Goal: Transaction & Acquisition: Purchase product/service

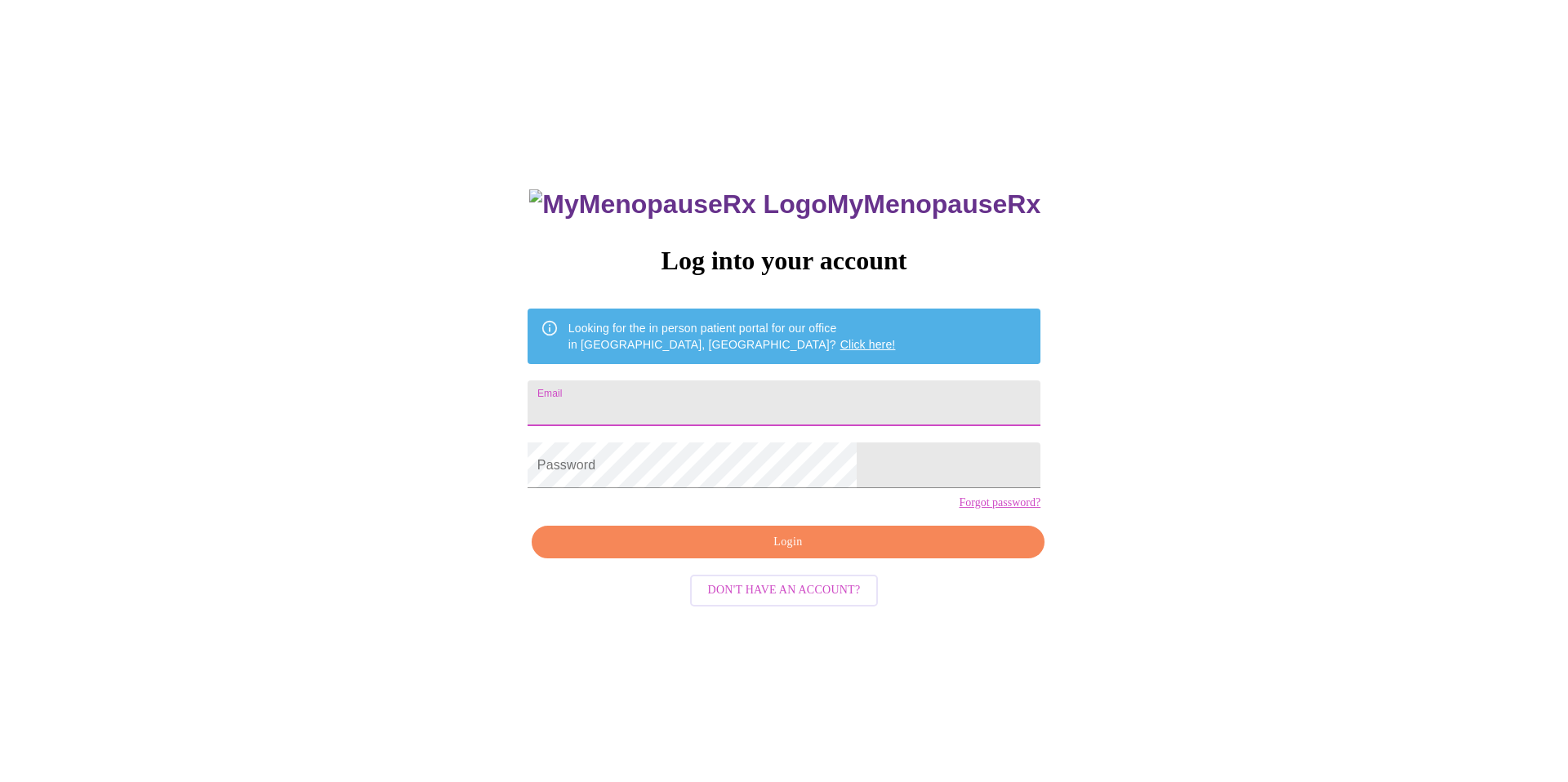
click at [737, 414] on input "Email" at bounding box center [784, 403] width 512 height 46
type input "[EMAIL_ADDRESS][DOMAIN_NAME]"
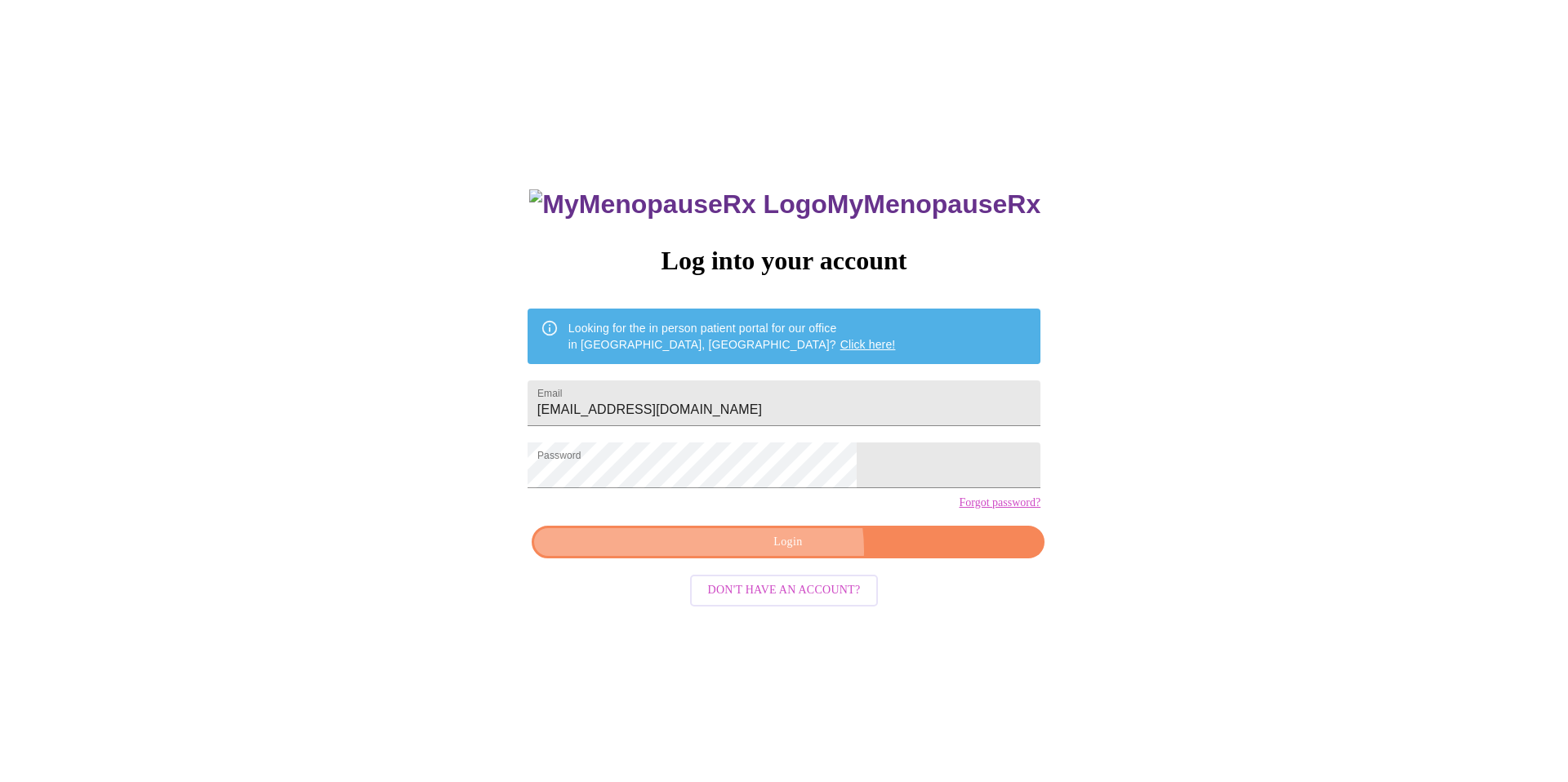
click at [788, 553] on span "Login" at bounding box center [788, 542] width 475 height 21
click at [734, 553] on span "Login" at bounding box center [788, 542] width 475 height 21
click at [790, 553] on span "Login" at bounding box center [788, 542] width 475 height 21
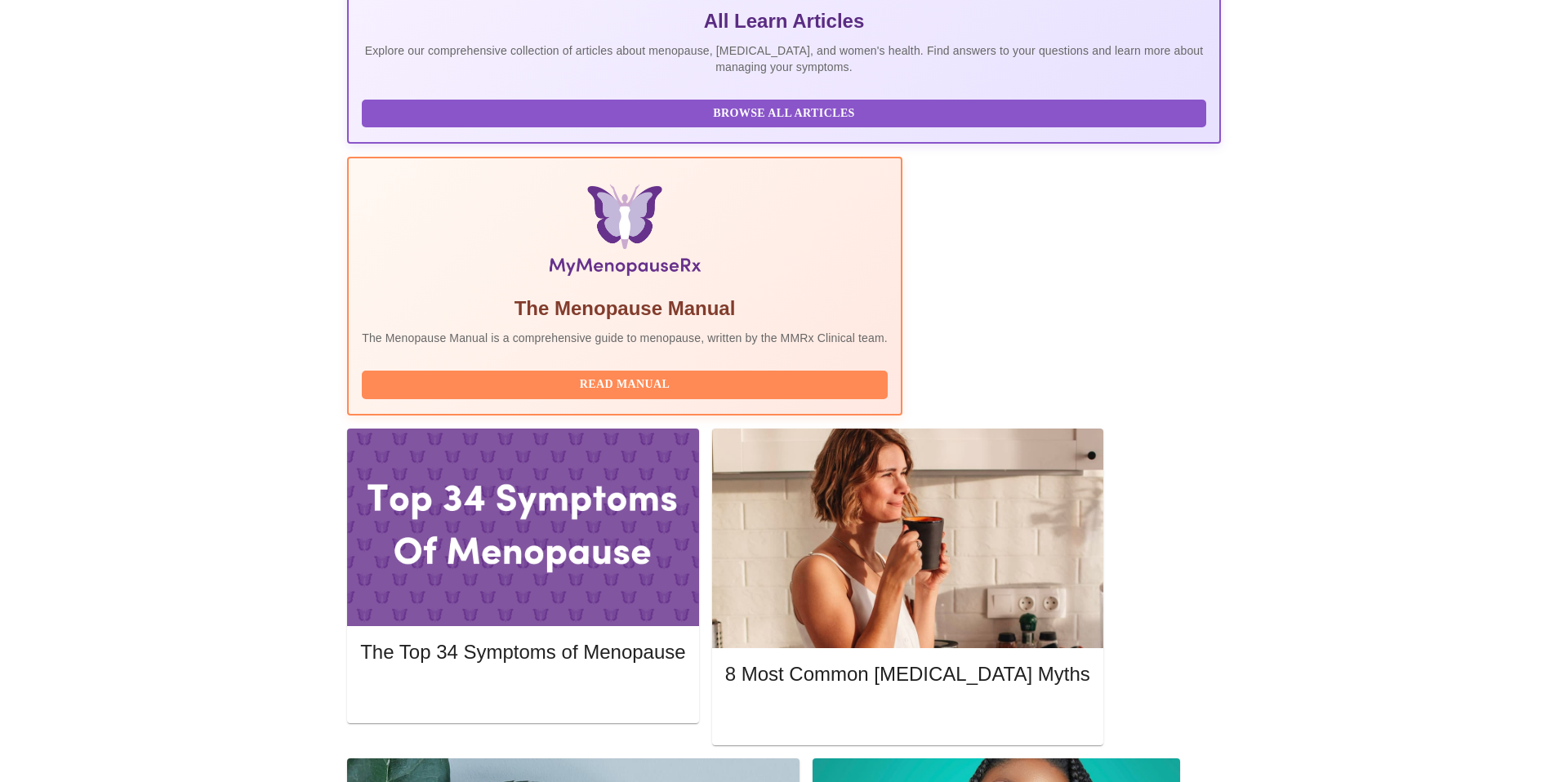
scroll to position [375, 0]
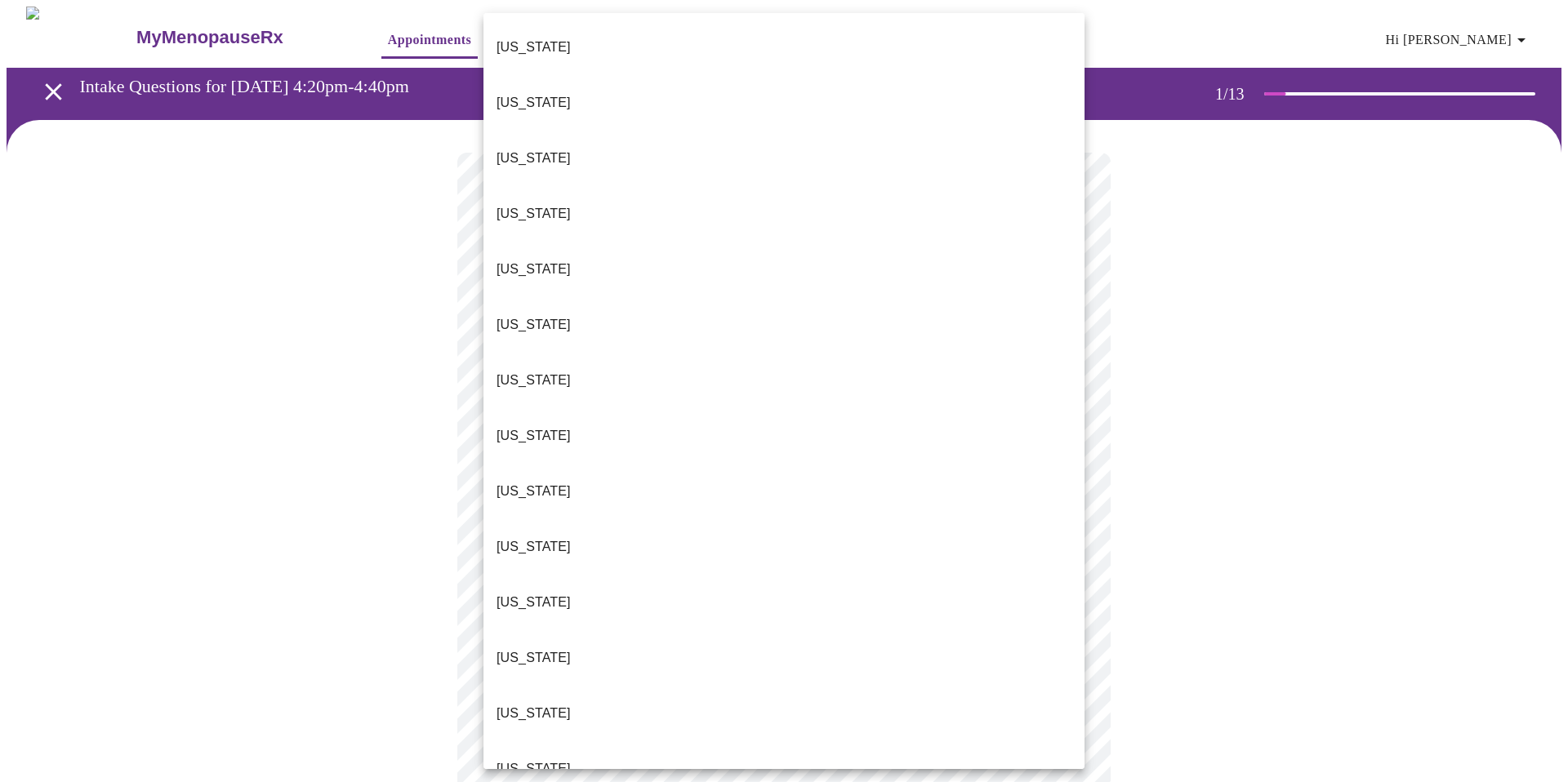
click at [667, 369] on body "MyMenopauseRx Appointments Messaging Labs Uploads Medications Community Refer a…" at bounding box center [784, 752] width 1555 height 1492
click at [618, 297] on li "[US_STATE]" at bounding box center [784, 324] width 601 height 56
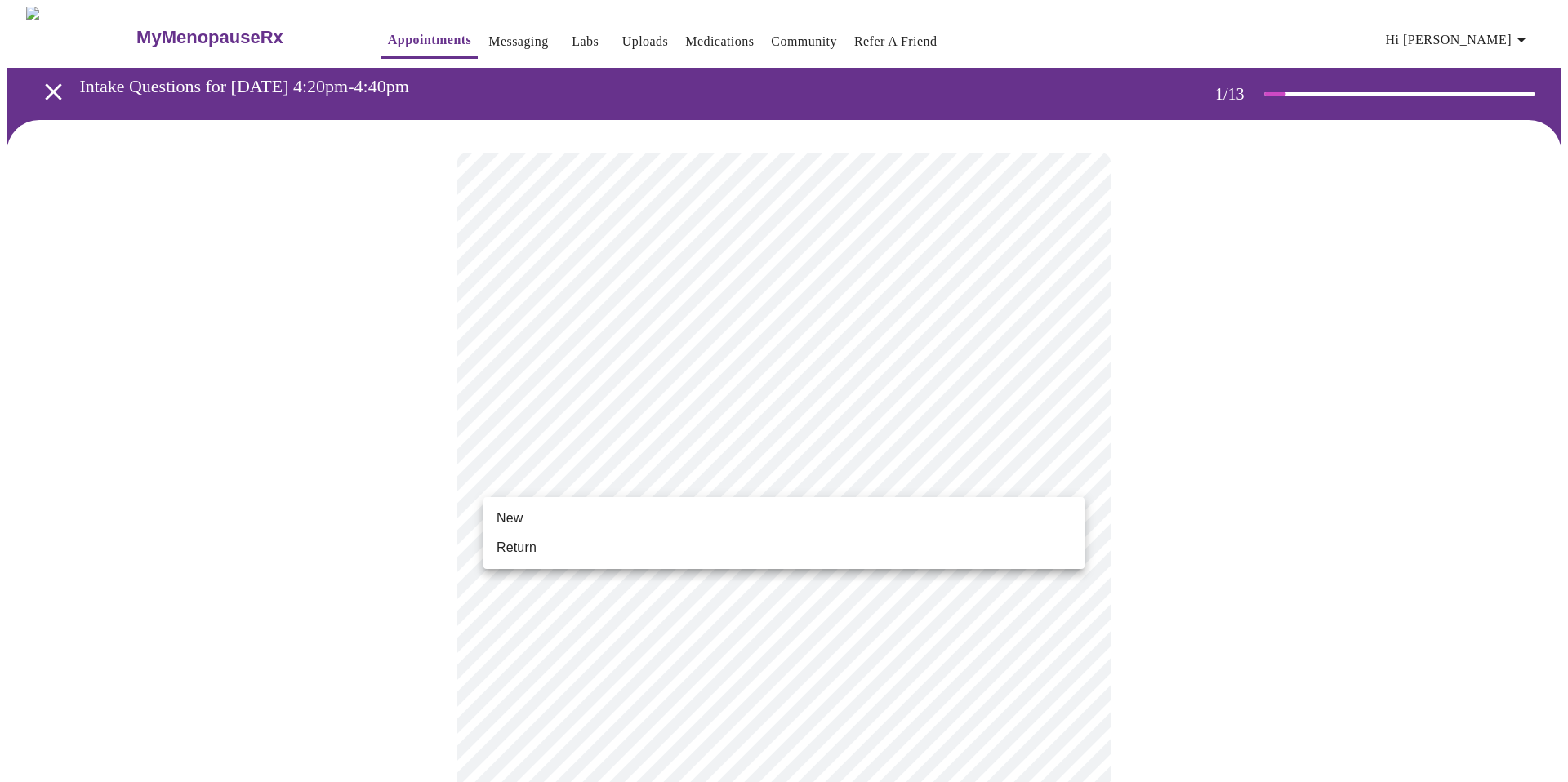
click at [594, 470] on body "MyMenopauseRx Appointments Messaging Labs Uploads Medications Community Refer a…" at bounding box center [784, 747] width 1555 height 1482
click at [573, 552] on li "Return" at bounding box center [784, 547] width 601 height 29
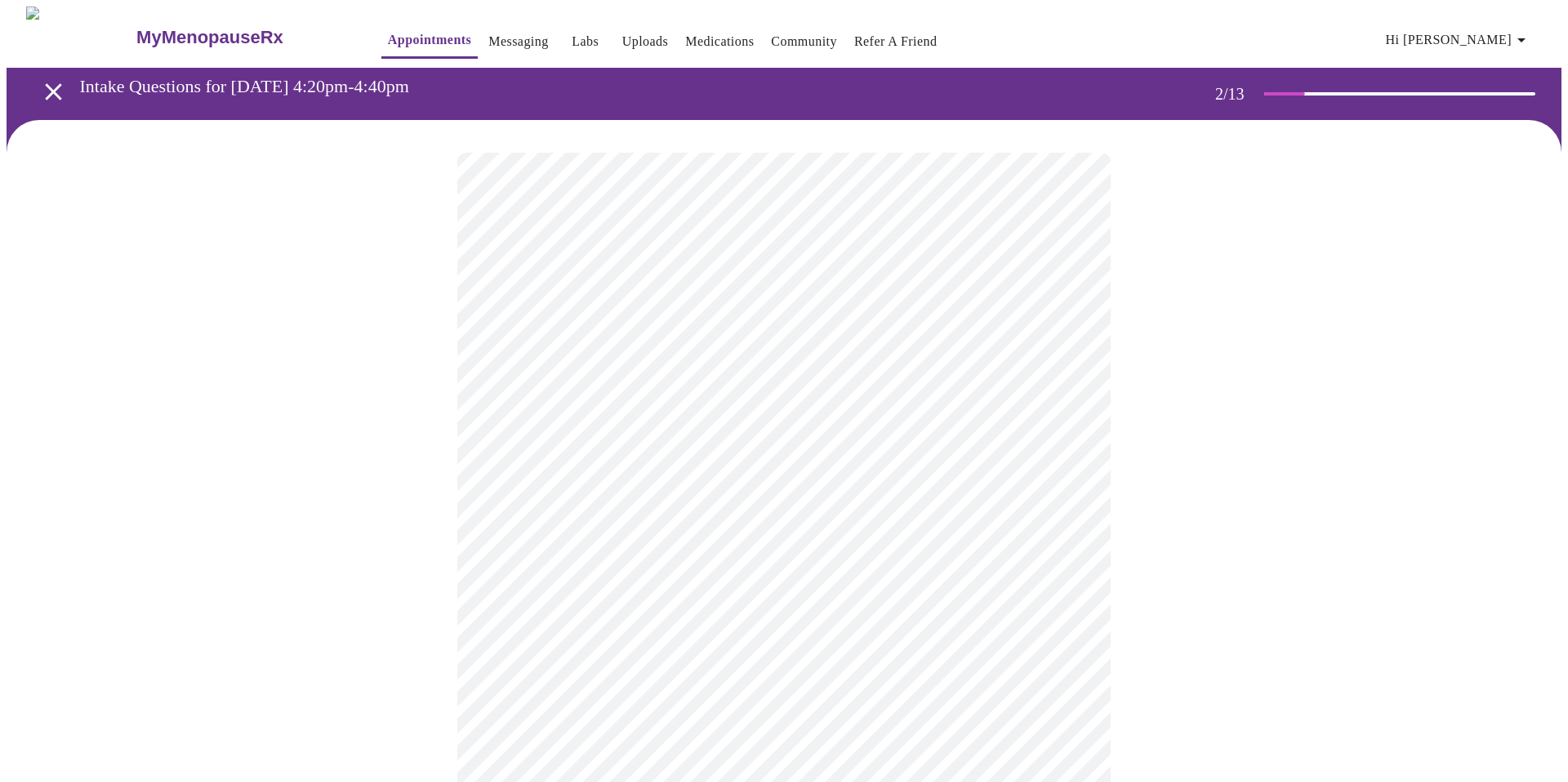
click at [665, 336] on body "MyMenopauseRx Appointments Messaging Labs Uploads Medications Community Refer a…" at bounding box center [784, 498] width 1555 height 982
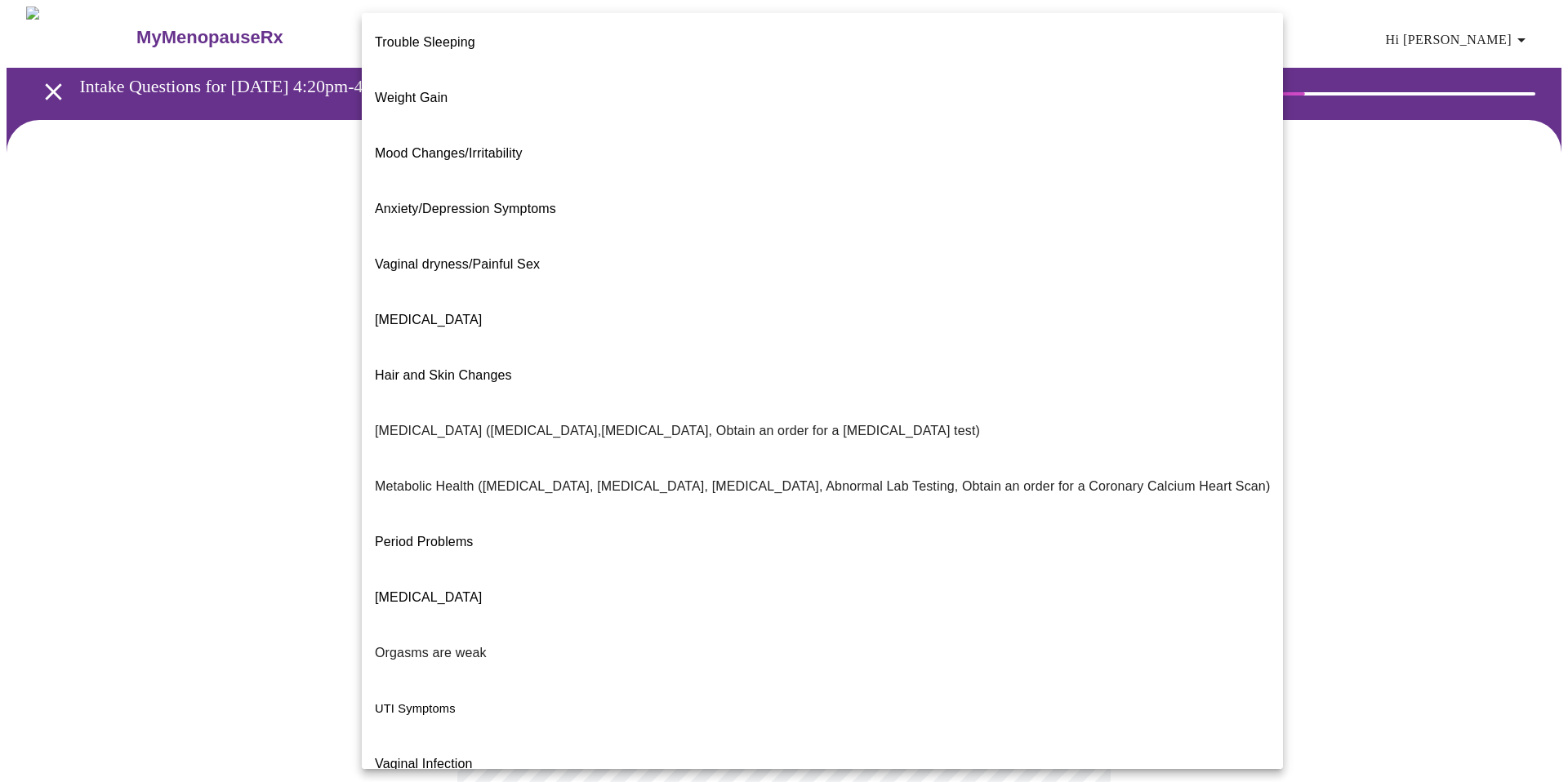
scroll to position [64, 0]
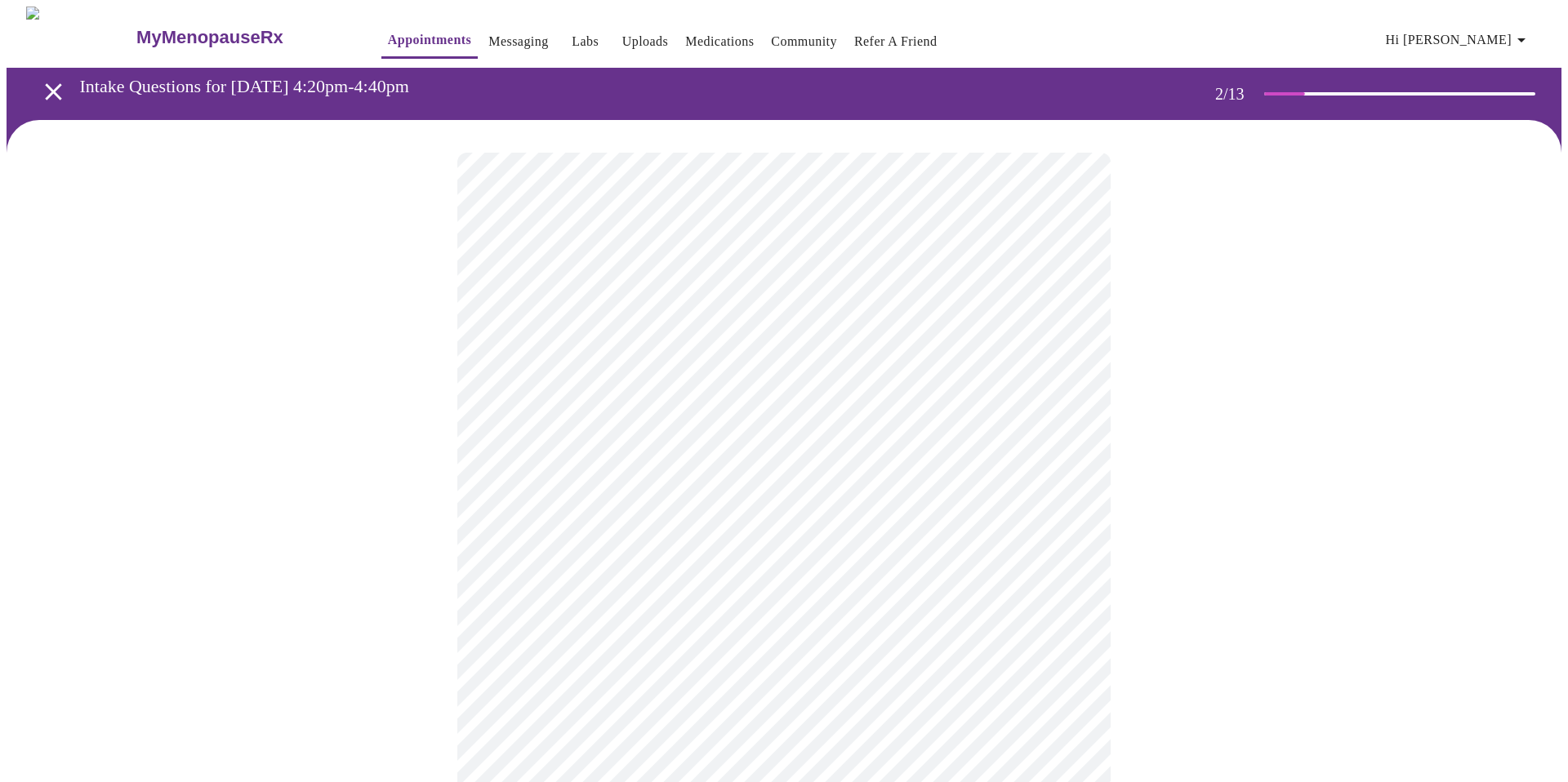
click at [653, 502] on body "MyMenopauseRx Appointments Messaging Labs Uploads Medications Community Refer a…" at bounding box center [784, 493] width 1555 height 972
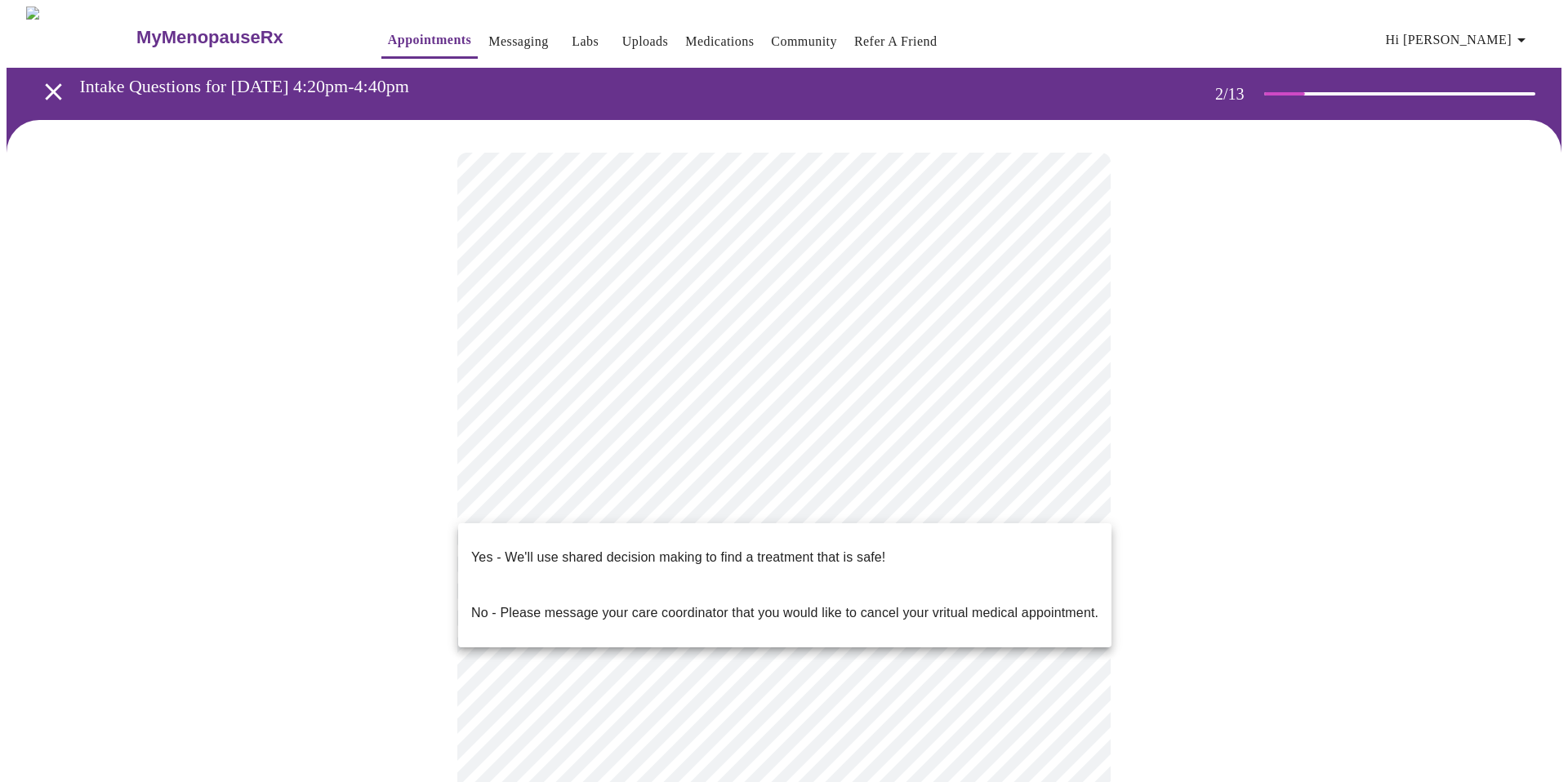
click at [648, 551] on p "Yes - We'll use shared decision making to find a treatment that is safe!" at bounding box center [677, 558] width 414 height 20
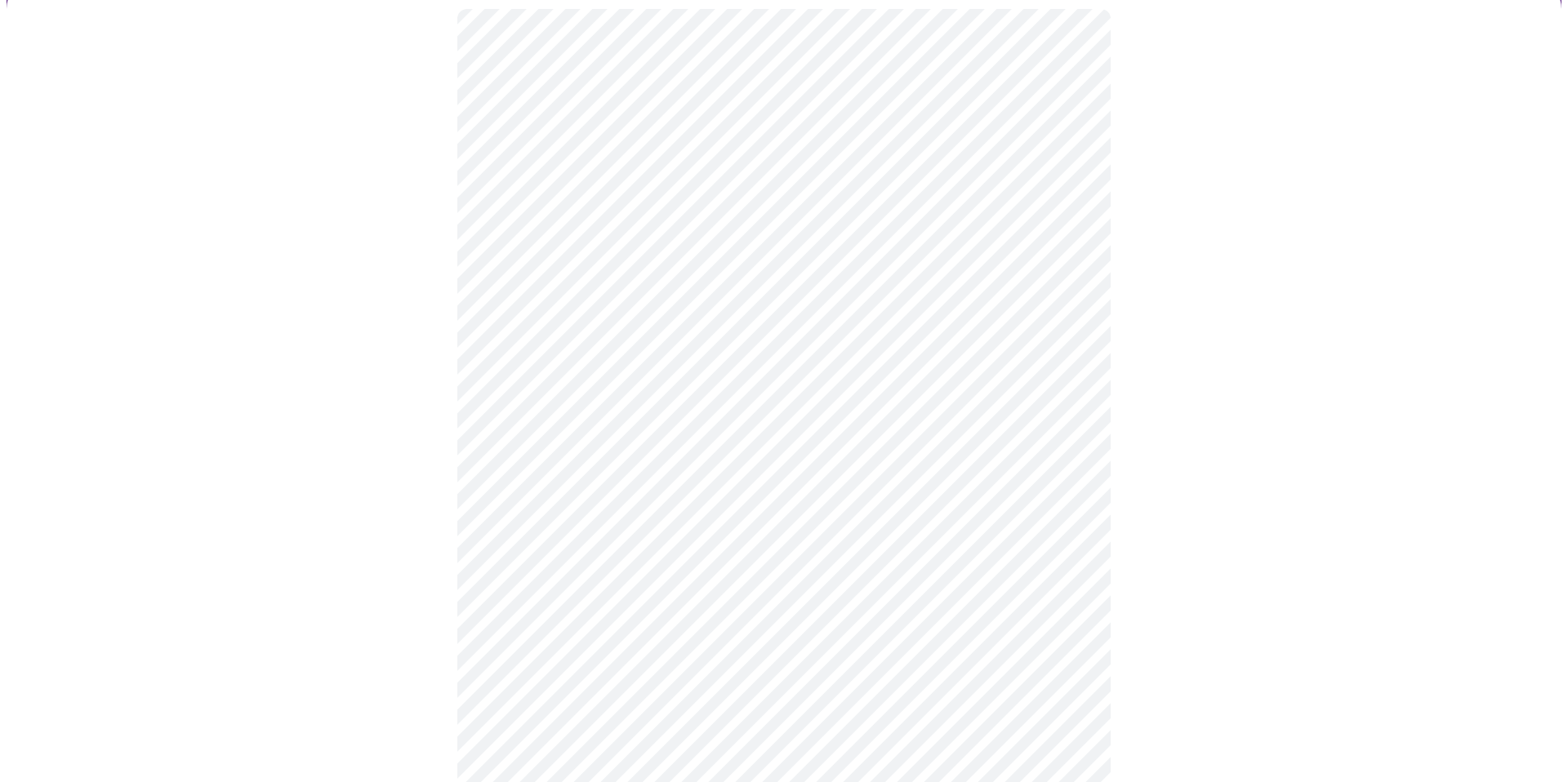
scroll to position [0, 0]
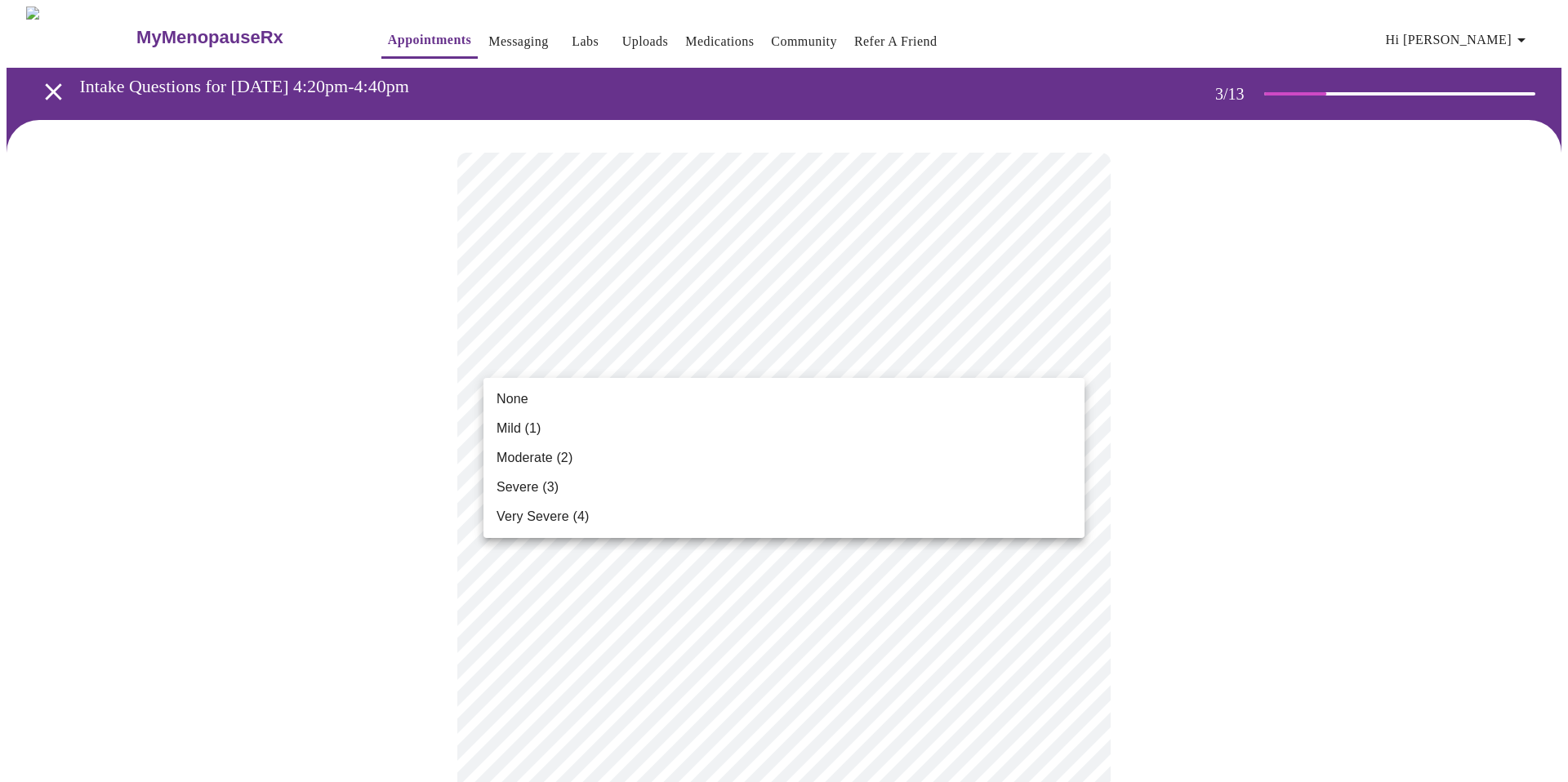
click at [676, 451] on li "Moderate (2)" at bounding box center [784, 458] width 601 height 29
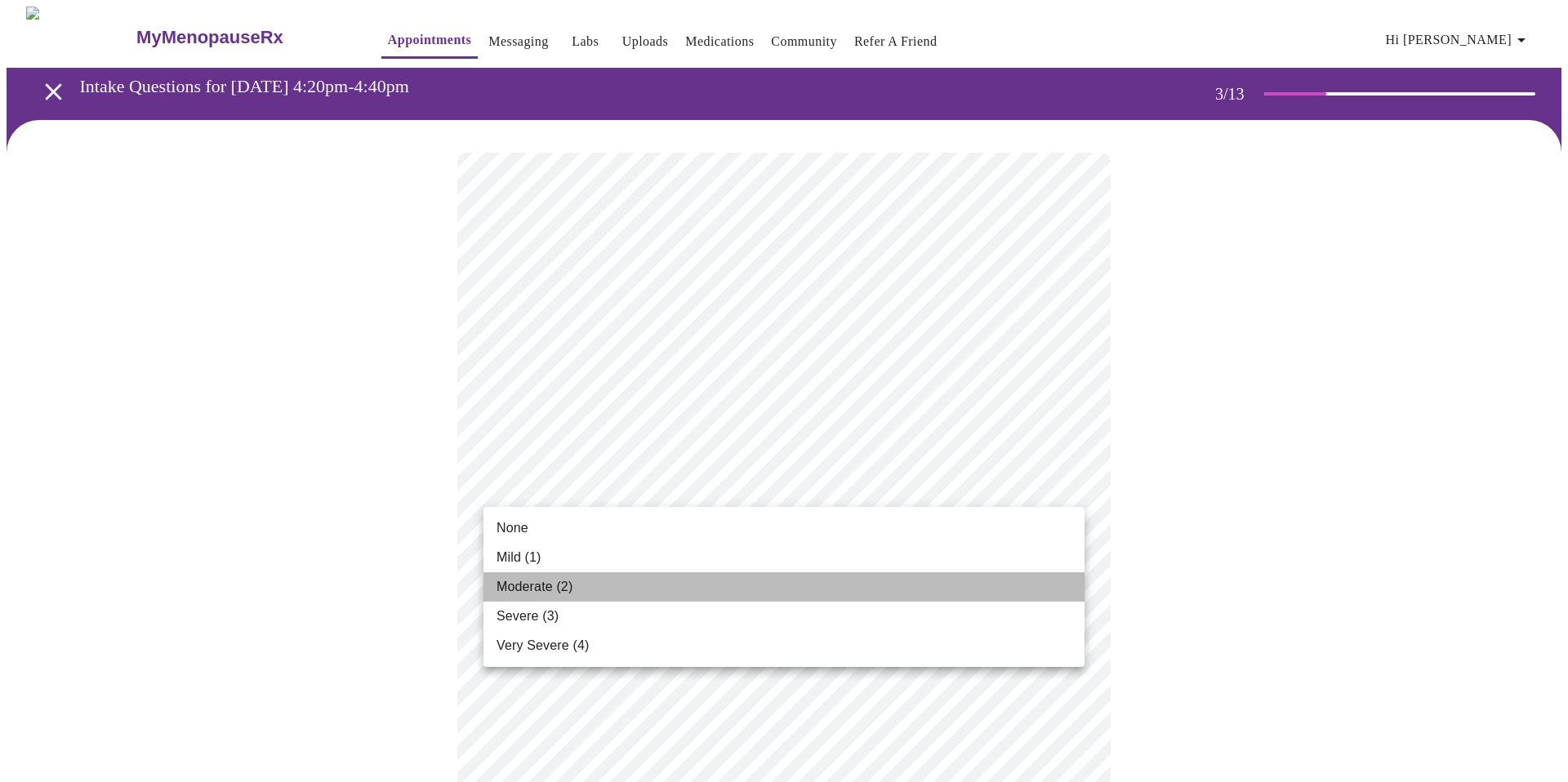
click at [595, 580] on li "Moderate (2)" at bounding box center [784, 586] width 601 height 29
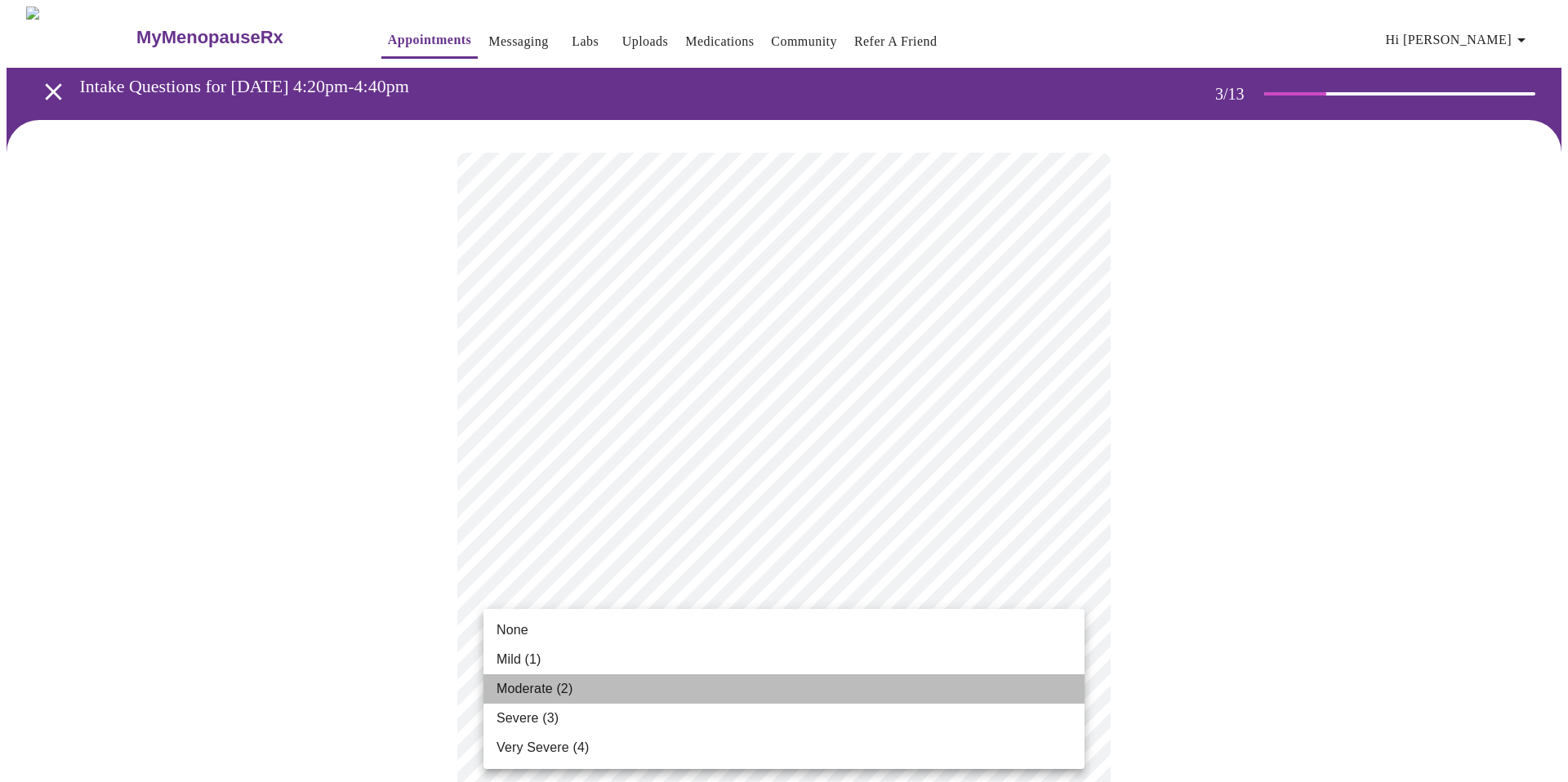
click at [561, 687] on span "Moderate (2)" at bounding box center [535, 689] width 76 height 20
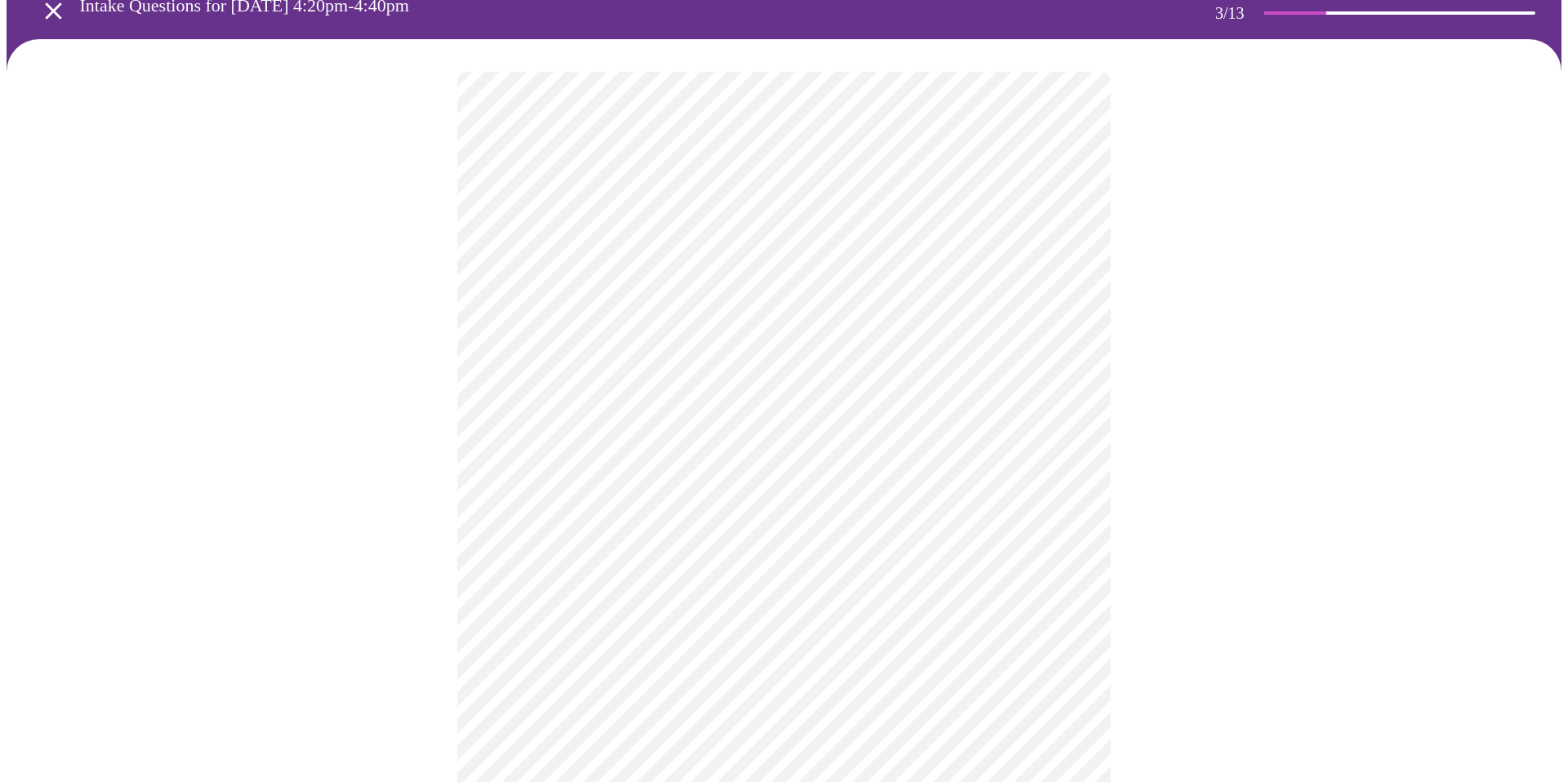
scroll to position [145, 0]
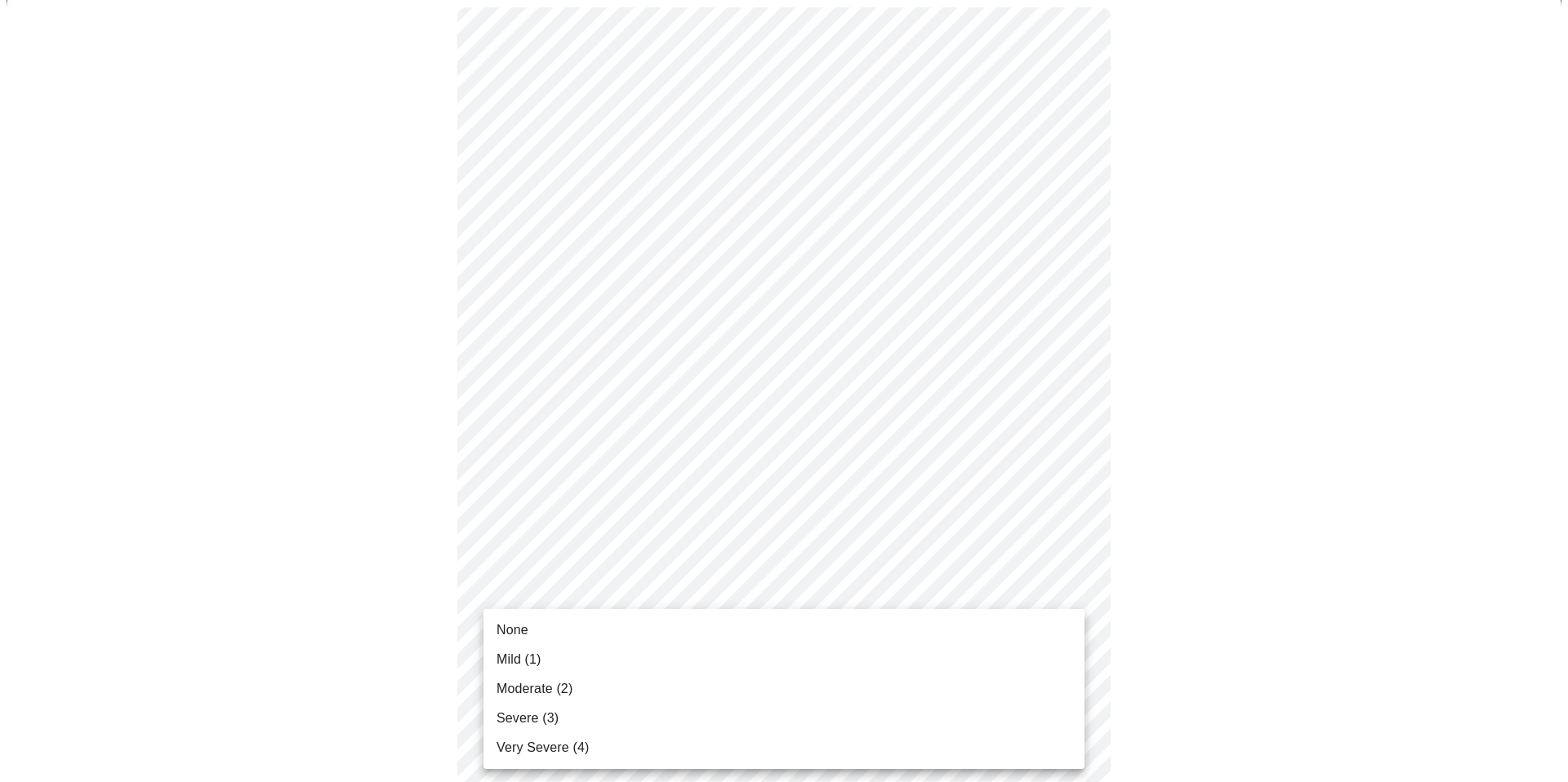
click at [668, 667] on li "Mild (1)" at bounding box center [784, 659] width 601 height 29
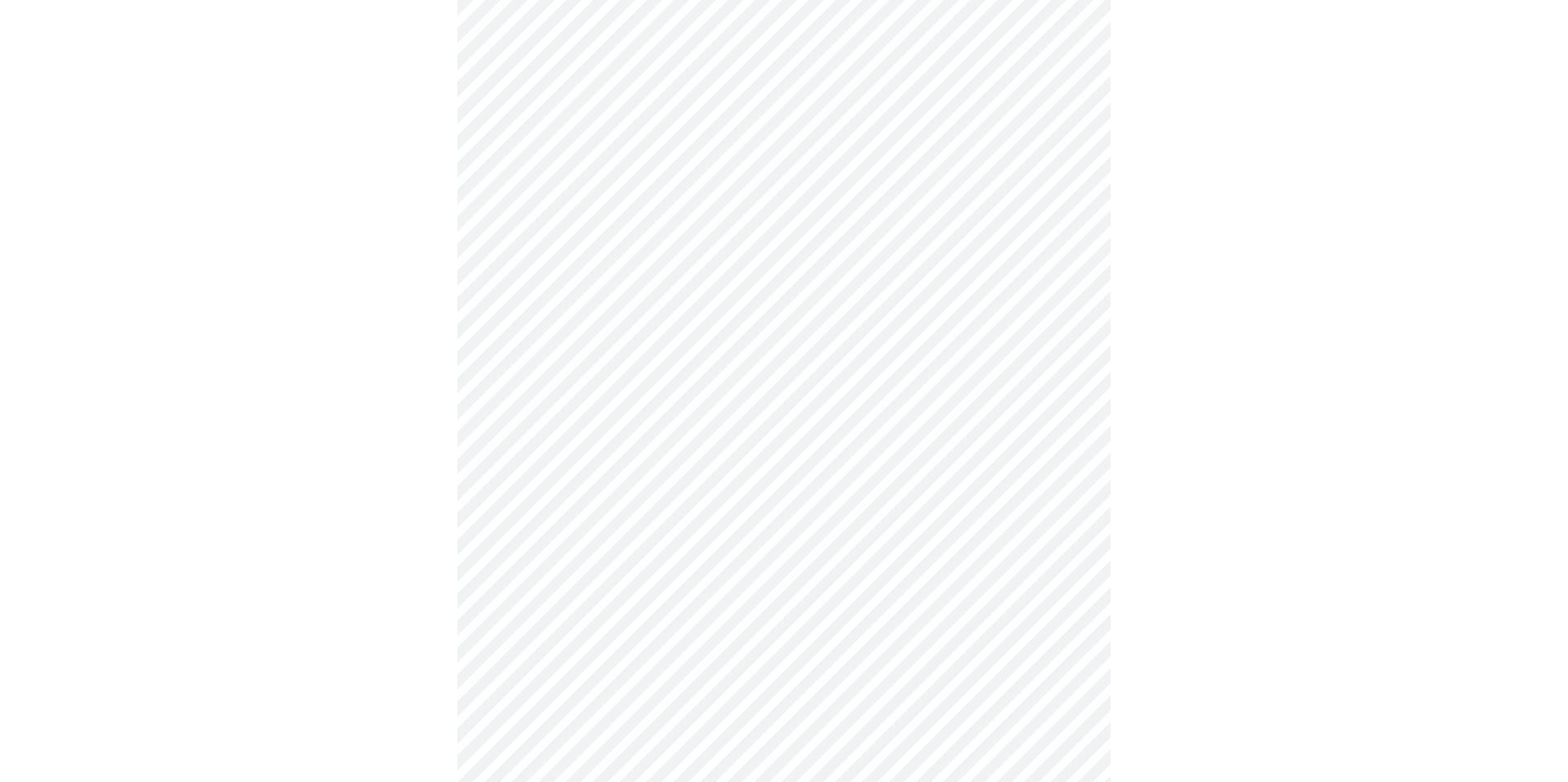
scroll to position [384, 0]
click at [633, 461] on body "MyMenopauseRx Appointments Messaging Labs Uploads Medications Community Refer a…" at bounding box center [784, 663] width 1555 height 2081
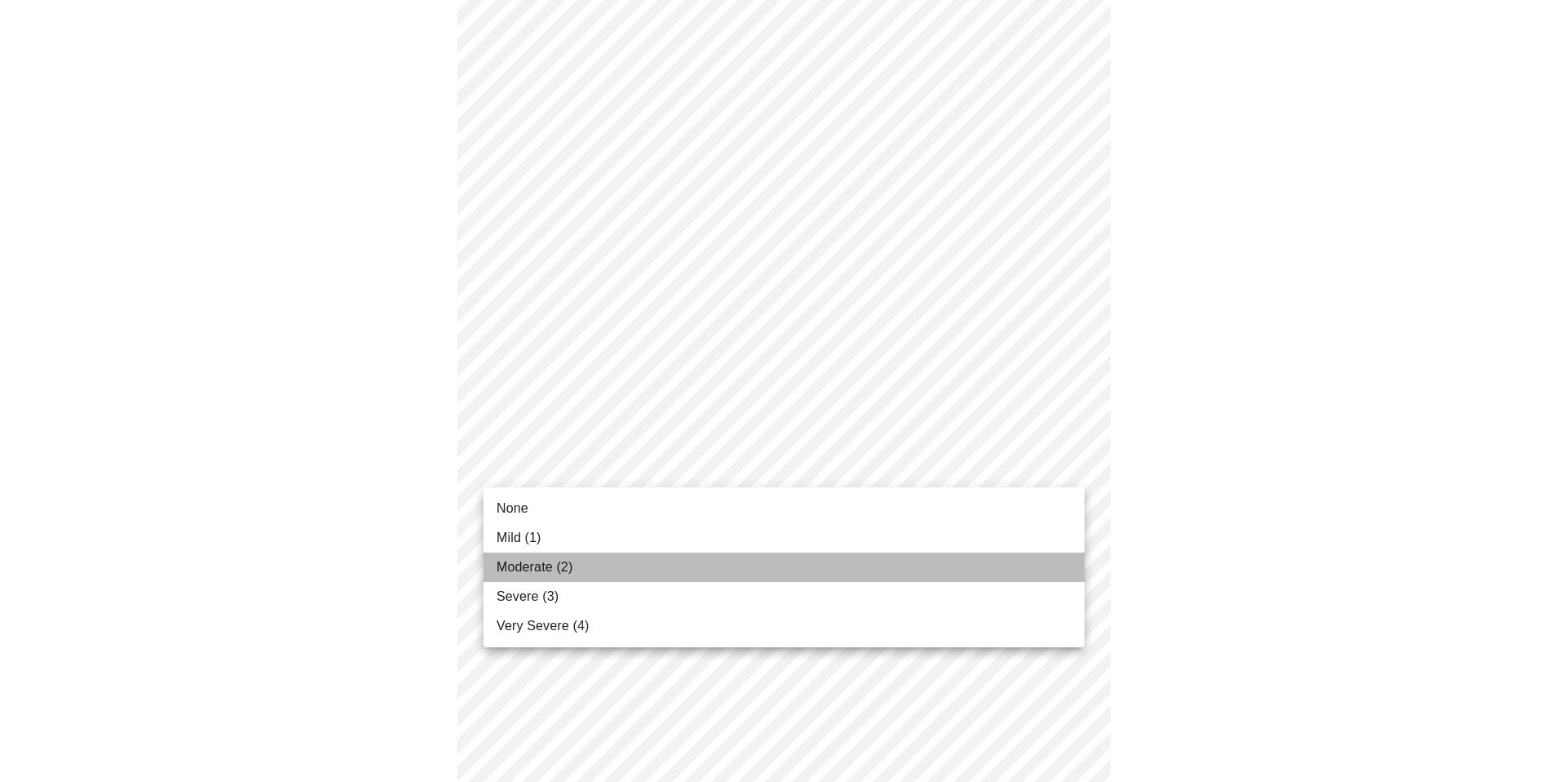
click at [610, 556] on li "Moderate (2)" at bounding box center [784, 567] width 601 height 29
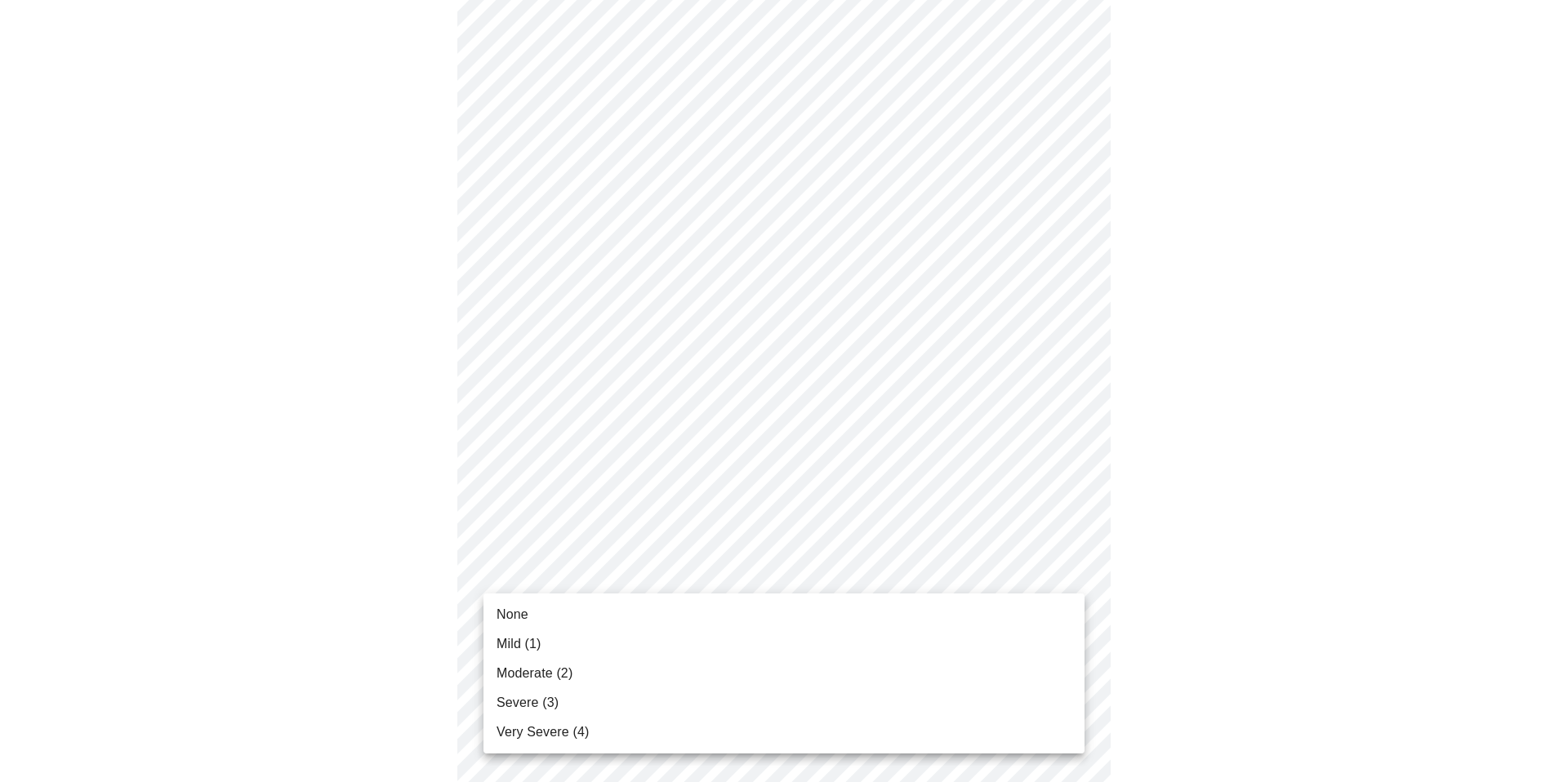
click at [647, 581] on body "MyMenopauseRx Appointments Messaging Labs Uploads Medications Community Refer a…" at bounding box center [784, 652] width 1555 height 2058
click at [585, 707] on li "Severe (3)" at bounding box center [784, 702] width 601 height 29
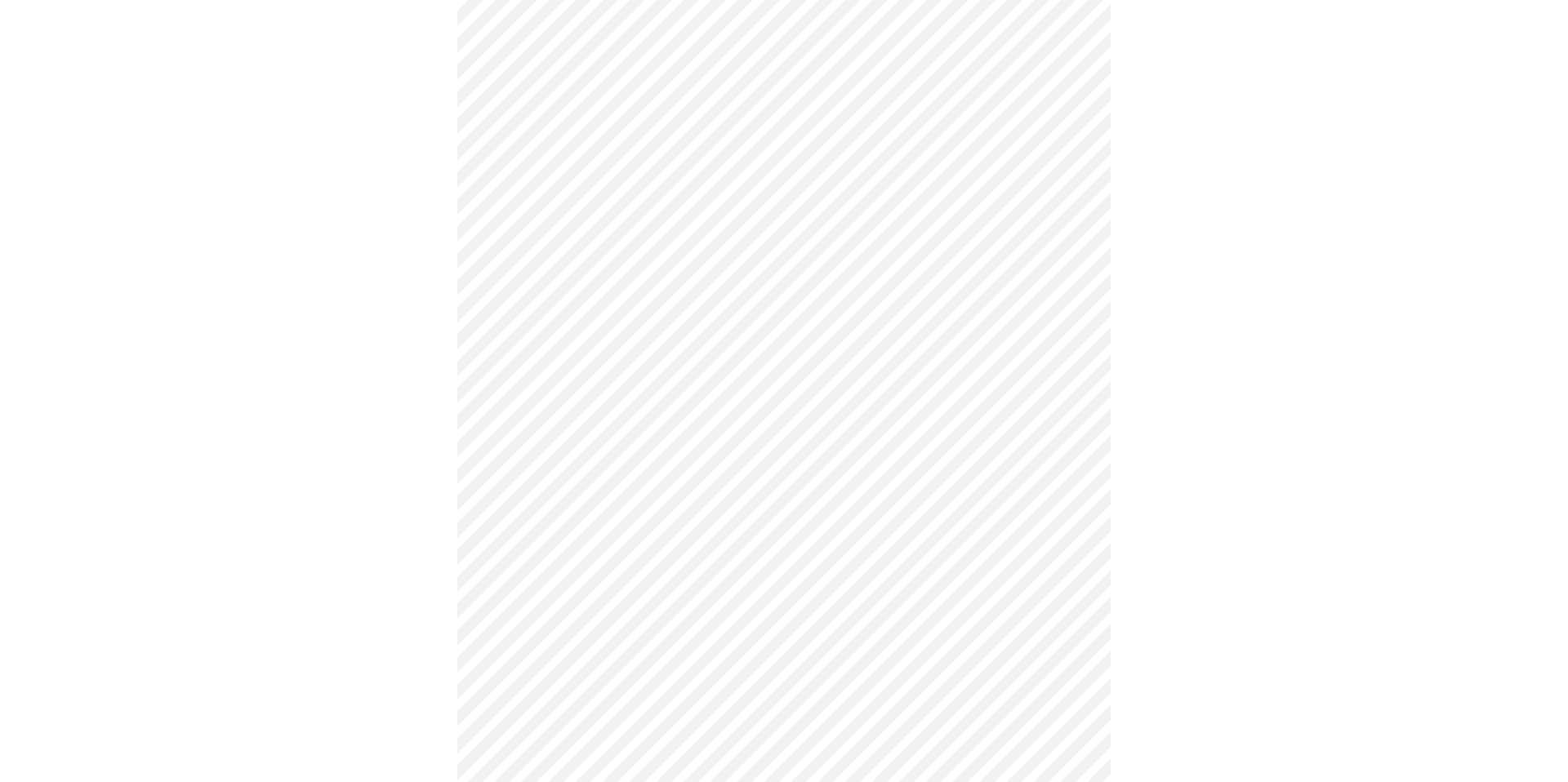
scroll to position [852, 0]
click at [893, 229] on body "MyMenopauseRx Appointments Messaging Labs Uploads Medications Community Refer a…" at bounding box center [784, 172] width 1555 height 2035
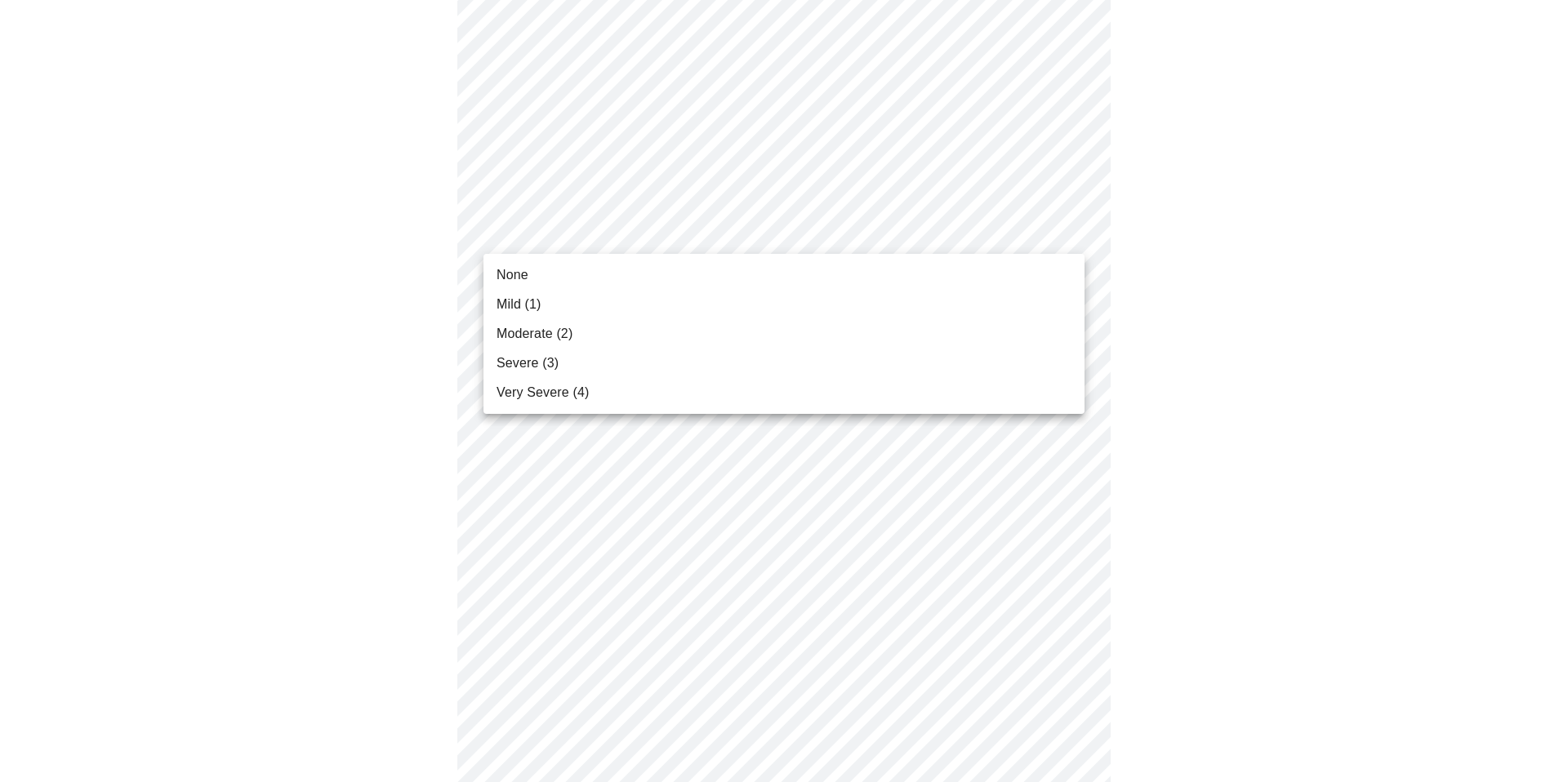
click at [824, 329] on li "Moderate (2)" at bounding box center [784, 333] width 601 height 29
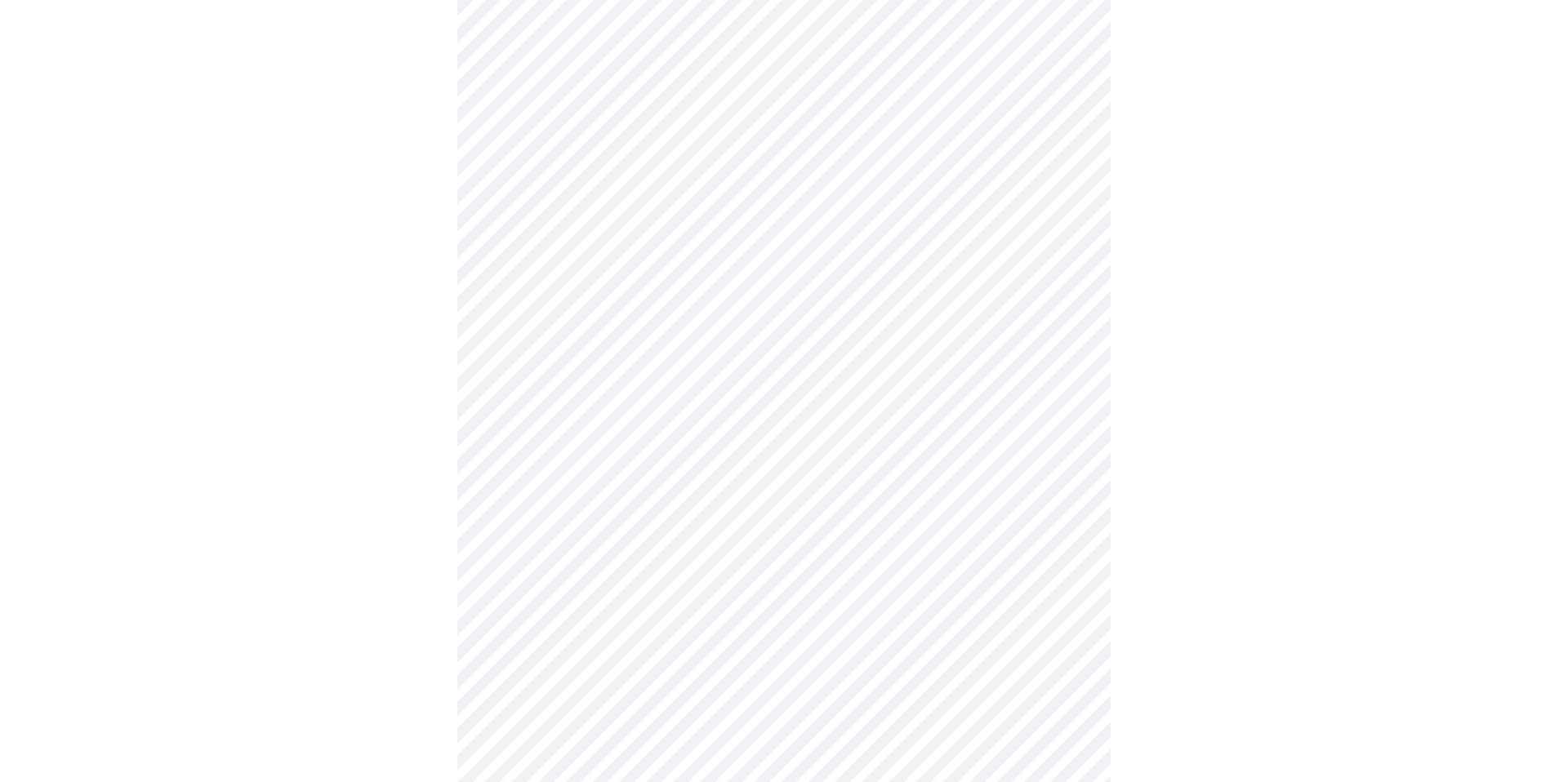
click at [777, 364] on body "MyMenopauseRx Appointments Messaging Labs Uploads Medications Community Refer a…" at bounding box center [784, 160] width 1555 height 2013
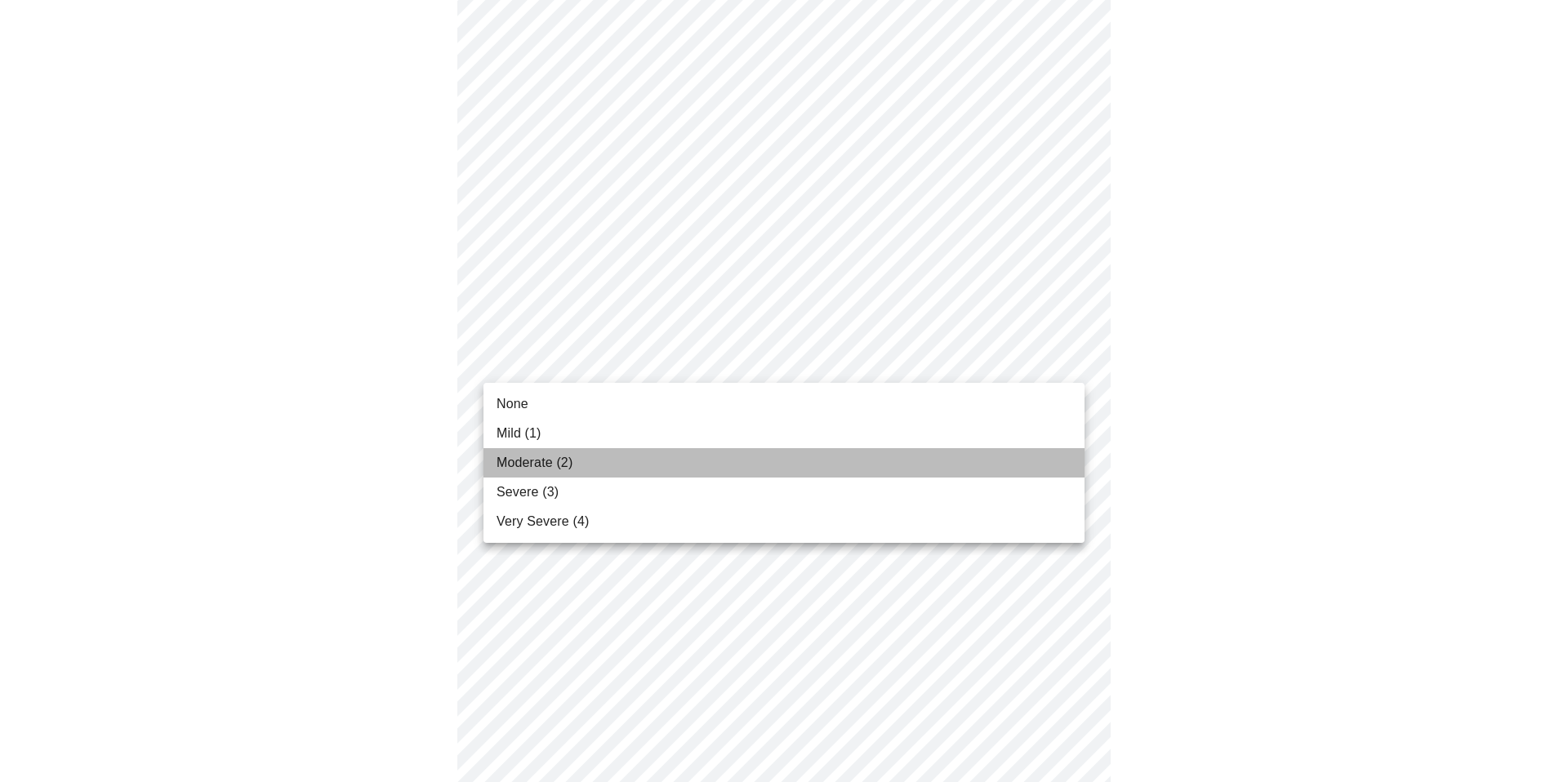
click at [697, 466] on li "Moderate (2)" at bounding box center [784, 463] width 601 height 29
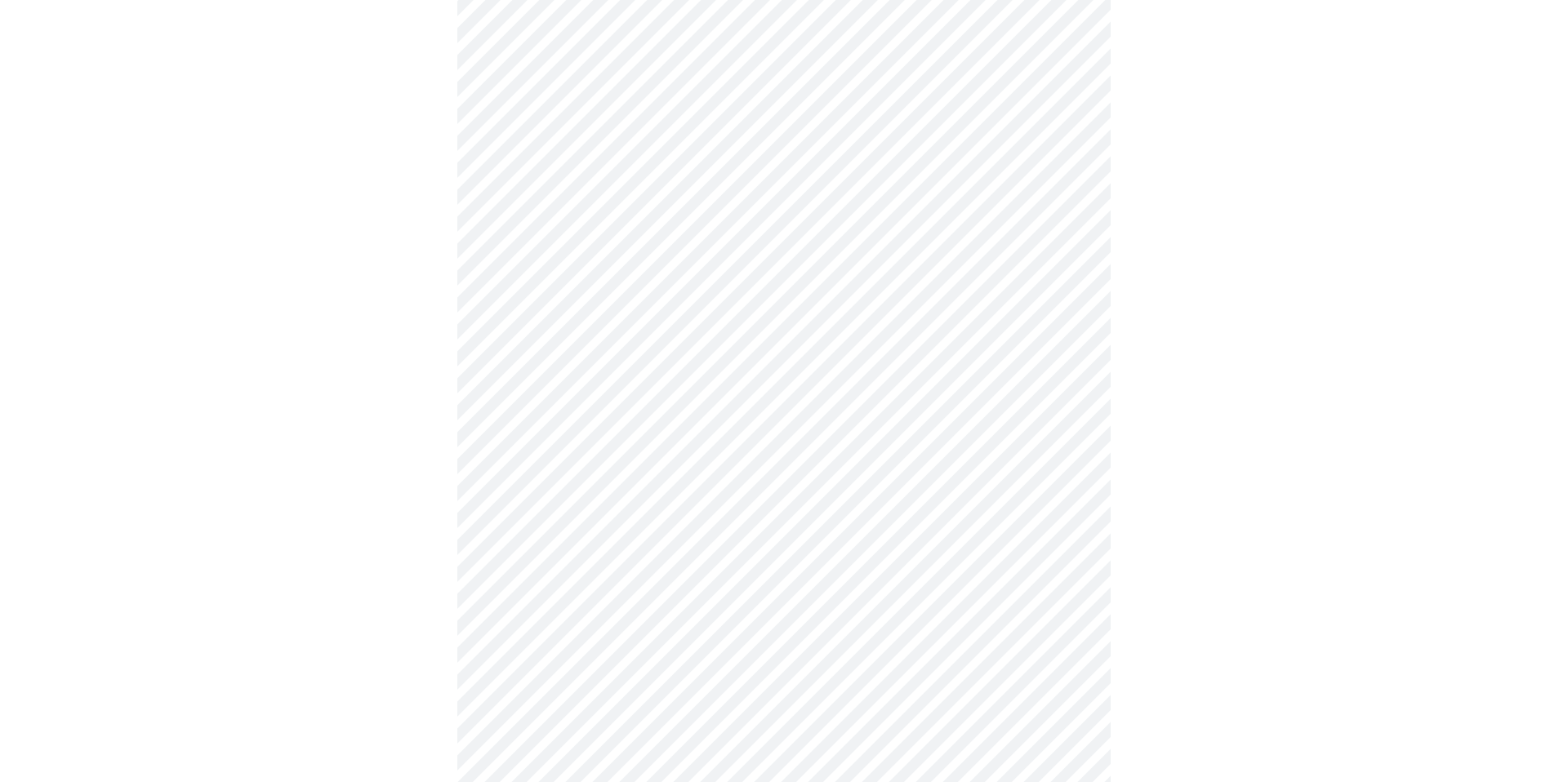
click at [686, 494] on body "MyMenopauseRx Appointments Messaging Labs Uploads Medications Community Refer a…" at bounding box center [784, 148] width 1555 height 1989
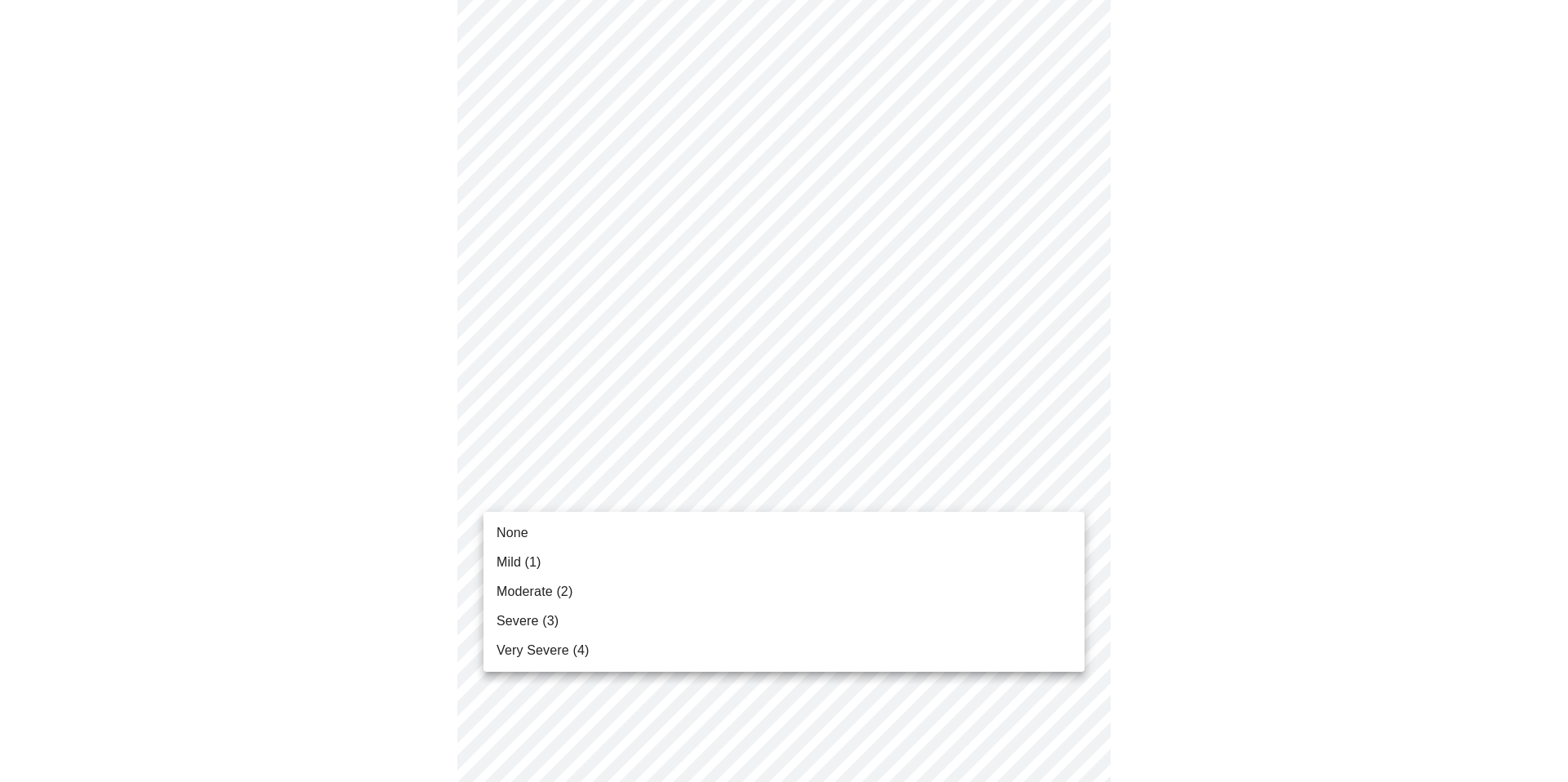
click at [609, 566] on li "Mild (1)" at bounding box center [784, 562] width 601 height 29
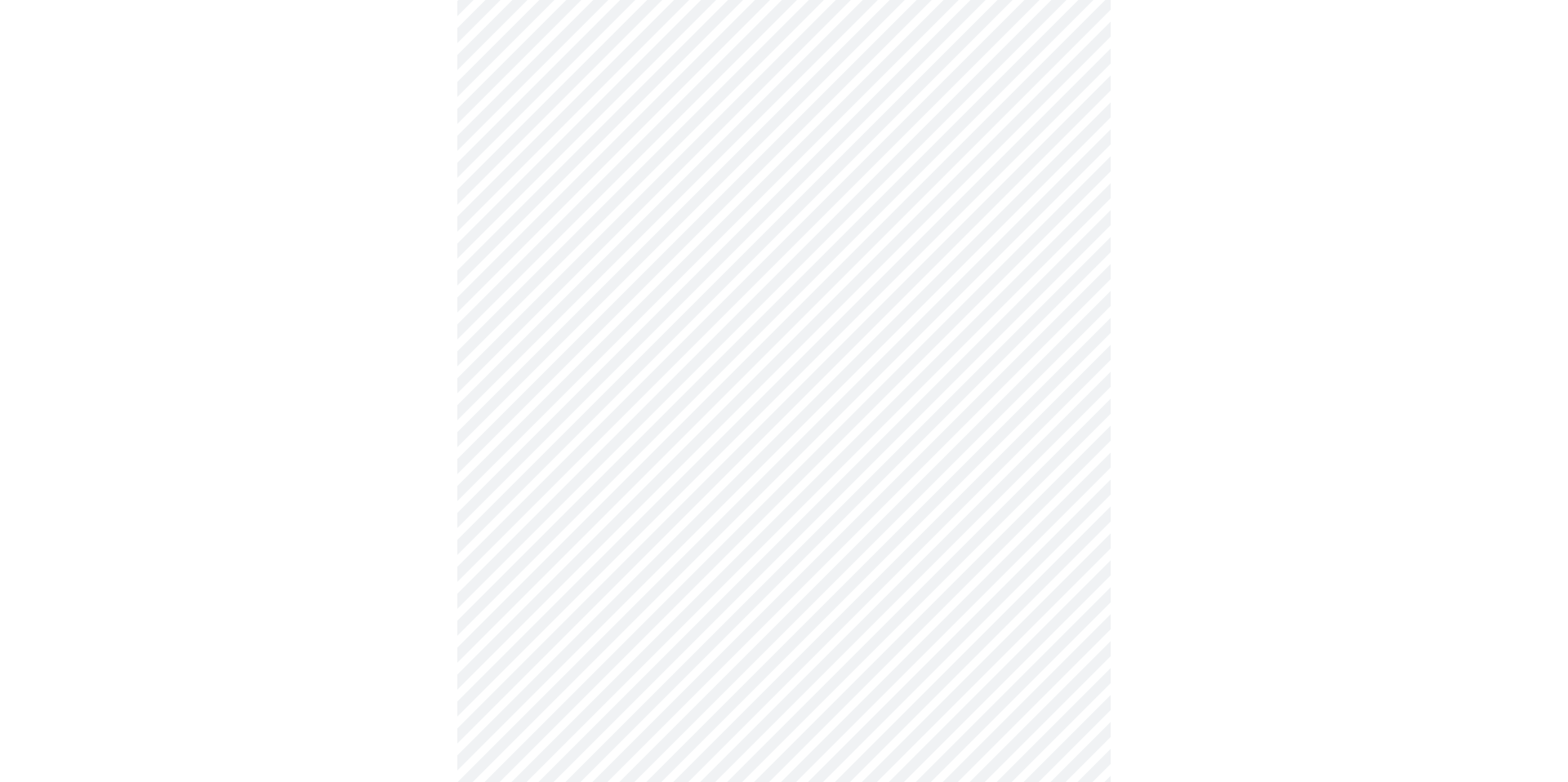
click at [597, 619] on body "MyMenopauseRx Appointments Messaging Labs Uploads Medications Community Refer a…" at bounding box center [784, 137] width 1555 height 1966
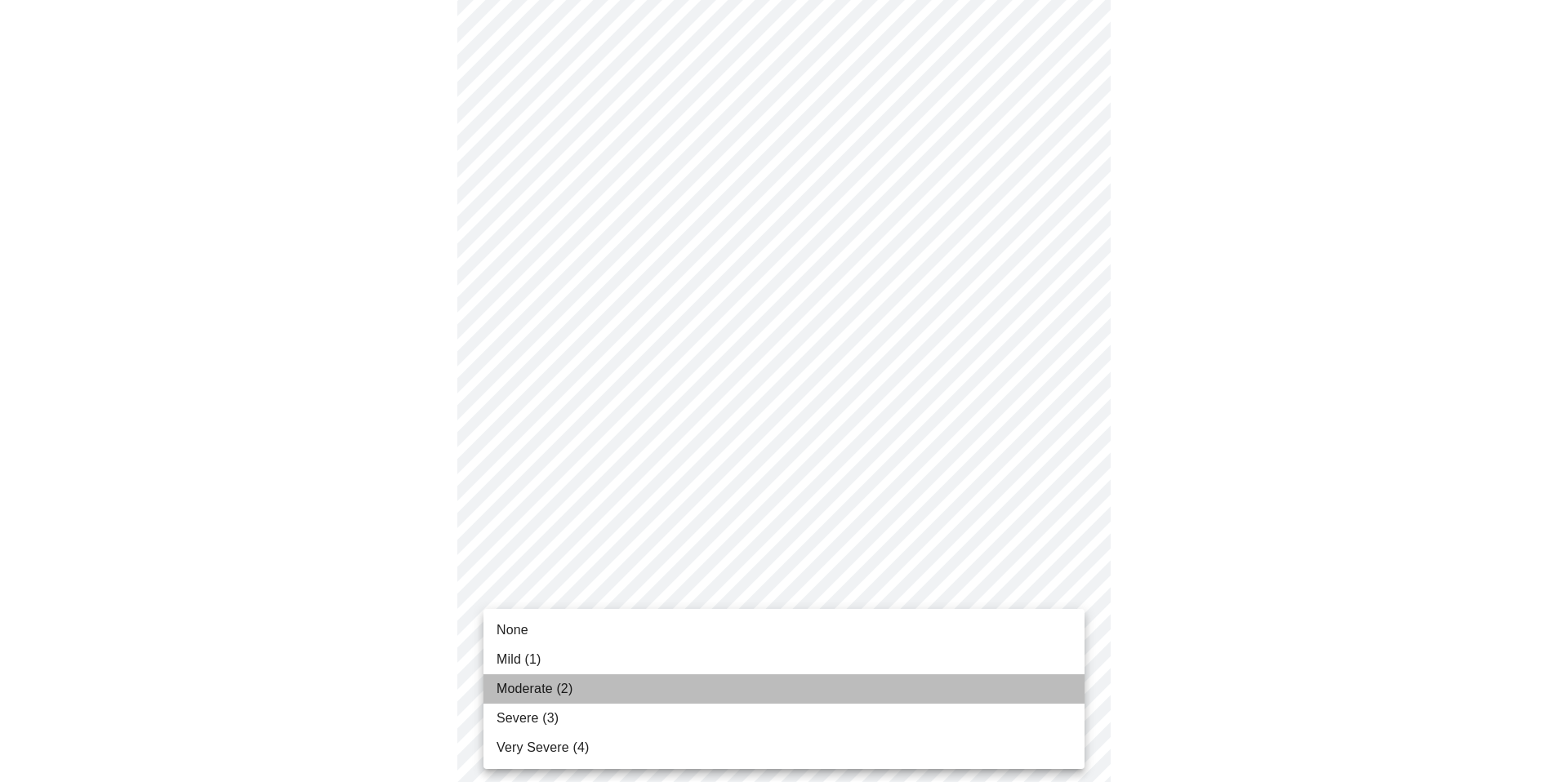
click at [568, 677] on li "Moderate (2)" at bounding box center [784, 688] width 601 height 29
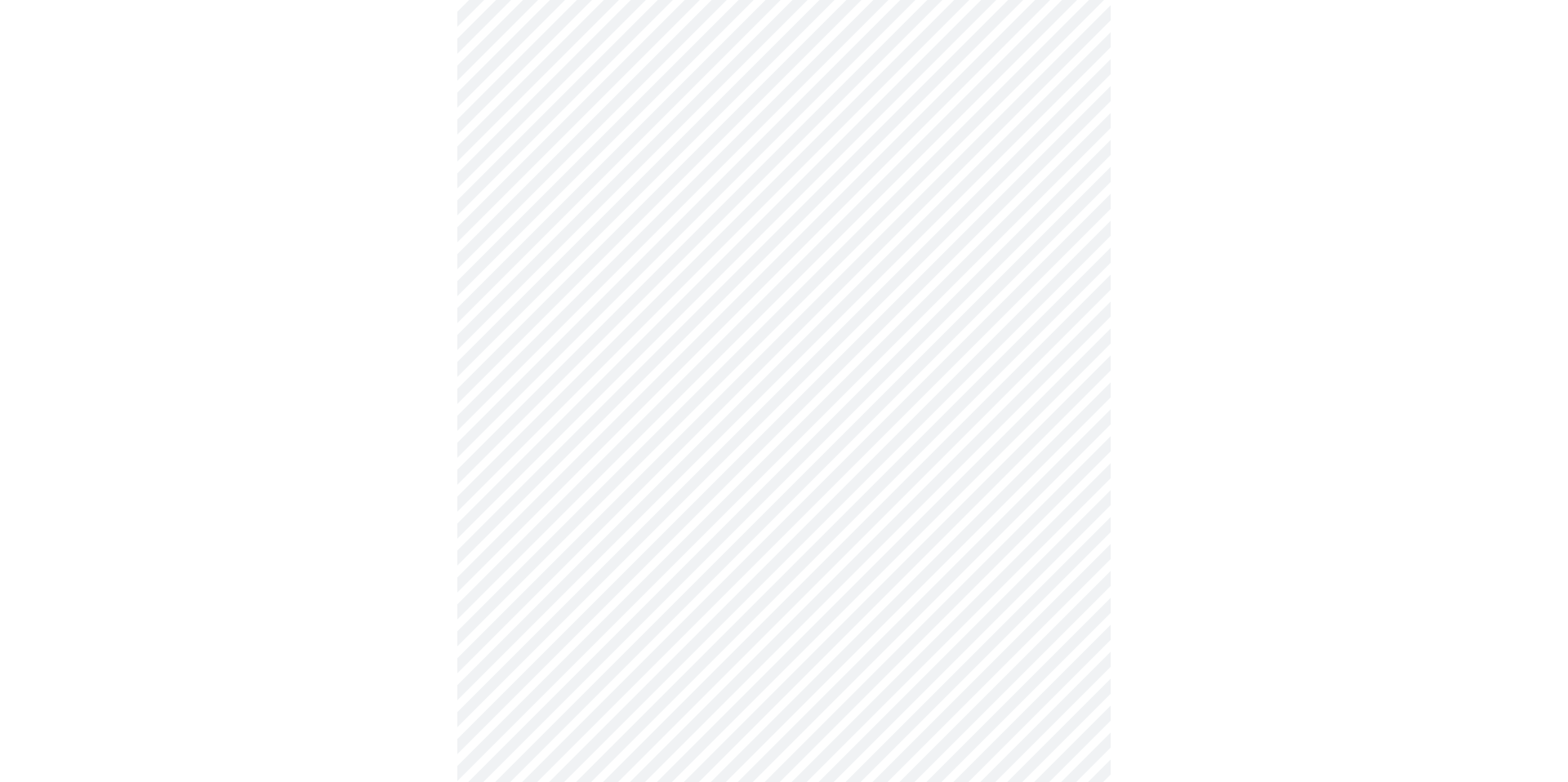
scroll to position [982, 0]
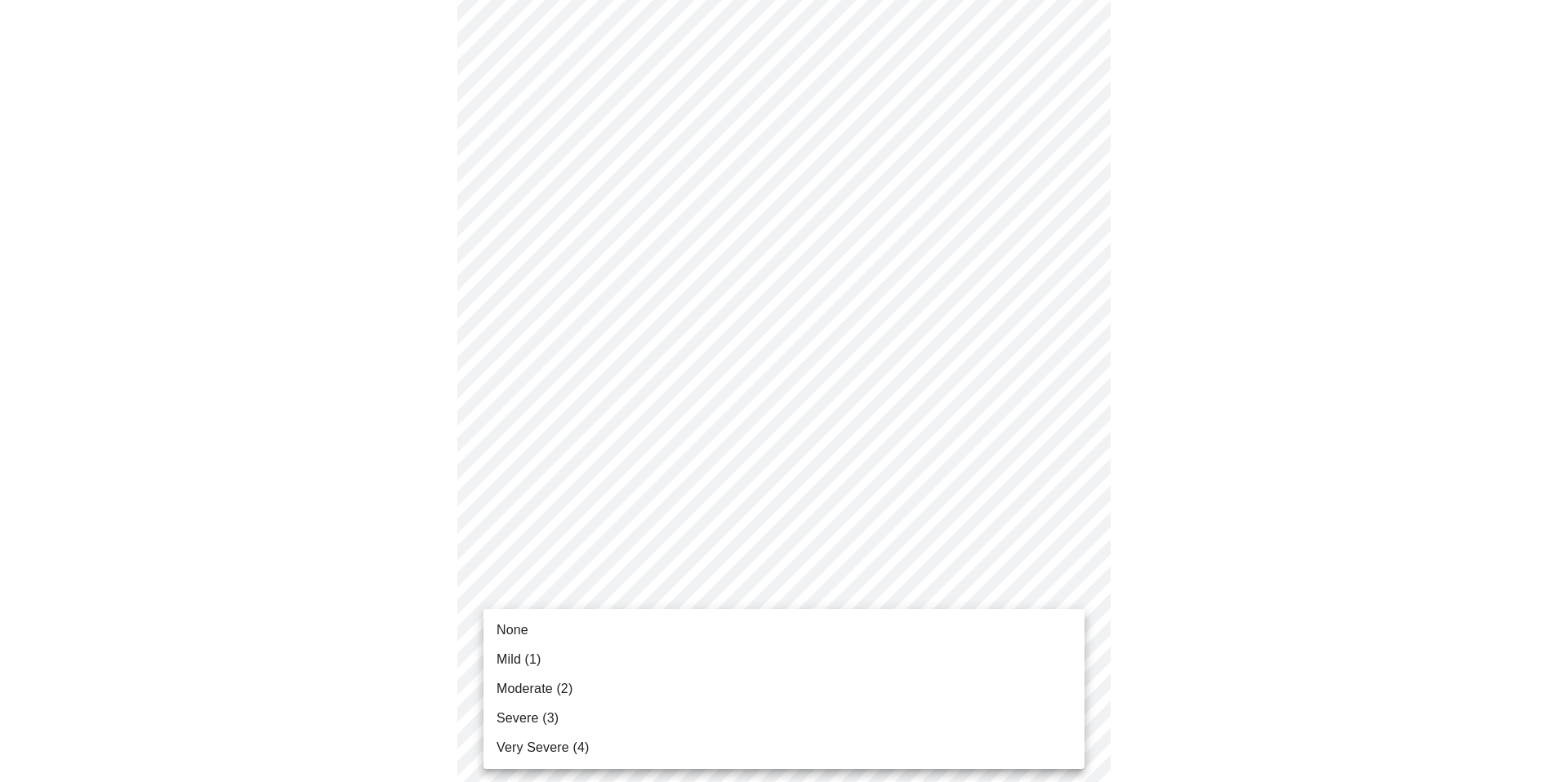
click at [643, 678] on li "Moderate (2)" at bounding box center [784, 688] width 601 height 29
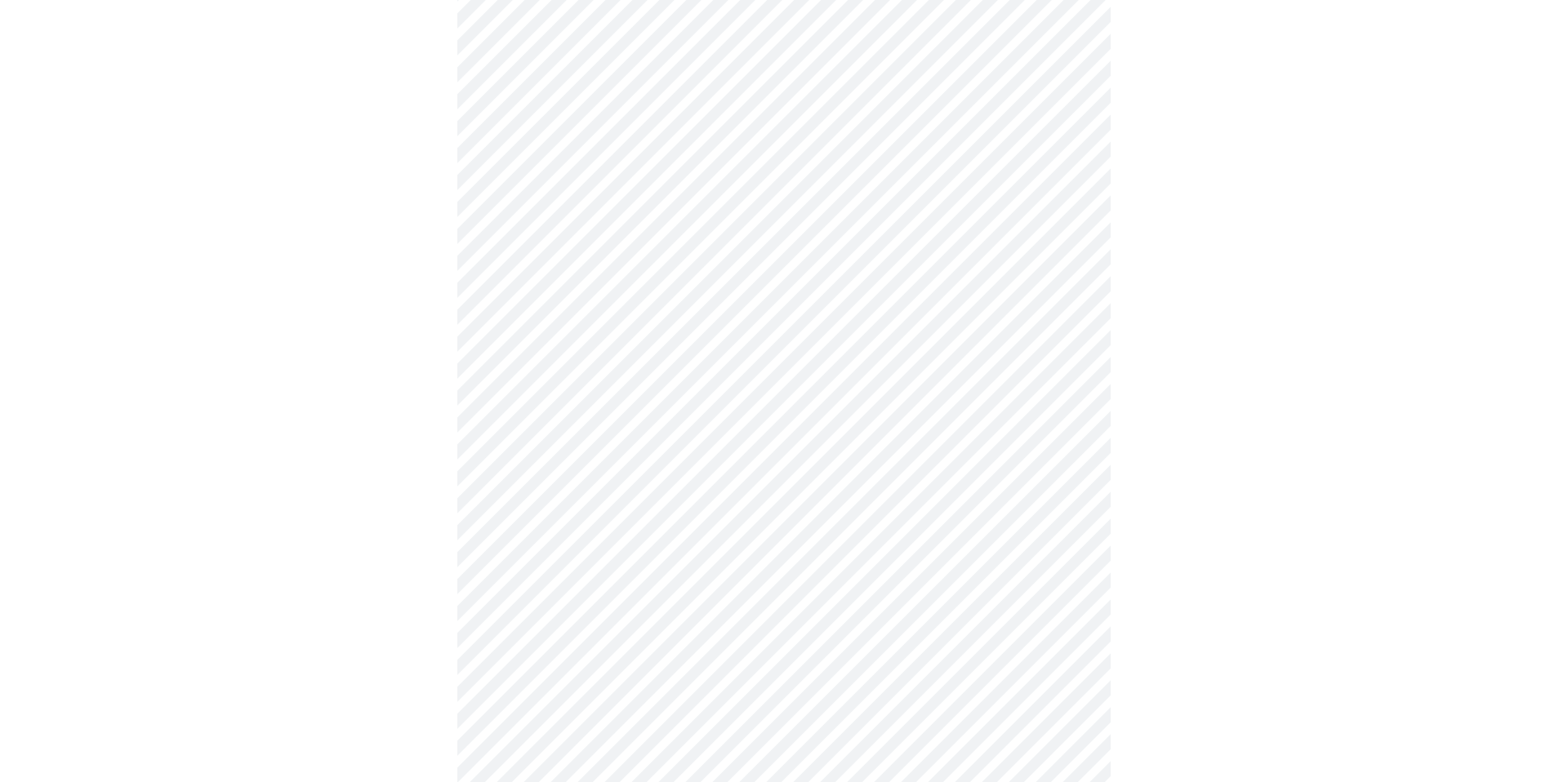
scroll to position [422, 0]
click at [798, 507] on body "MyMenopauseRx Appointments Messaging Labs Uploads Medications Community Refer a…" at bounding box center [784, 357] width 1555 height 1546
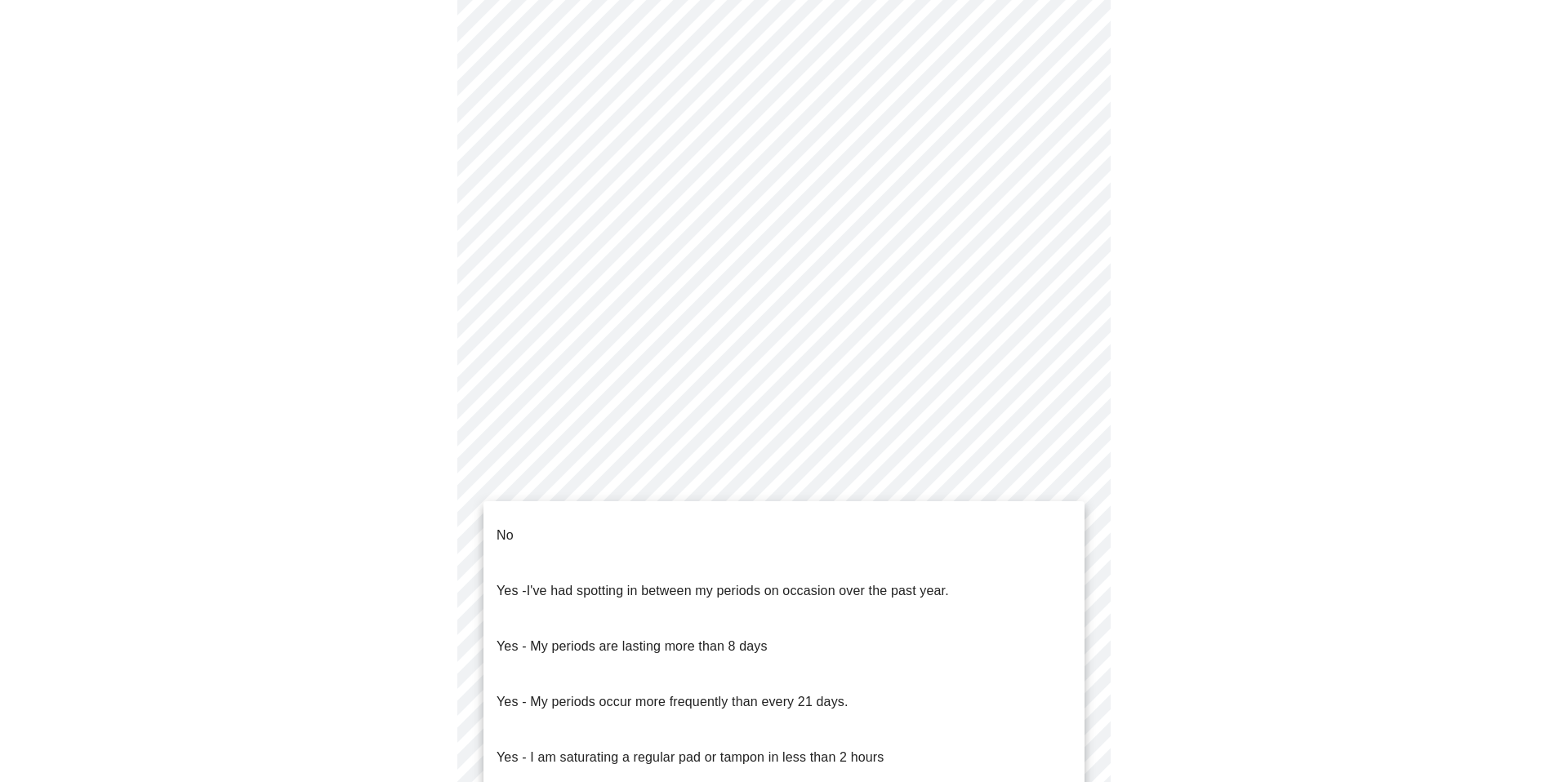
click at [710, 692] on p "Yes - My periods occur more frequently than every 21 days." at bounding box center [672, 702] width 352 height 20
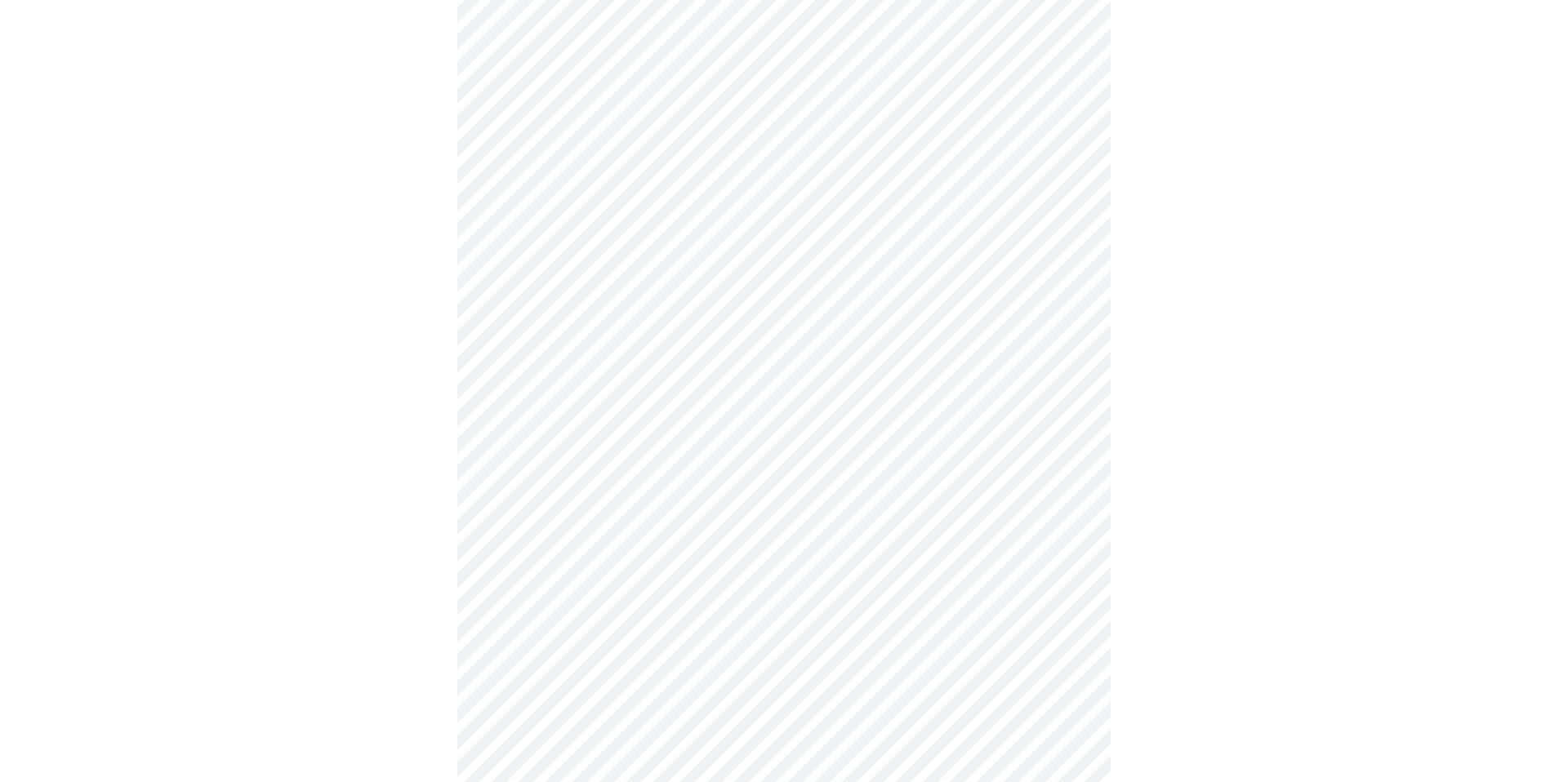
scroll to position [525, 0]
click at [590, 540] on body "MyMenopauseRx Appointments Messaging Labs Uploads Medications Community Refer a…" at bounding box center [784, 250] width 1555 height 1536
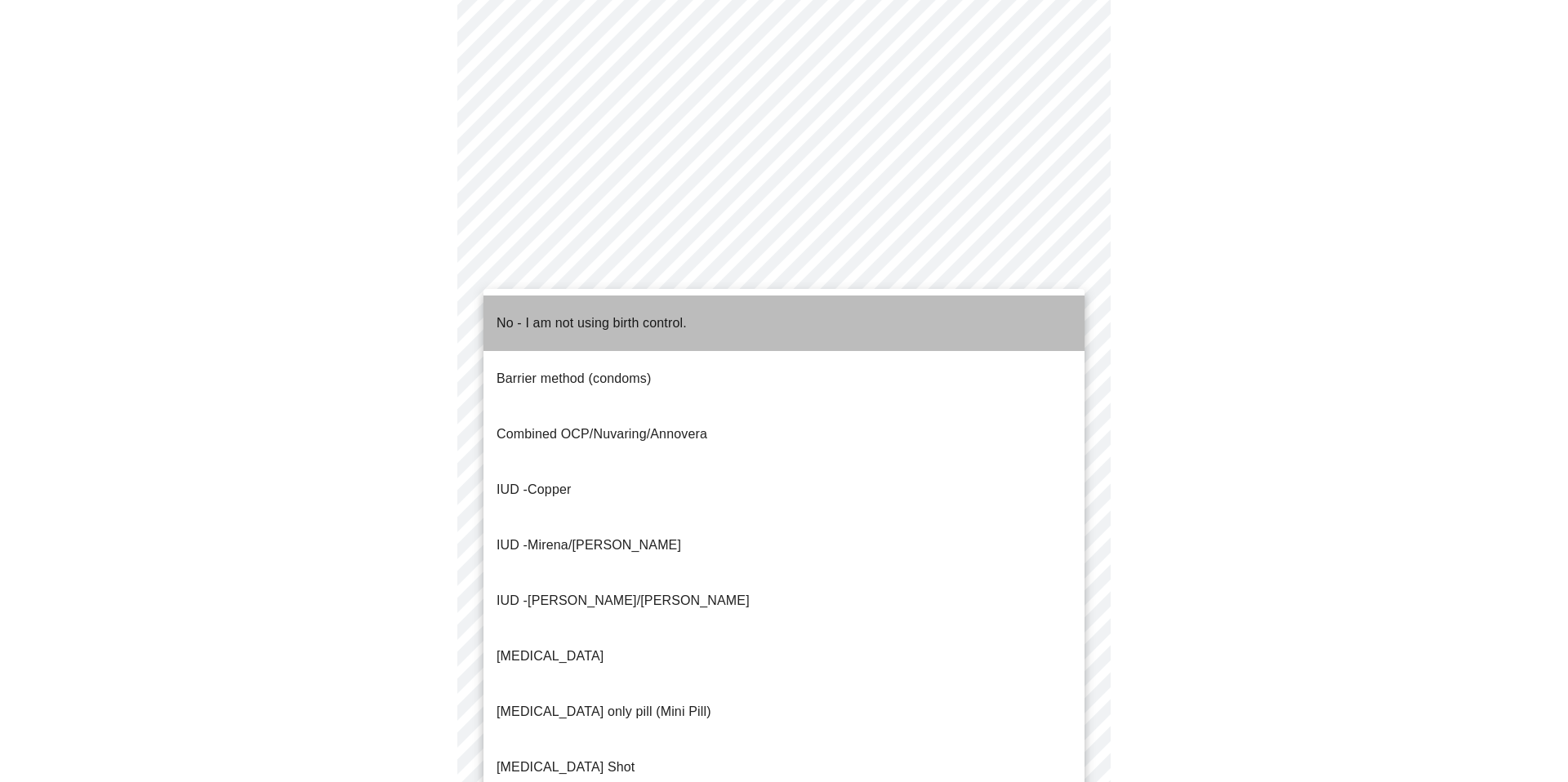
click at [587, 315] on p "No - I am not using birth control." at bounding box center [591, 323] width 190 height 20
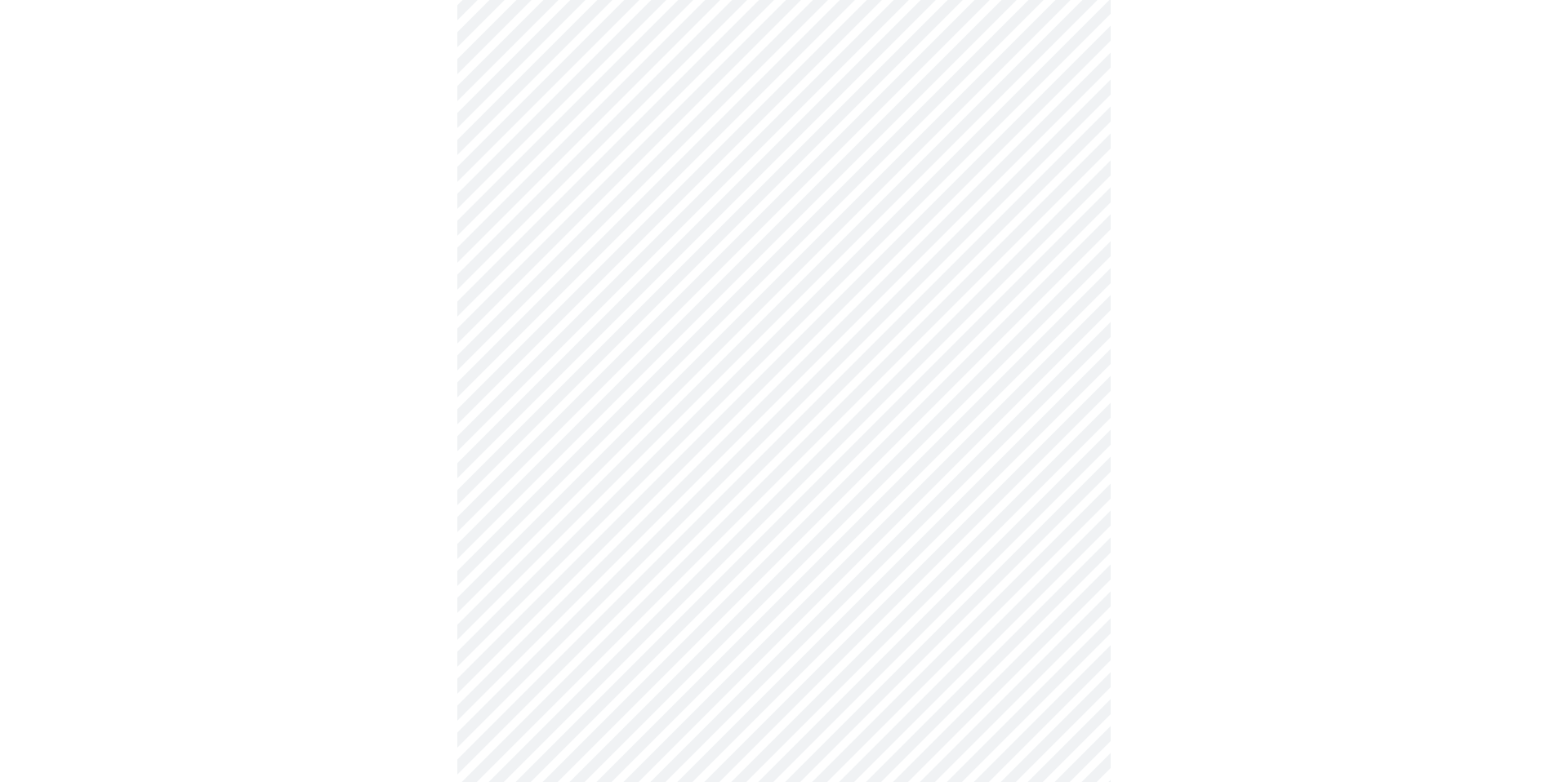
click at [547, 641] on body "MyMenopauseRx Appointments Messaging Labs Uploads Medications Community Refer a…" at bounding box center [784, 245] width 1555 height 1527
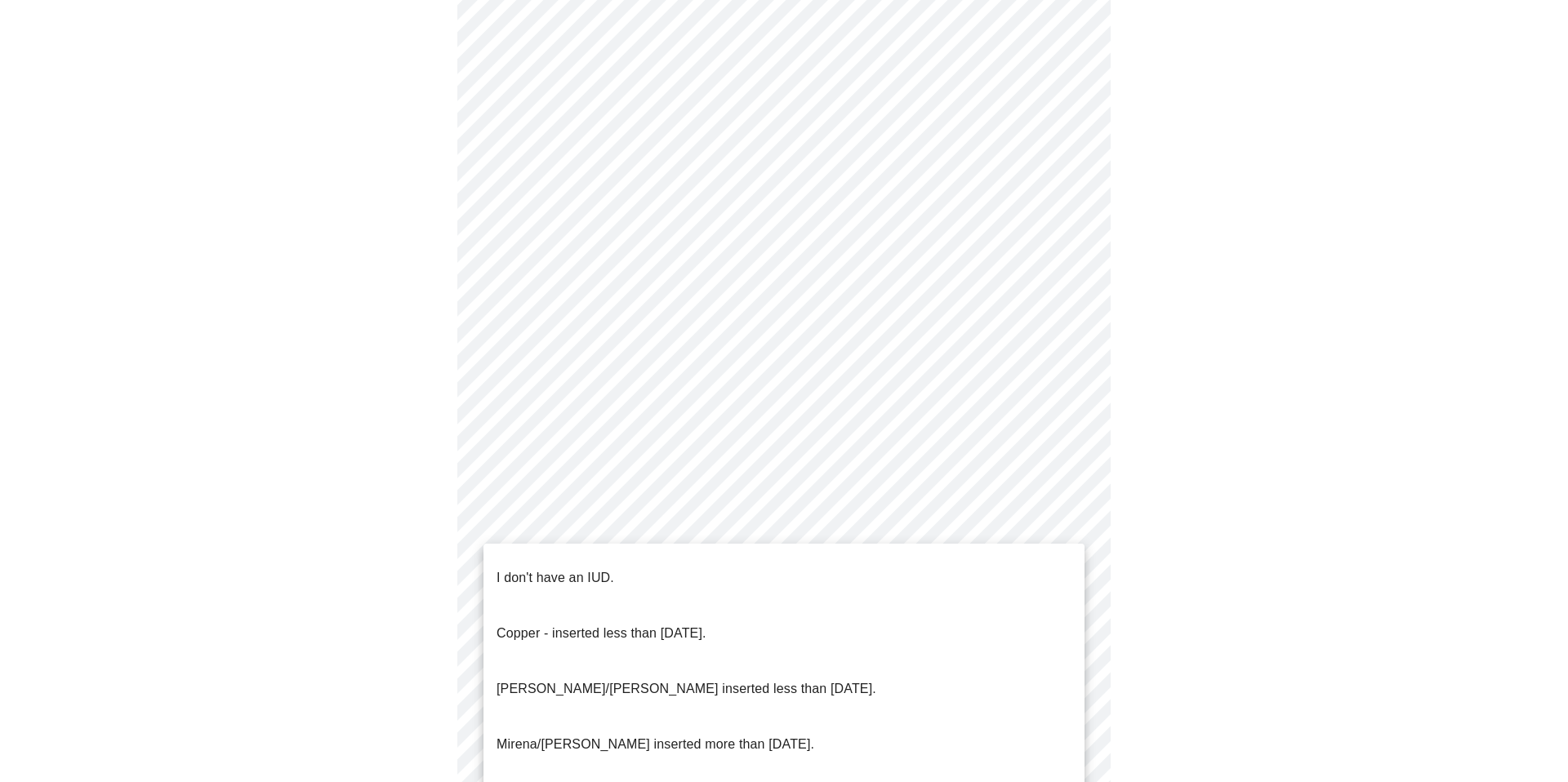
click at [553, 568] on p "I don't have an IUD." at bounding box center [556, 578] width 118 height 20
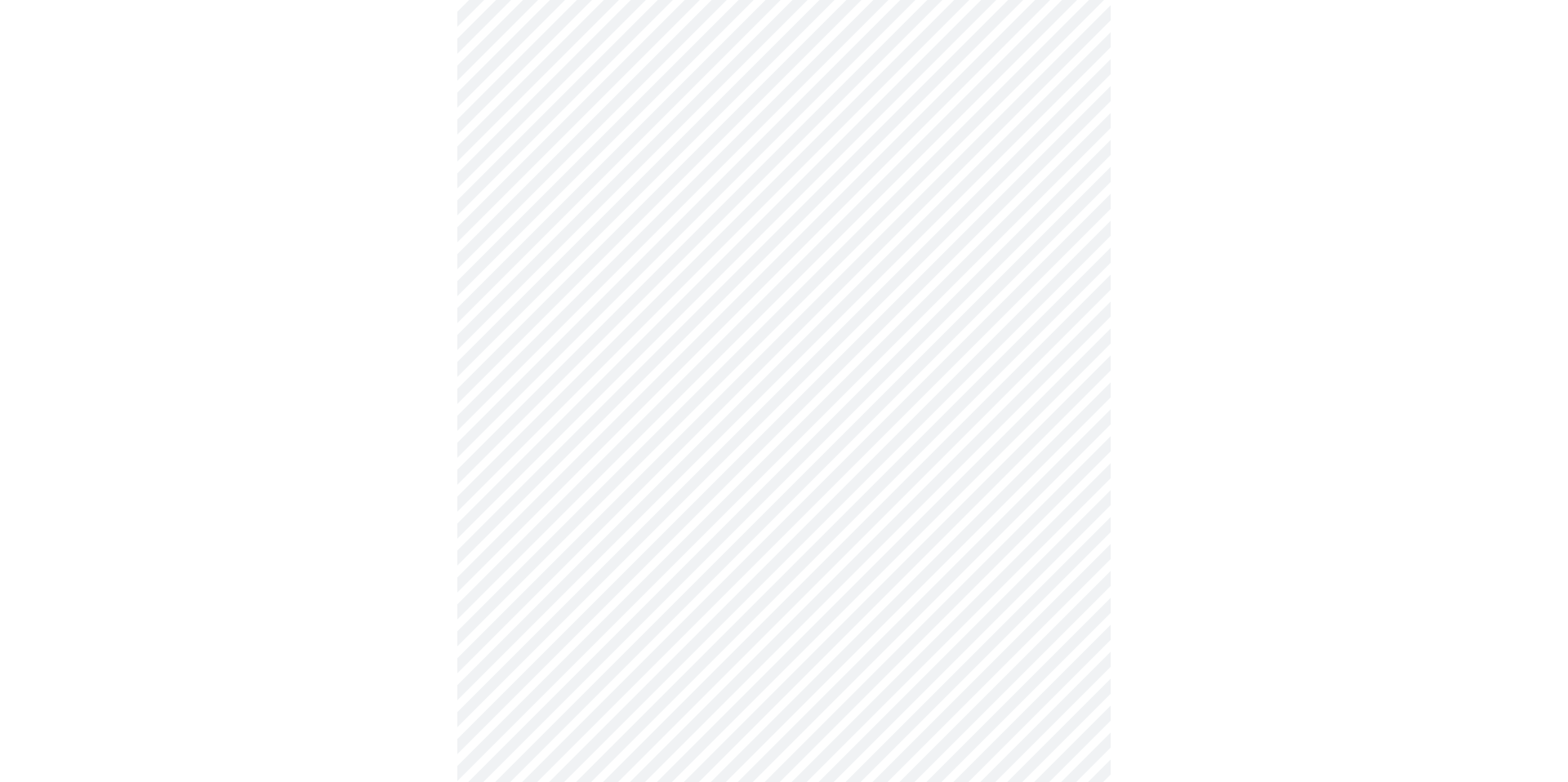
scroll to position [694, 0]
click at [547, 603] on body "MyMenopauseRx Appointments Messaging Labs Uploads Medications Community Refer a…" at bounding box center [784, 70] width 1555 height 1517
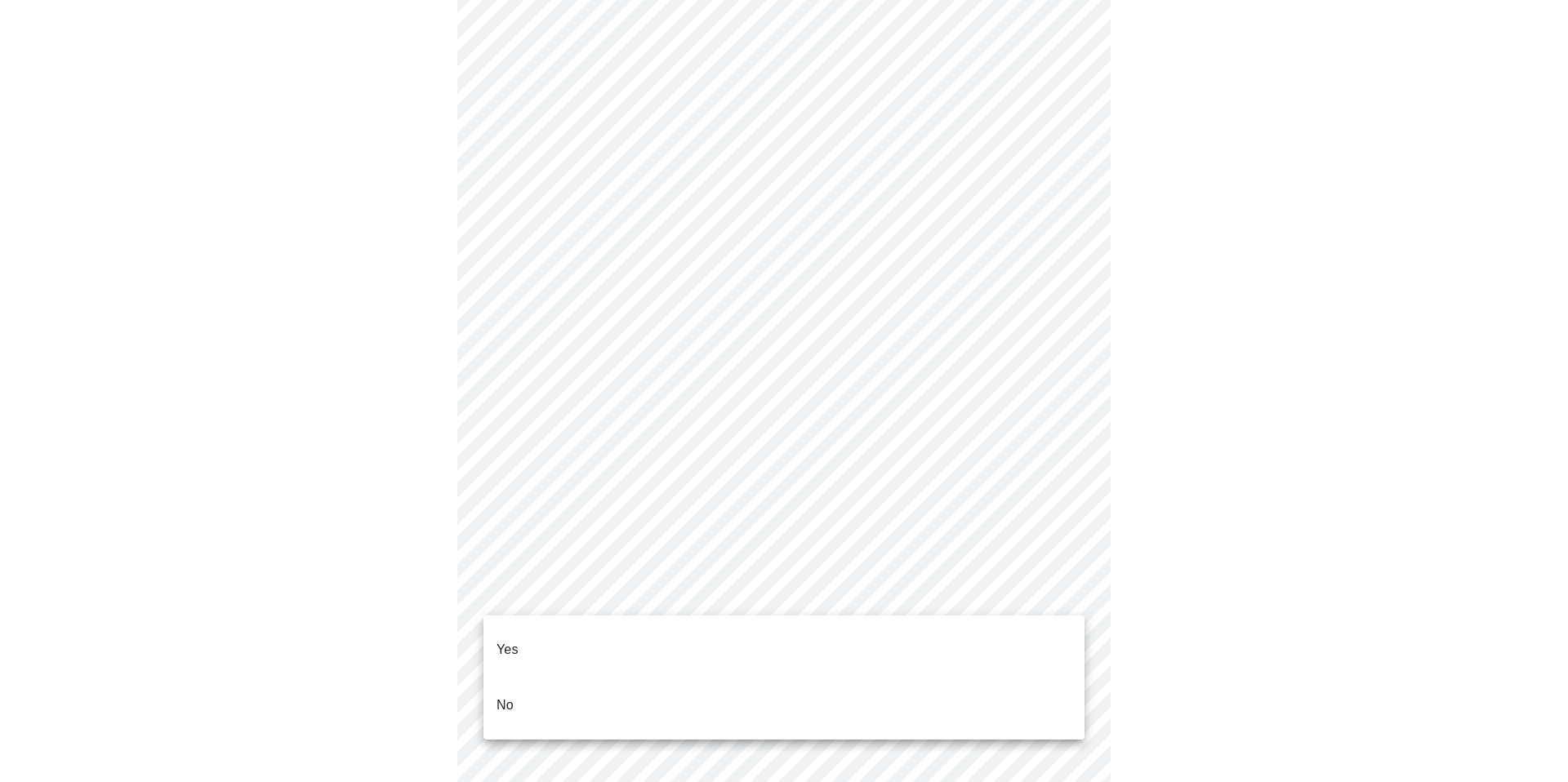
click at [544, 628] on li "Yes" at bounding box center [784, 649] width 601 height 56
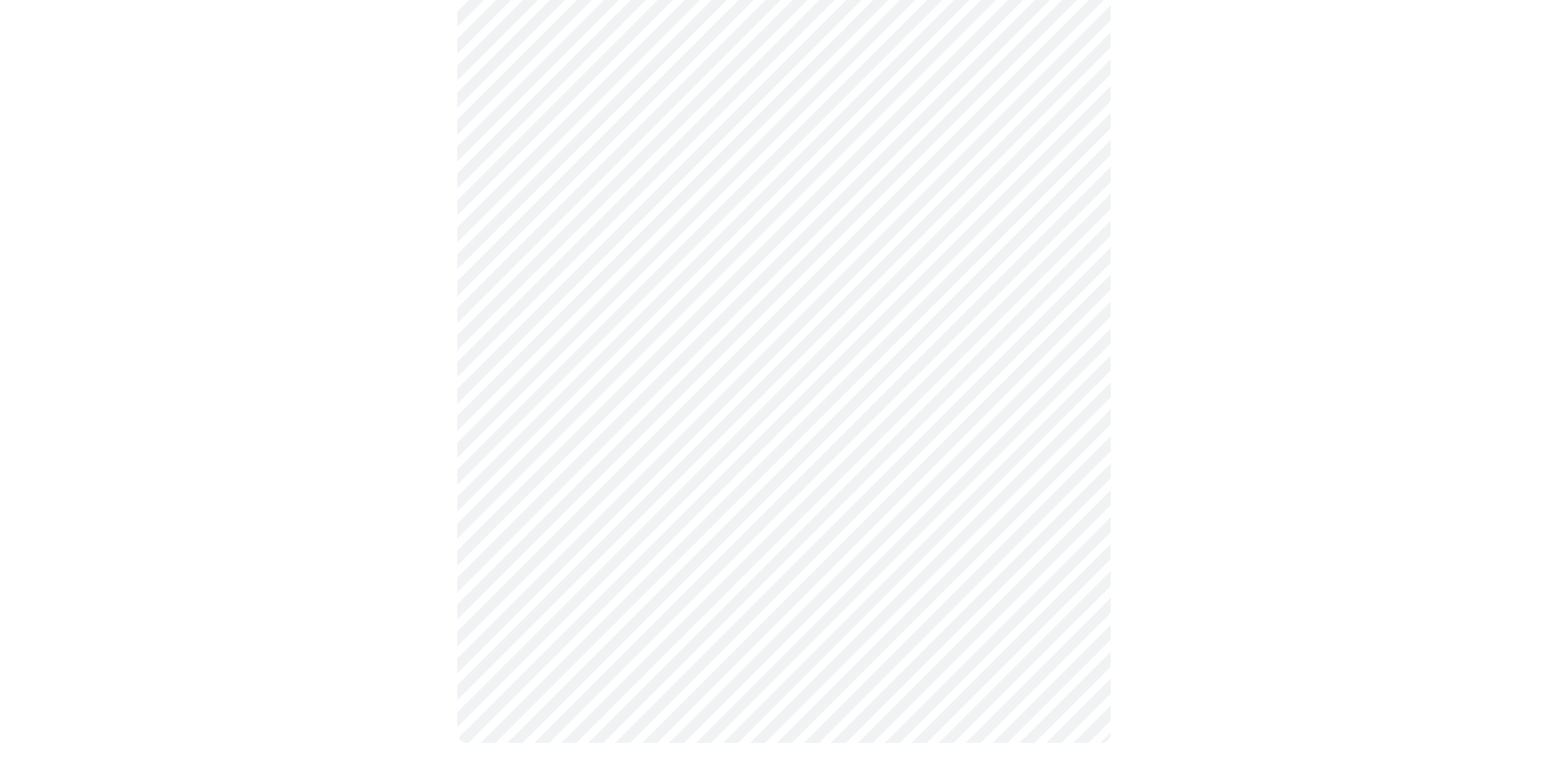
scroll to position [0, 0]
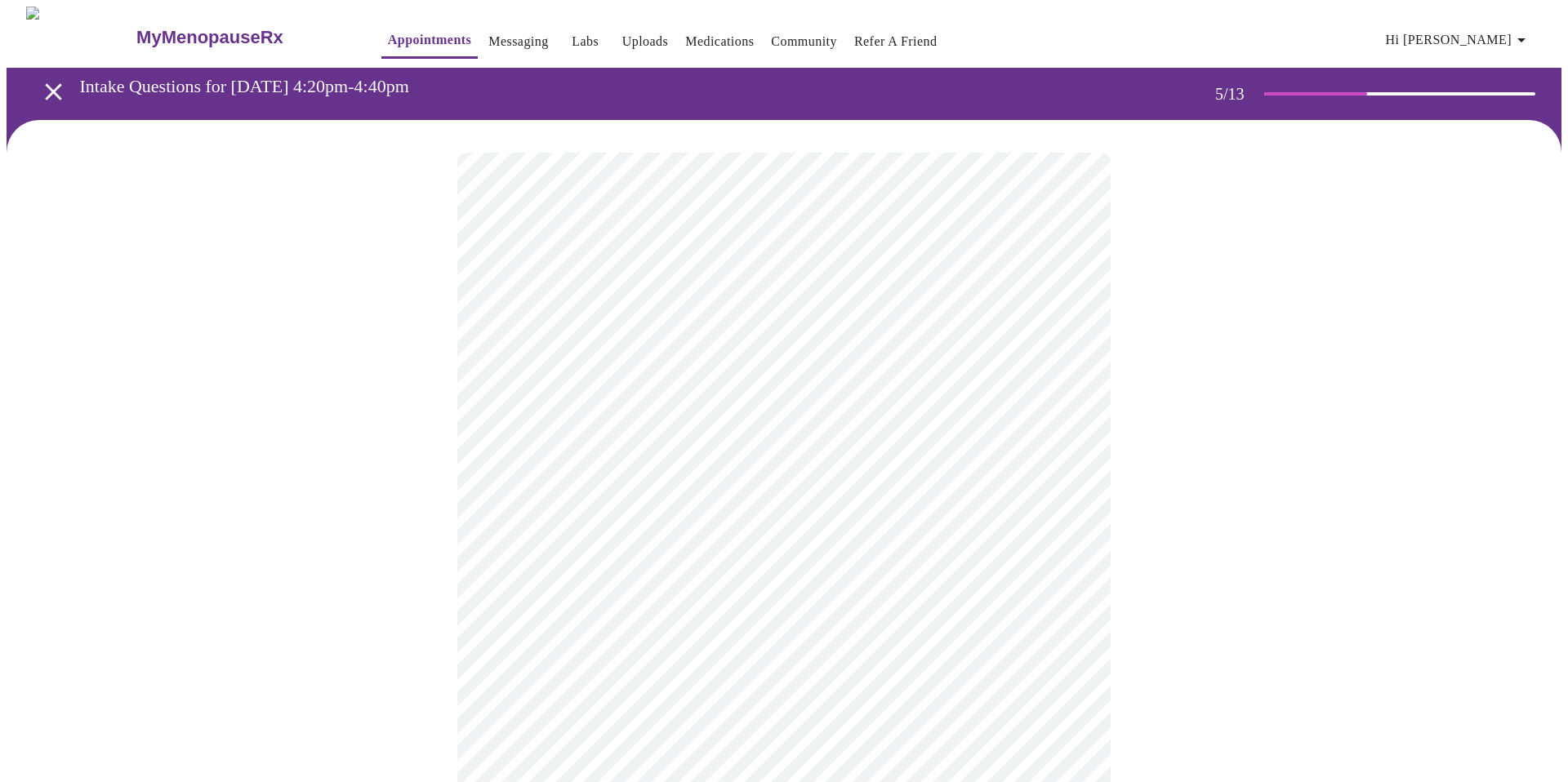
click at [852, 425] on body "MyMenopauseRx Appointments Messaging Labs Uploads Medications Community Refer a…" at bounding box center [784, 610] width 1555 height 1207
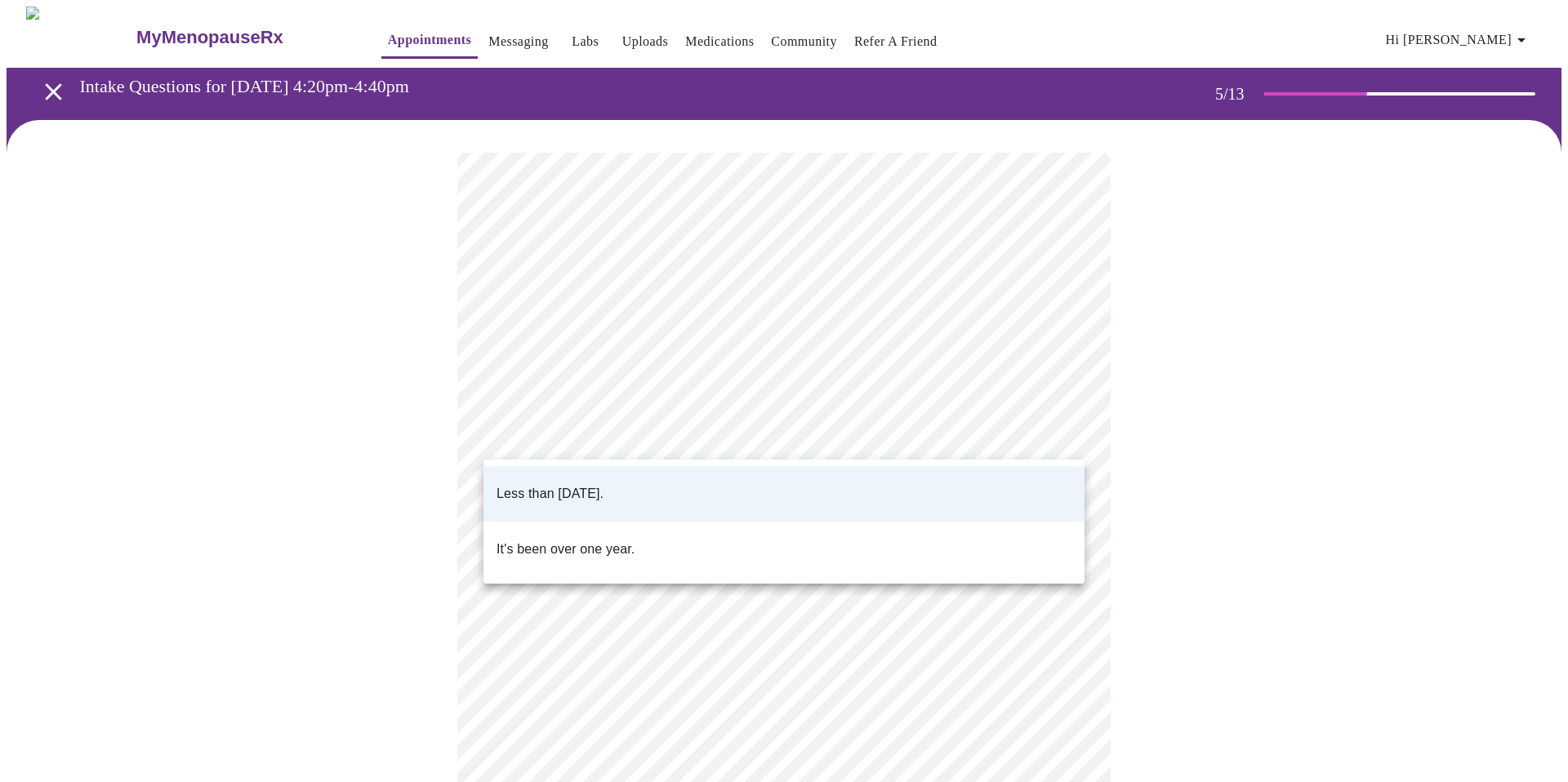
click at [852, 425] on div at bounding box center [784, 391] width 1568 height 782
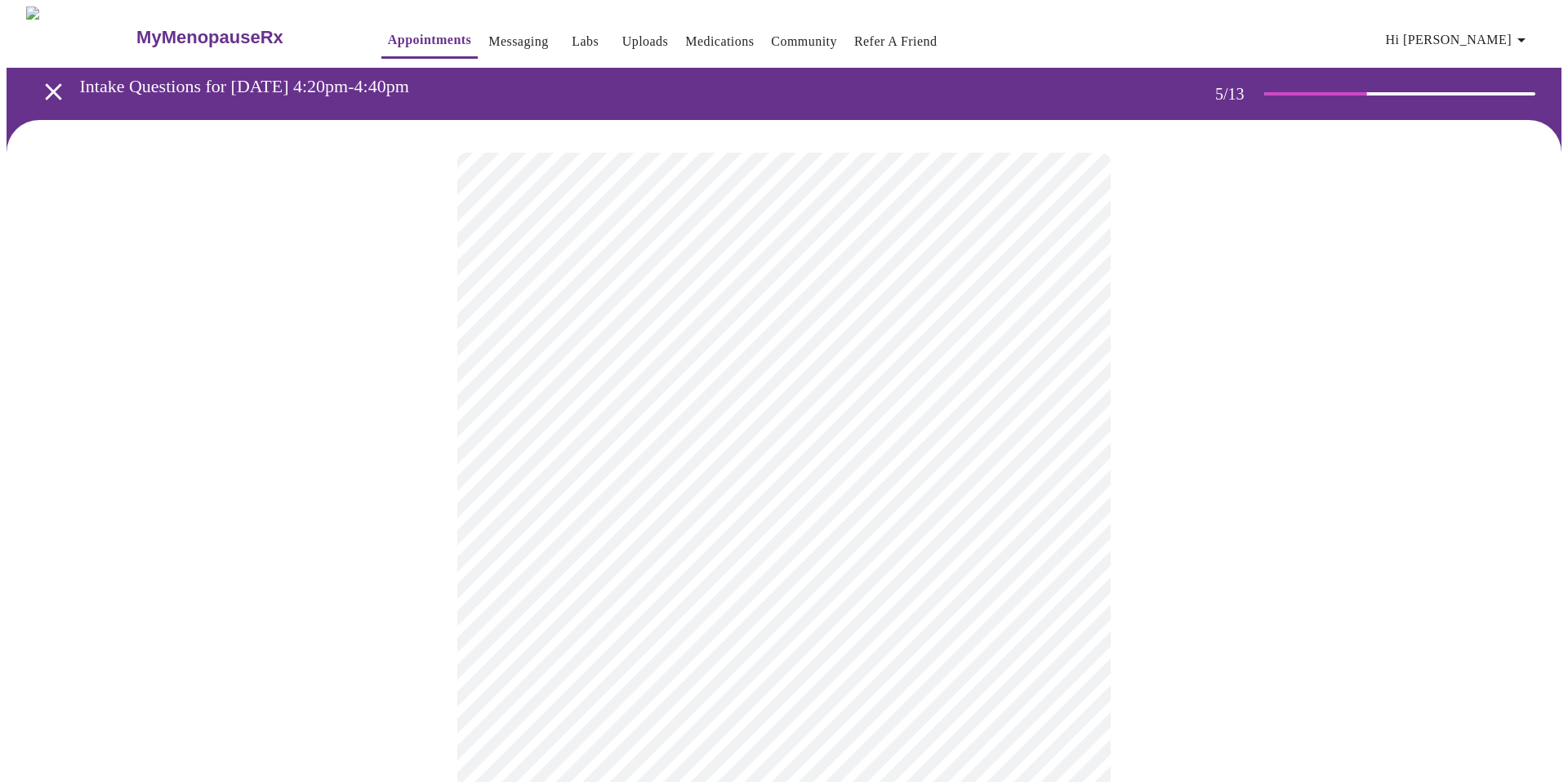
click at [842, 560] on body "MyMenopauseRx Appointments Messaging Labs Uploads Medications Community Refer a…" at bounding box center [784, 610] width 1555 height 1207
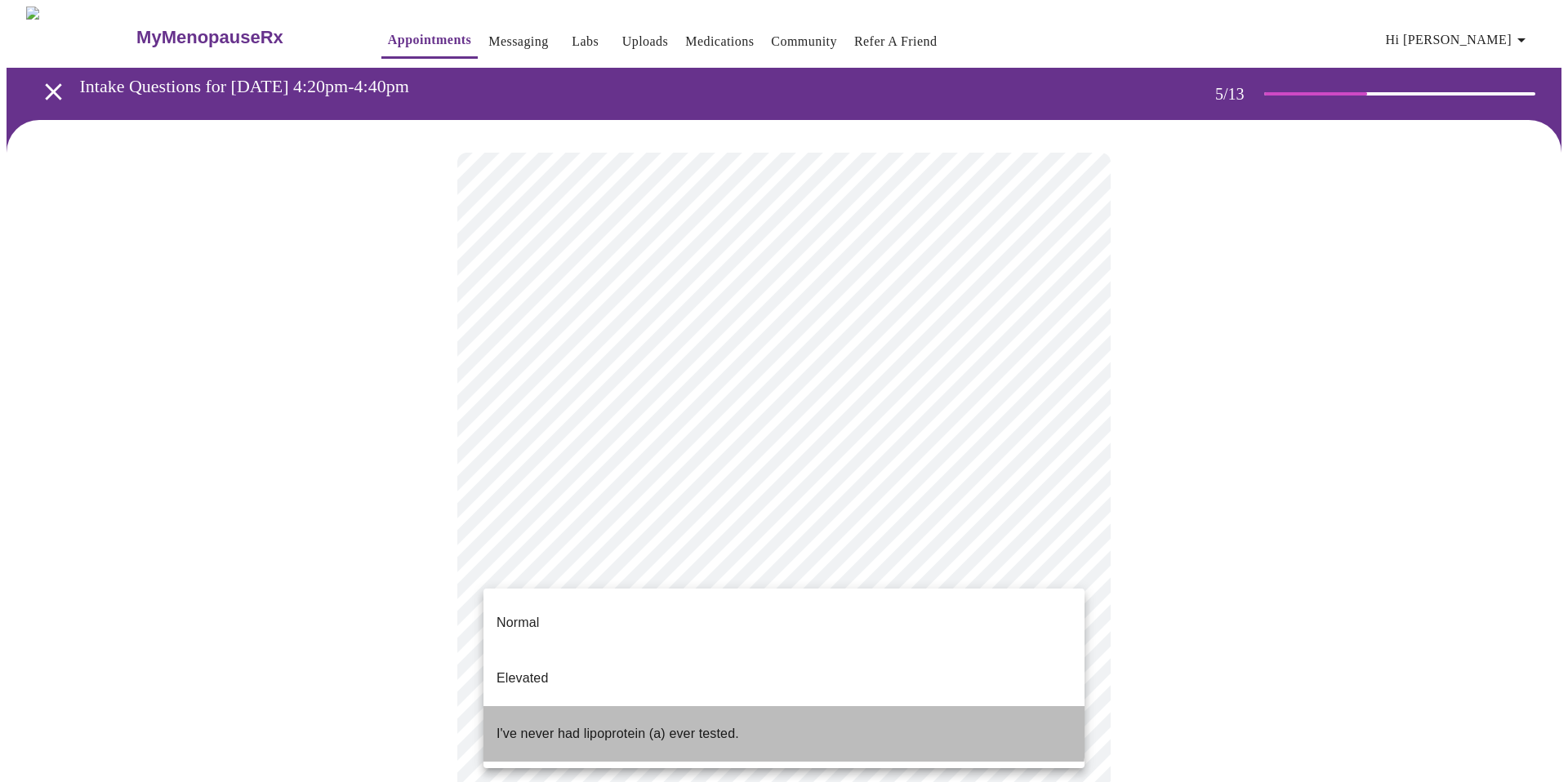
click at [776, 707] on li "I've never had lipoprotein (a) ever tested." at bounding box center [784, 734] width 601 height 56
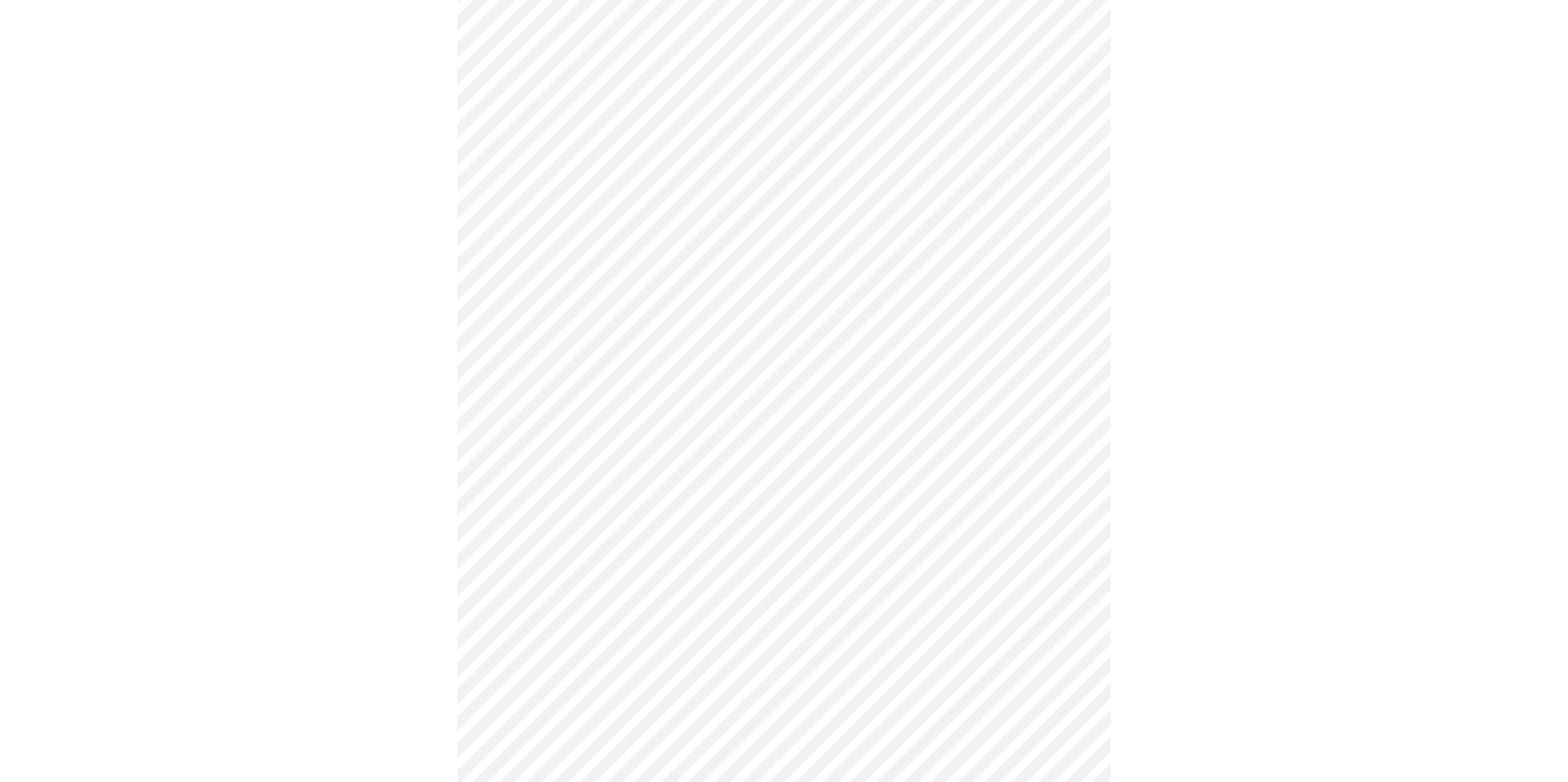
scroll to position [3971, 0]
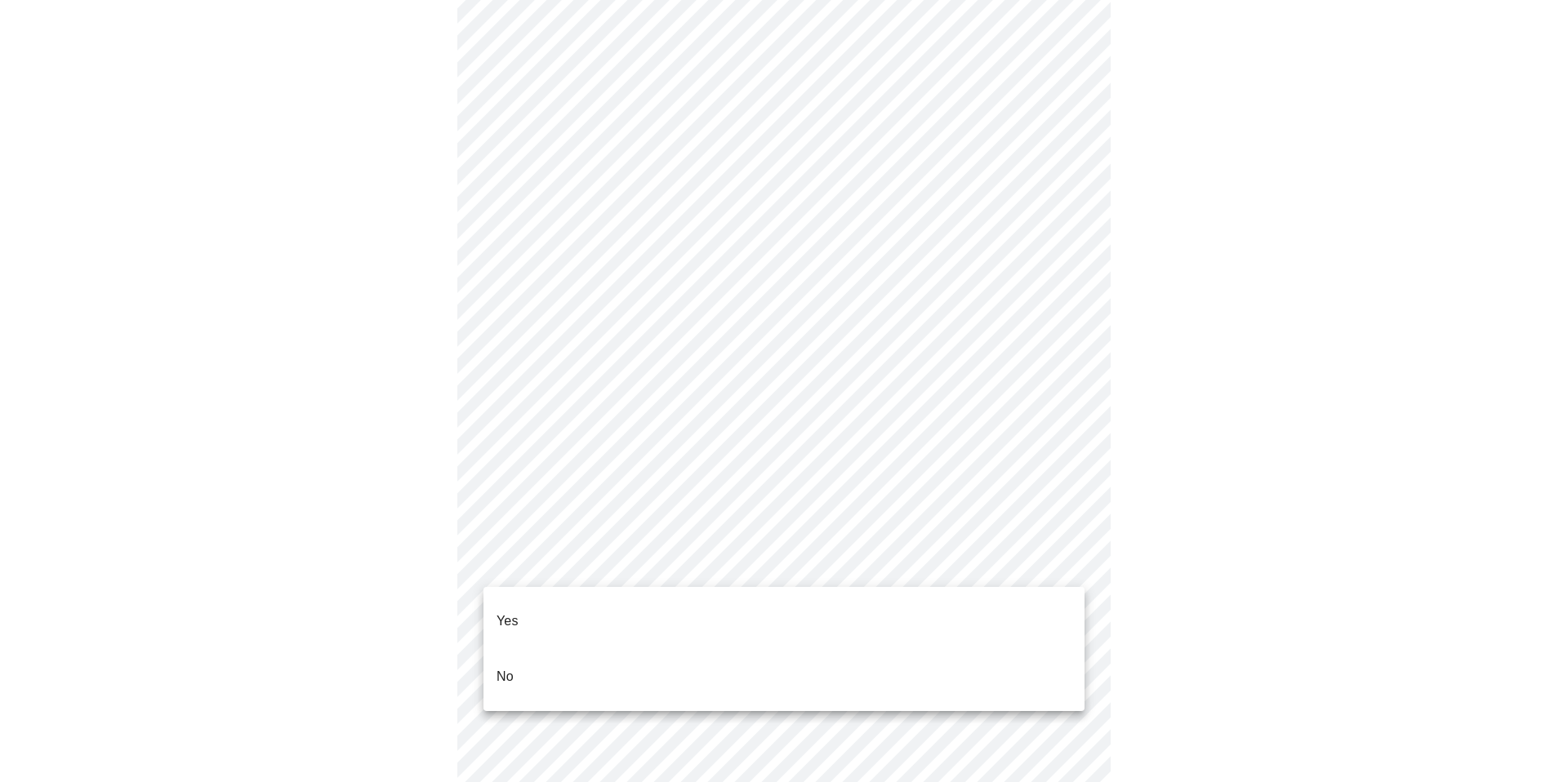
click at [722, 649] on li "No" at bounding box center [784, 677] width 601 height 56
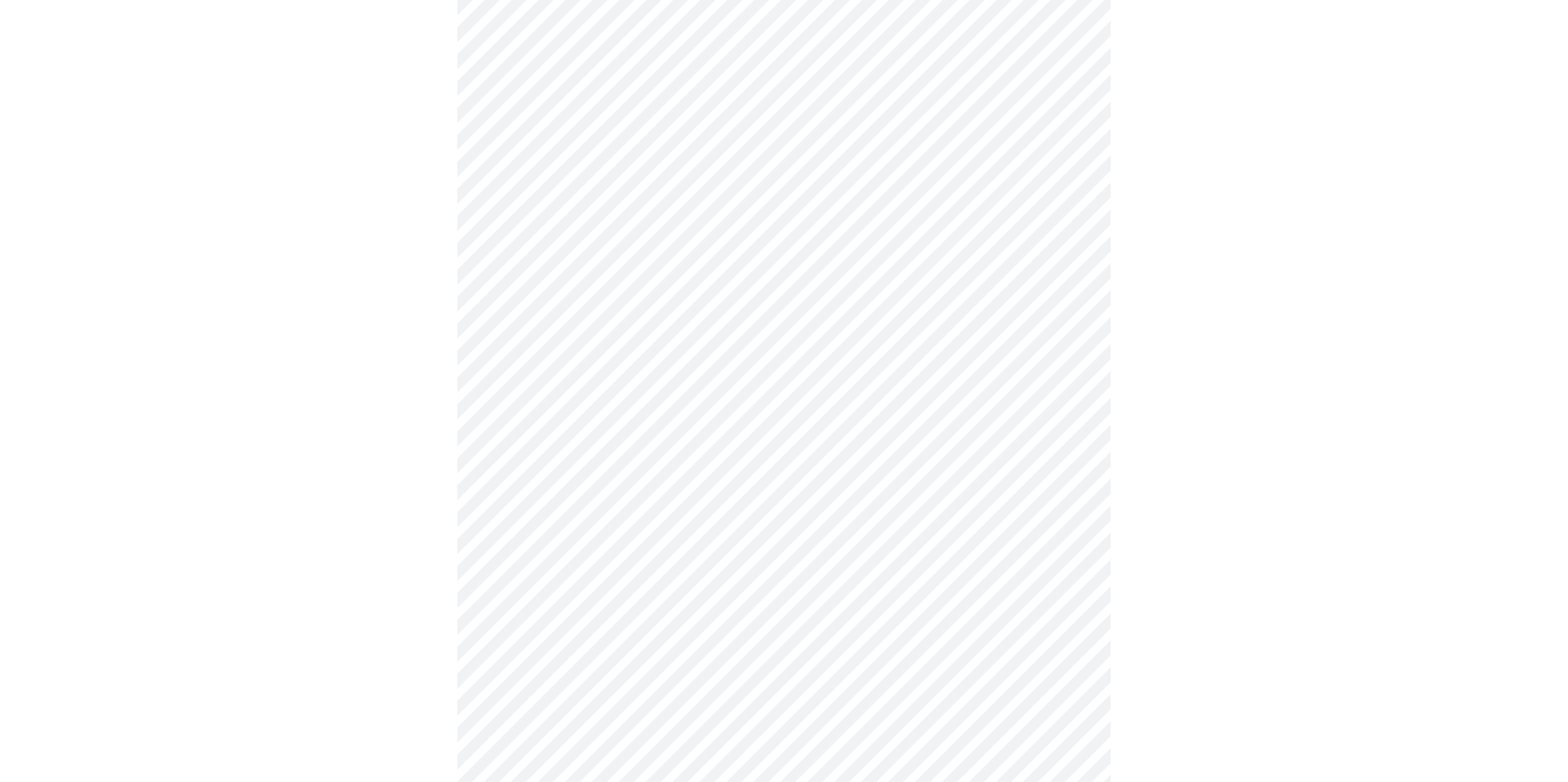
scroll to position [775, 0]
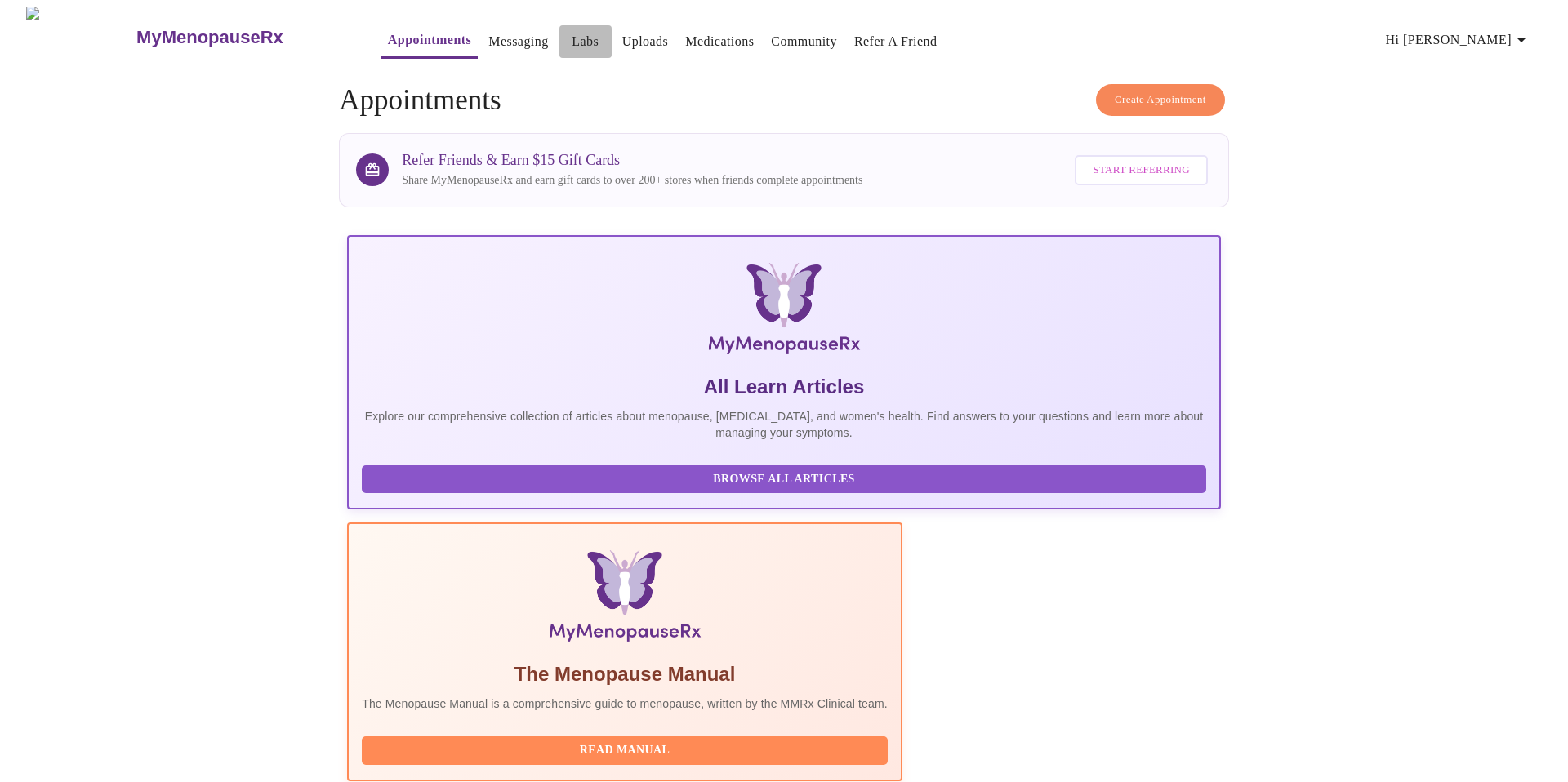
click at [571, 36] on link "Labs" at bounding box center [585, 41] width 27 height 23
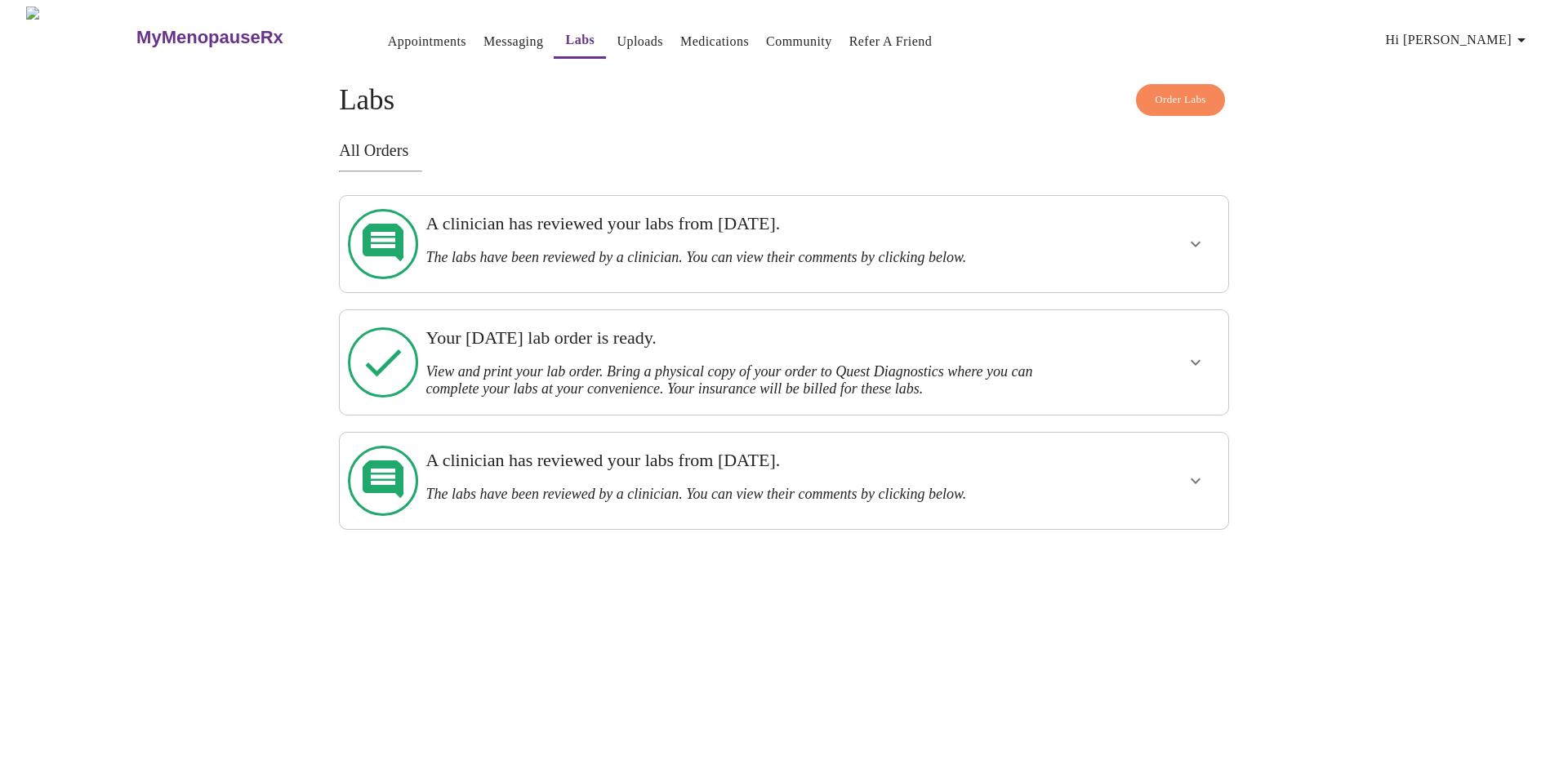
click at [483, 33] on link "Messaging" at bounding box center [513, 41] width 60 height 23
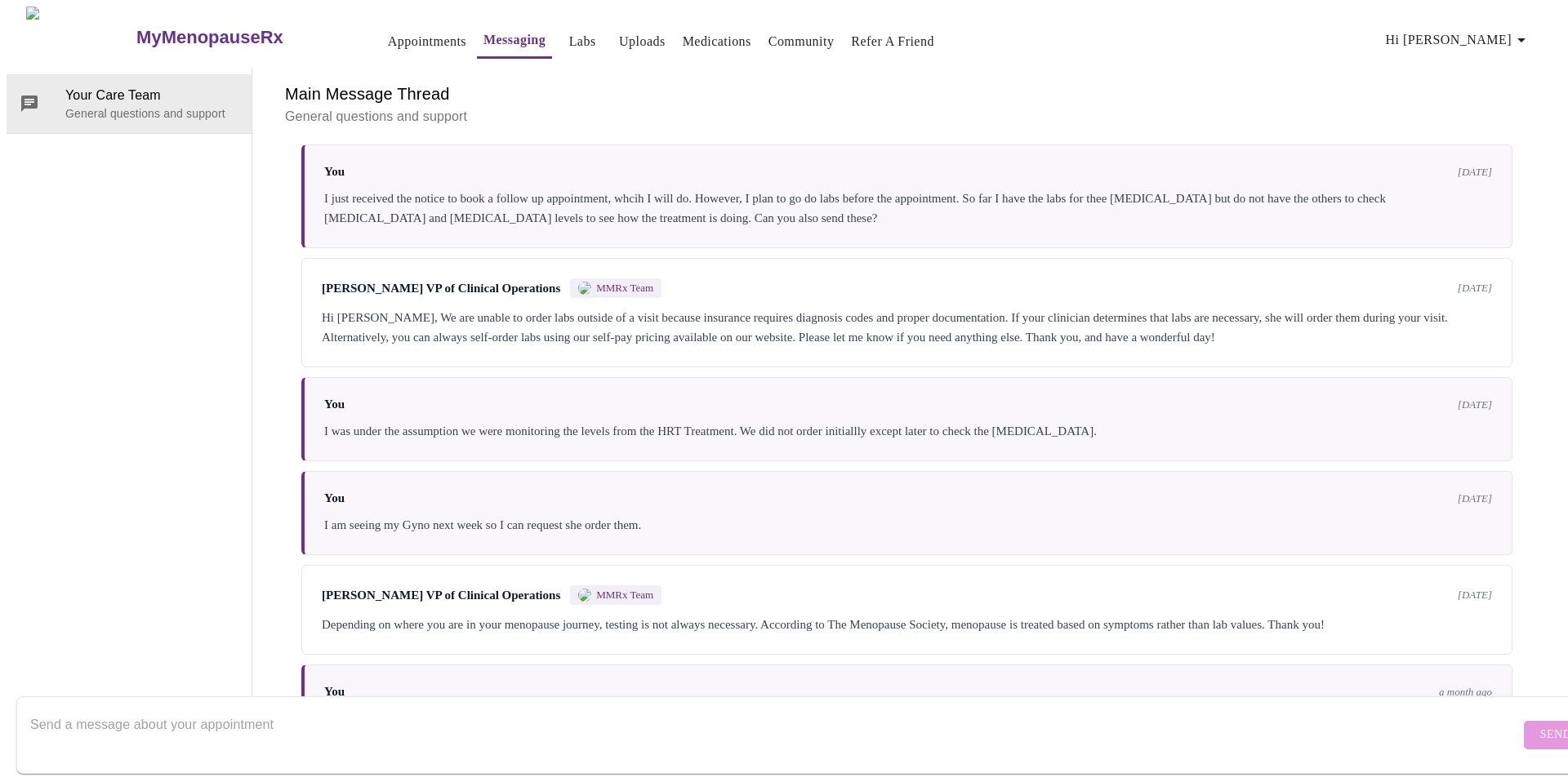
scroll to position [1591, 0]
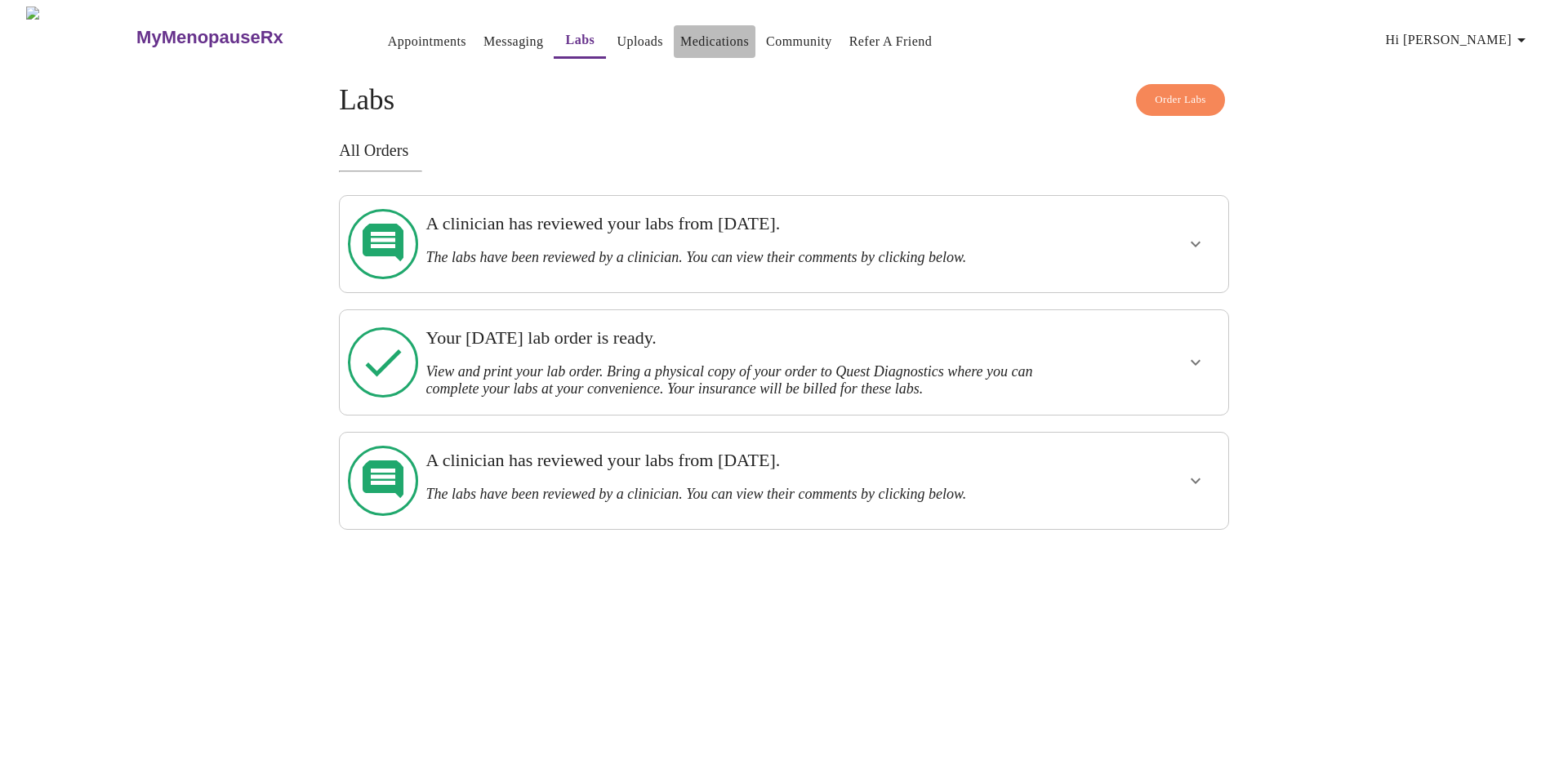
click at [697, 39] on link "Medications" at bounding box center [714, 41] width 69 height 23
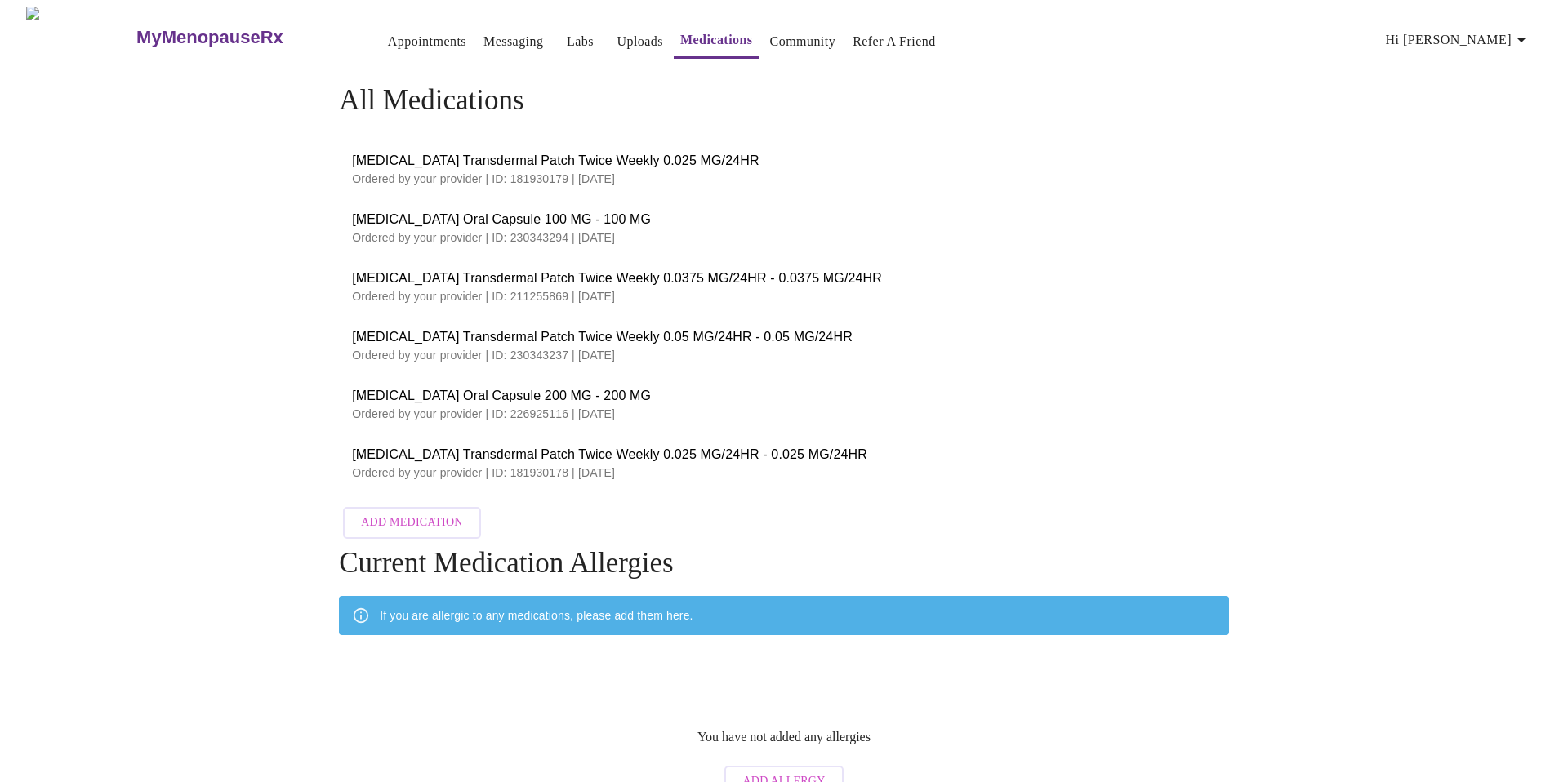
click at [570, 280] on span "[MEDICAL_DATA] Transdermal Patch Twice Weekly 0.0375 MG/24HR - 0.0375 MG/24HR" at bounding box center [784, 279] width 864 height 20
click at [396, 32] on link "Appointments" at bounding box center [427, 41] width 79 height 23
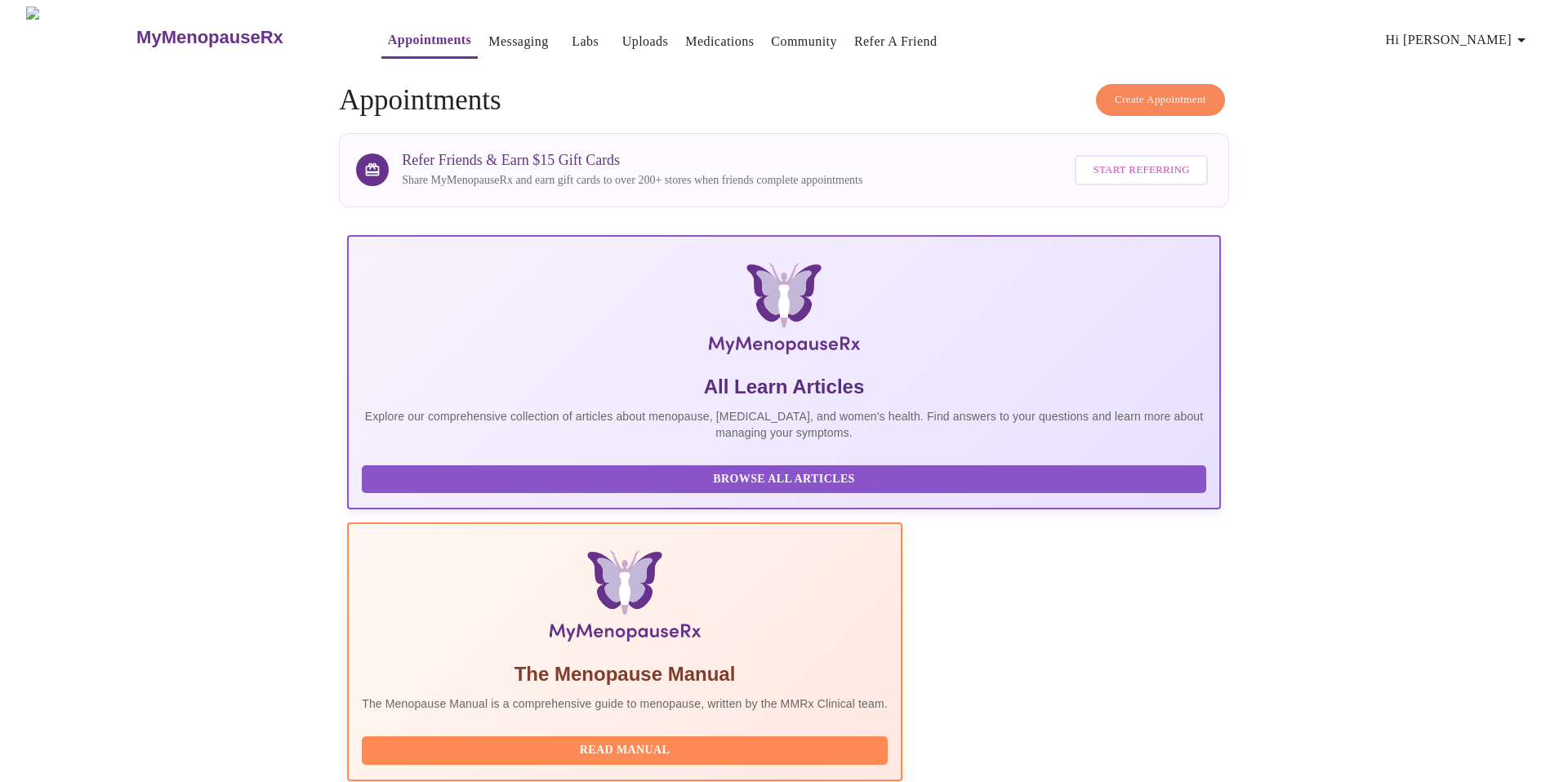
click at [1162, 90] on span "Create Appointment" at bounding box center [1160, 100] width 91 height 19
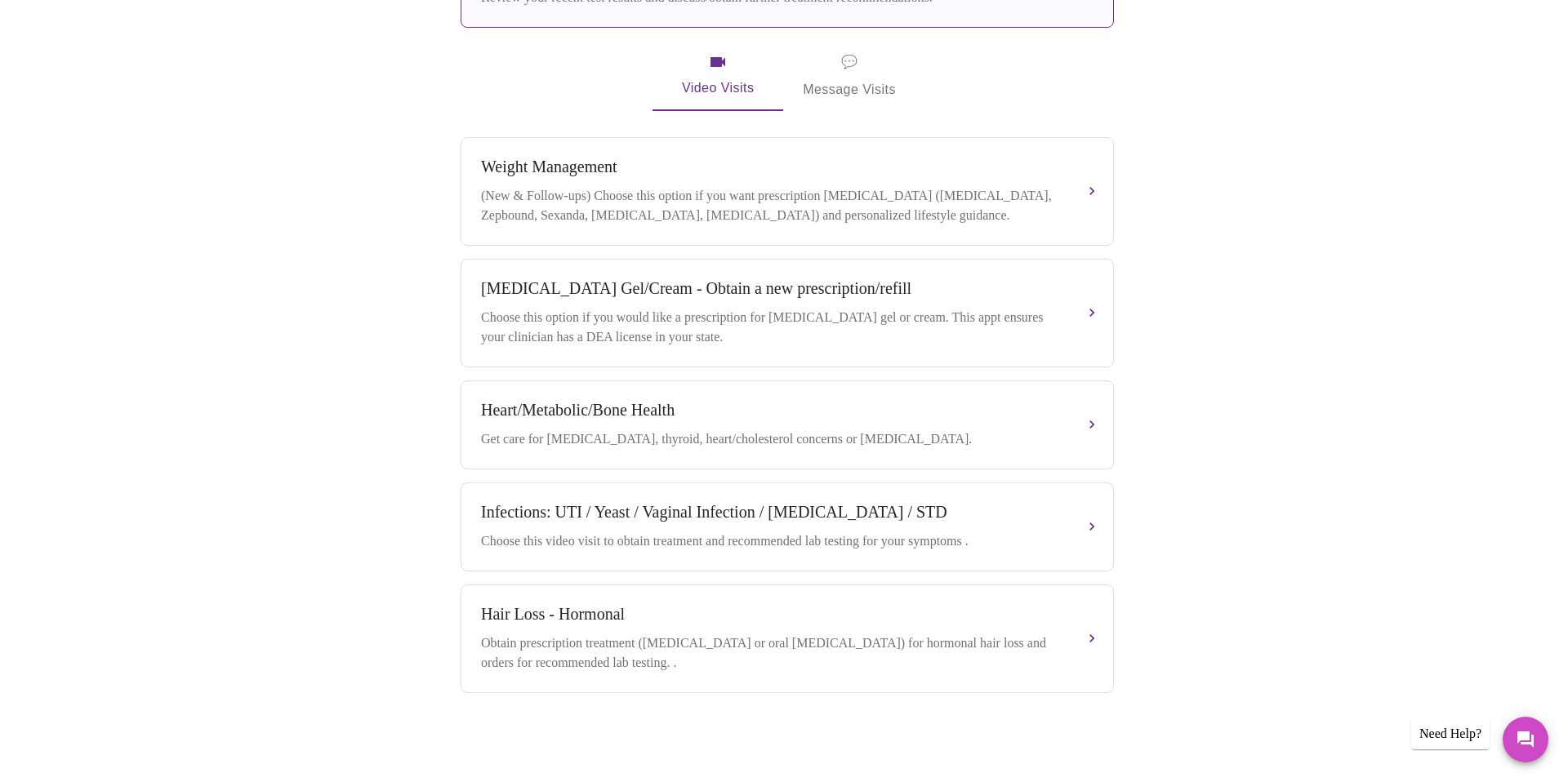
scroll to position [601, 0]
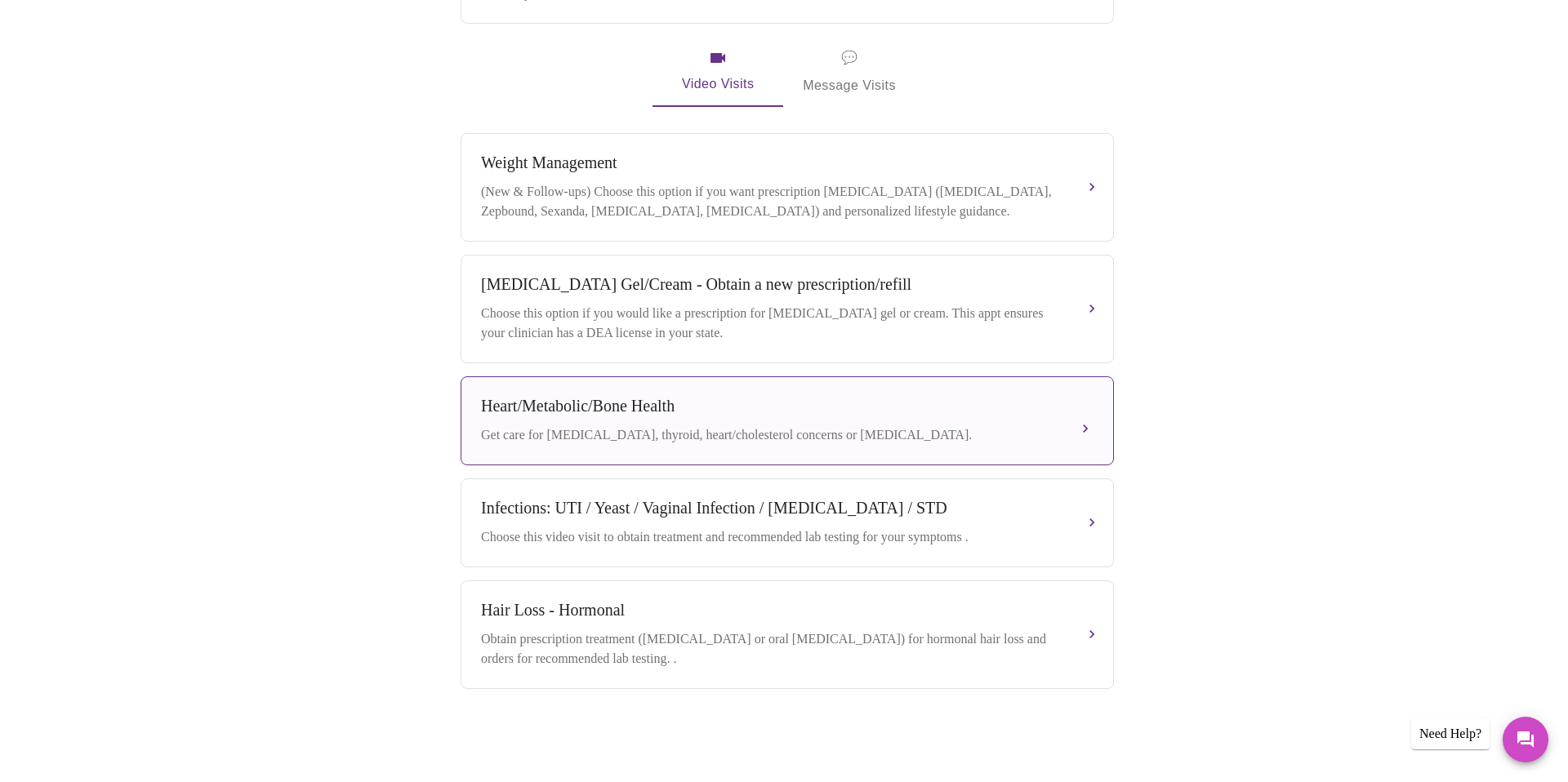
click at [1090, 410] on div "Heart/Metabolic/Bone Health Get care for [MEDICAL_DATA], thyroid, heart/cholest…" at bounding box center [787, 421] width 613 height 48
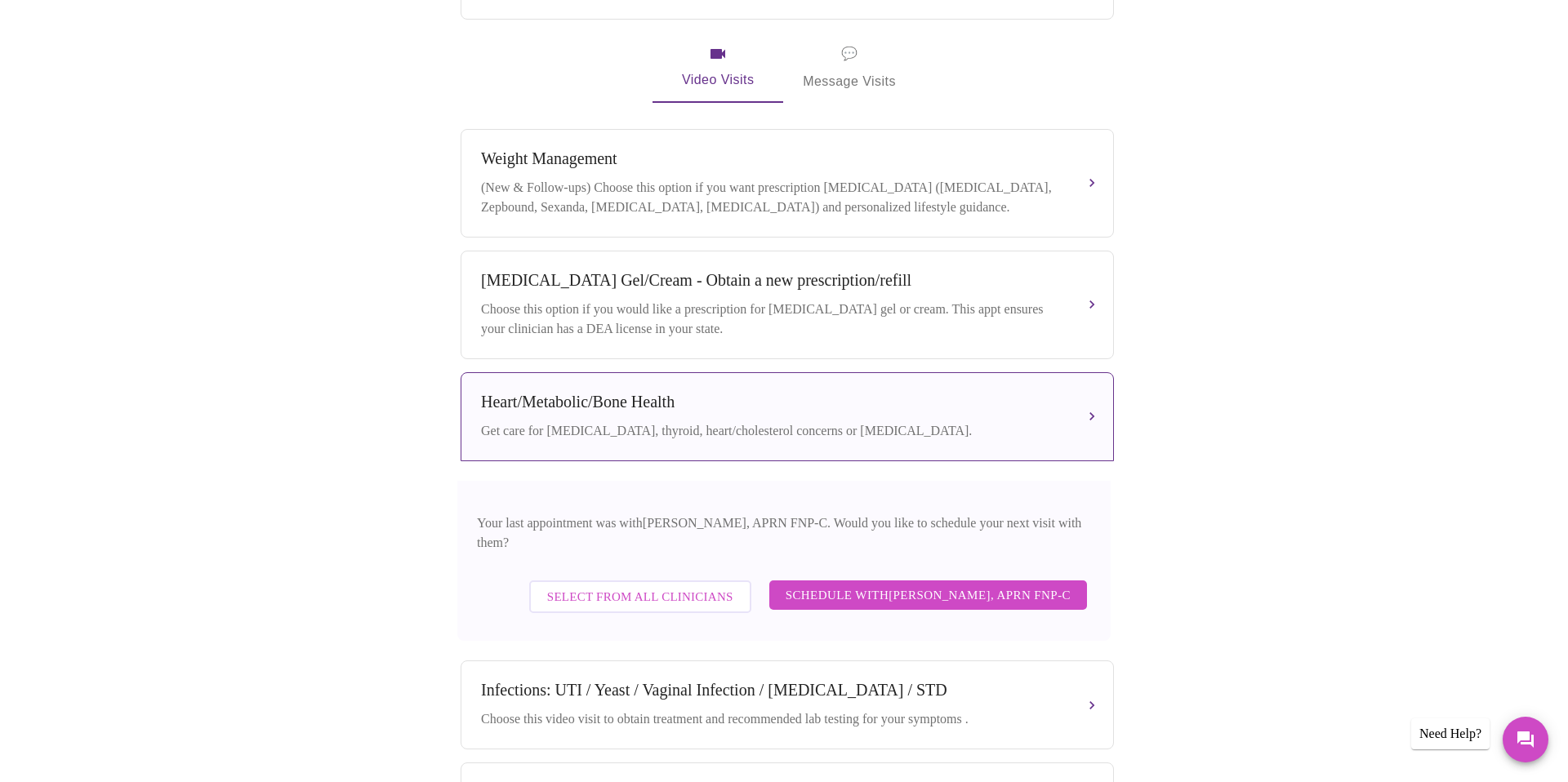
click at [1420, 342] on div "Book your next visit If you'd like our help with multiple care concerns below, …" at bounding box center [784, 245] width 1555 height 1426
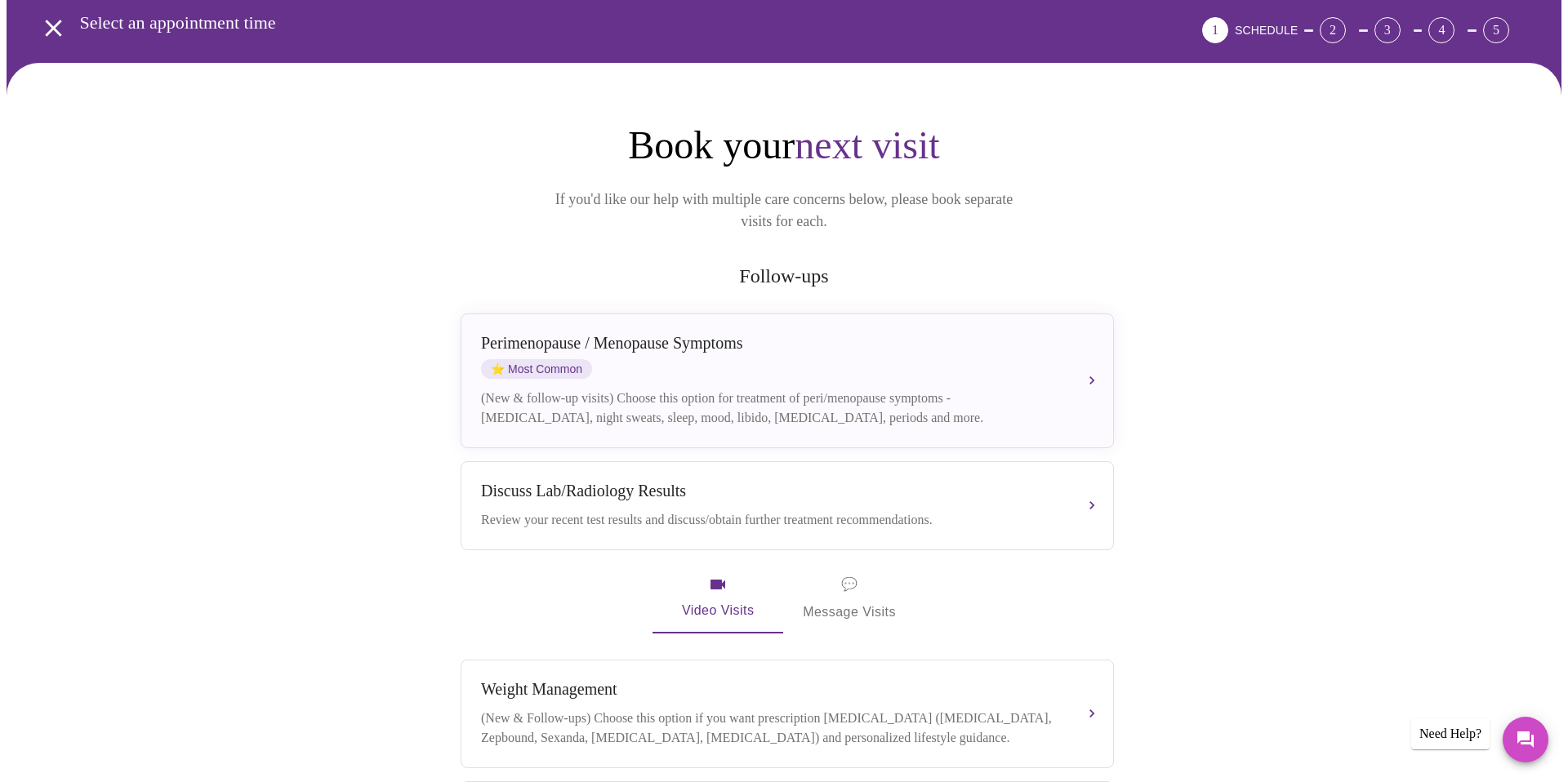
scroll to position [0, 0]
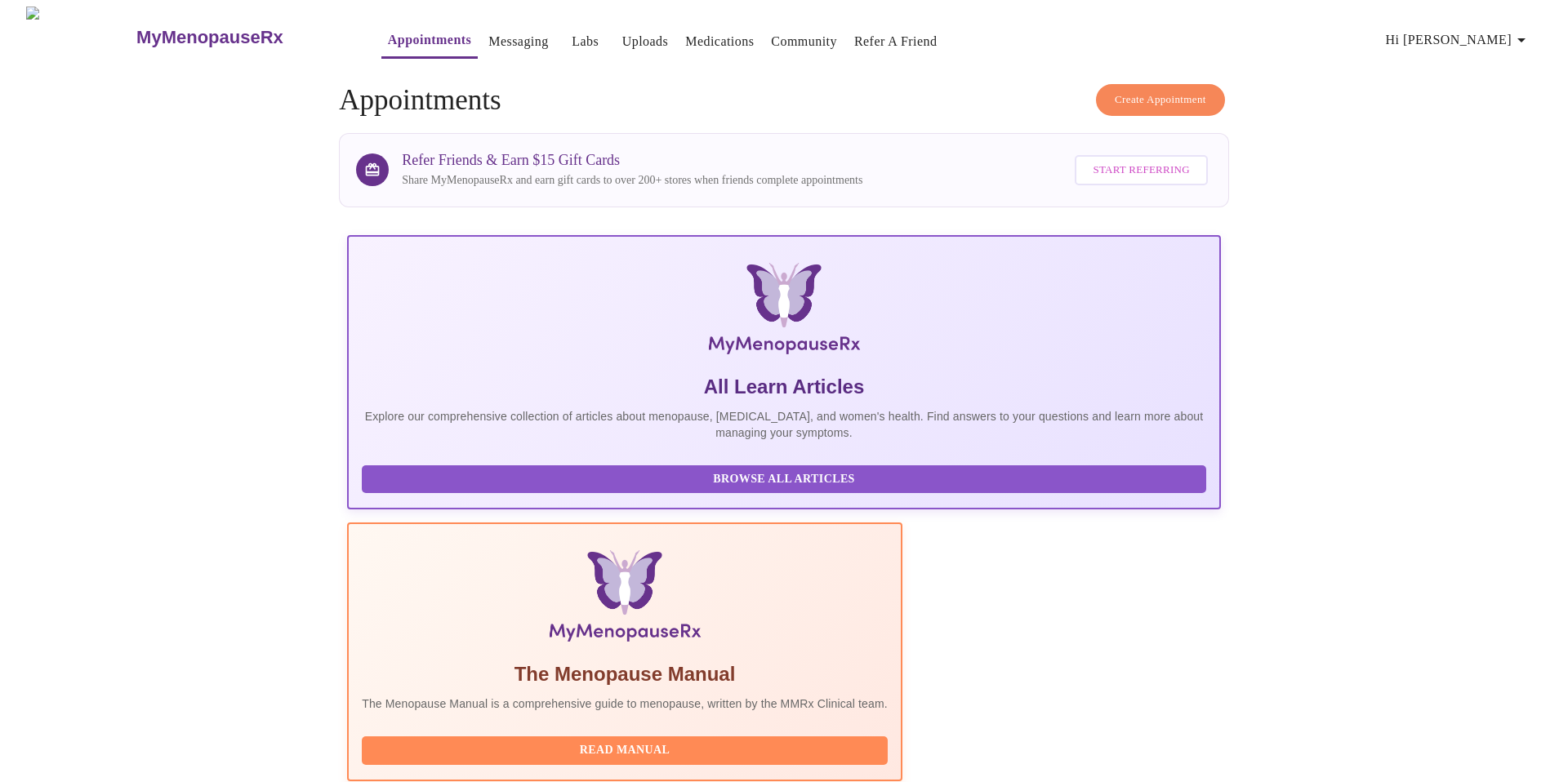
click at [136, 32] on h3 "MyMenopauseRx" at bounding box center [209, 37] width 147 height 22
click at [488, 38] on link "Messaging" at bounding box center [518, 41] width 60 height 23
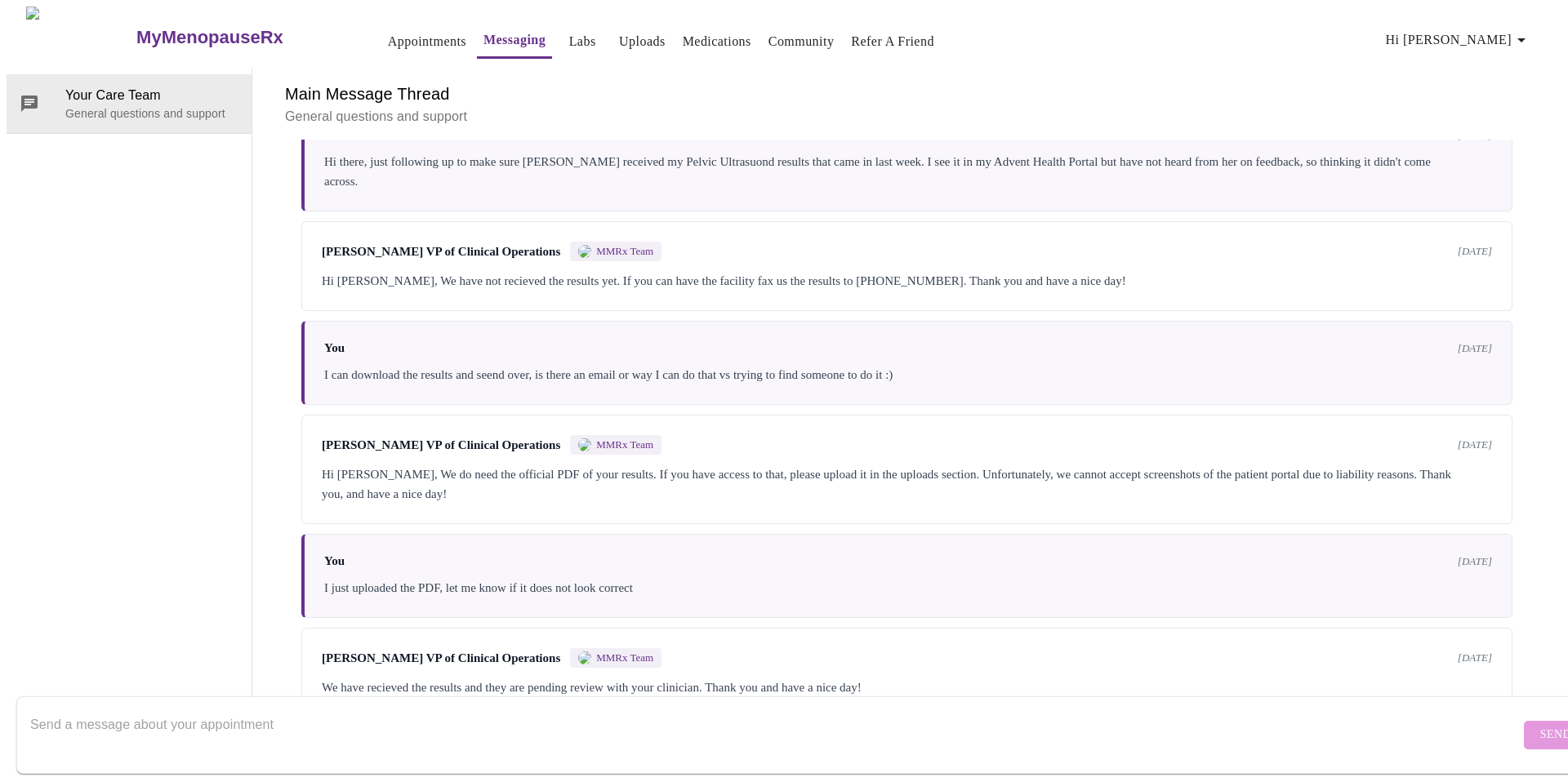
scroll to position [4024, 0]
click at [561, 39] on button "Labs" at bounding box center [582, 41] width 52 height 32
click at [569, 40] on link "Labs" at bounding box center [582, 41] width 27 height 23
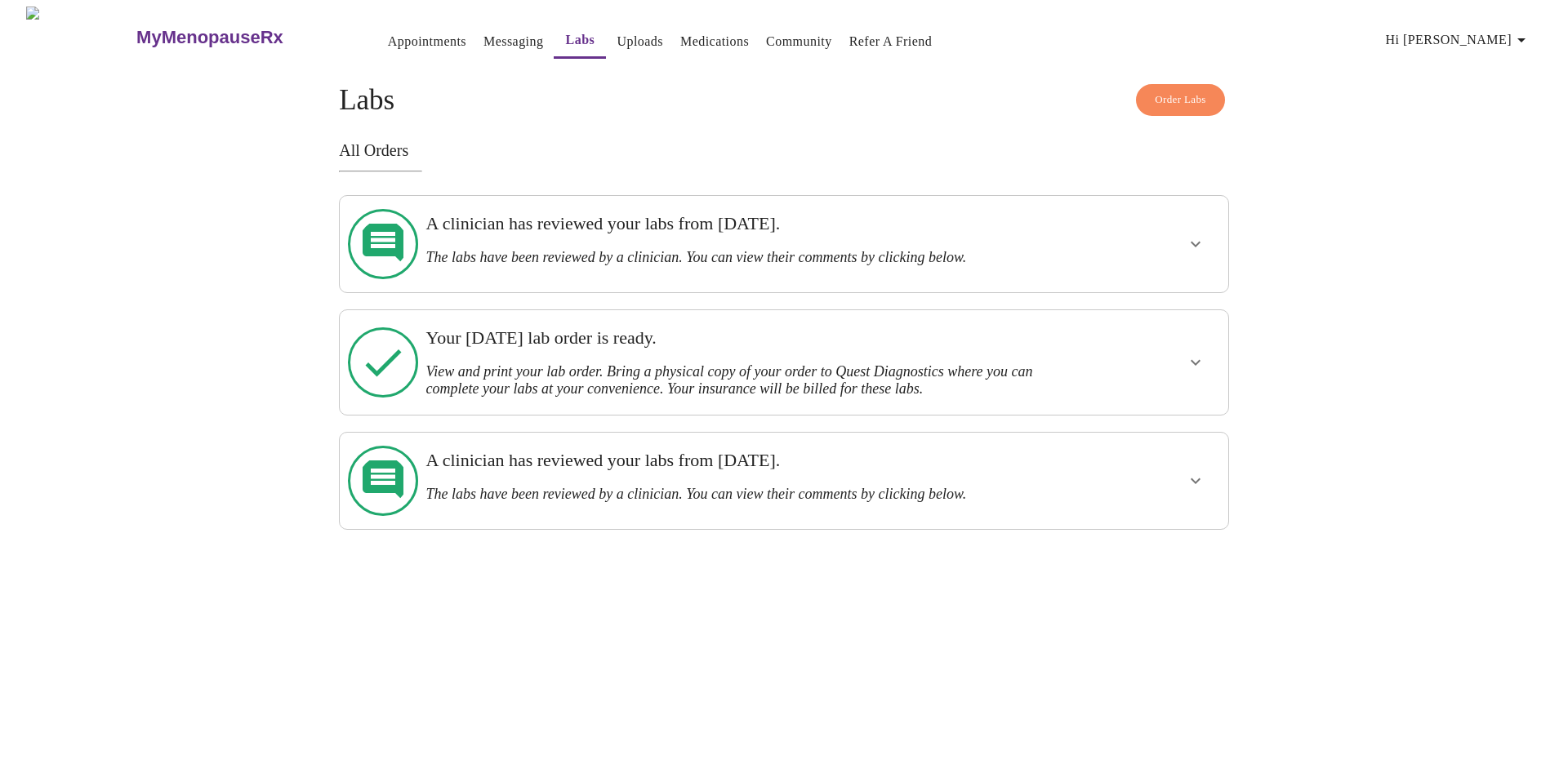
click at [1226, 87] on h4 "Order Labs Labs" at bounding box center [784, 100] width 890 height 32
click at [1173, 90] on span "Order Labs" at bounding box center [1181, 100] width 51 height 19
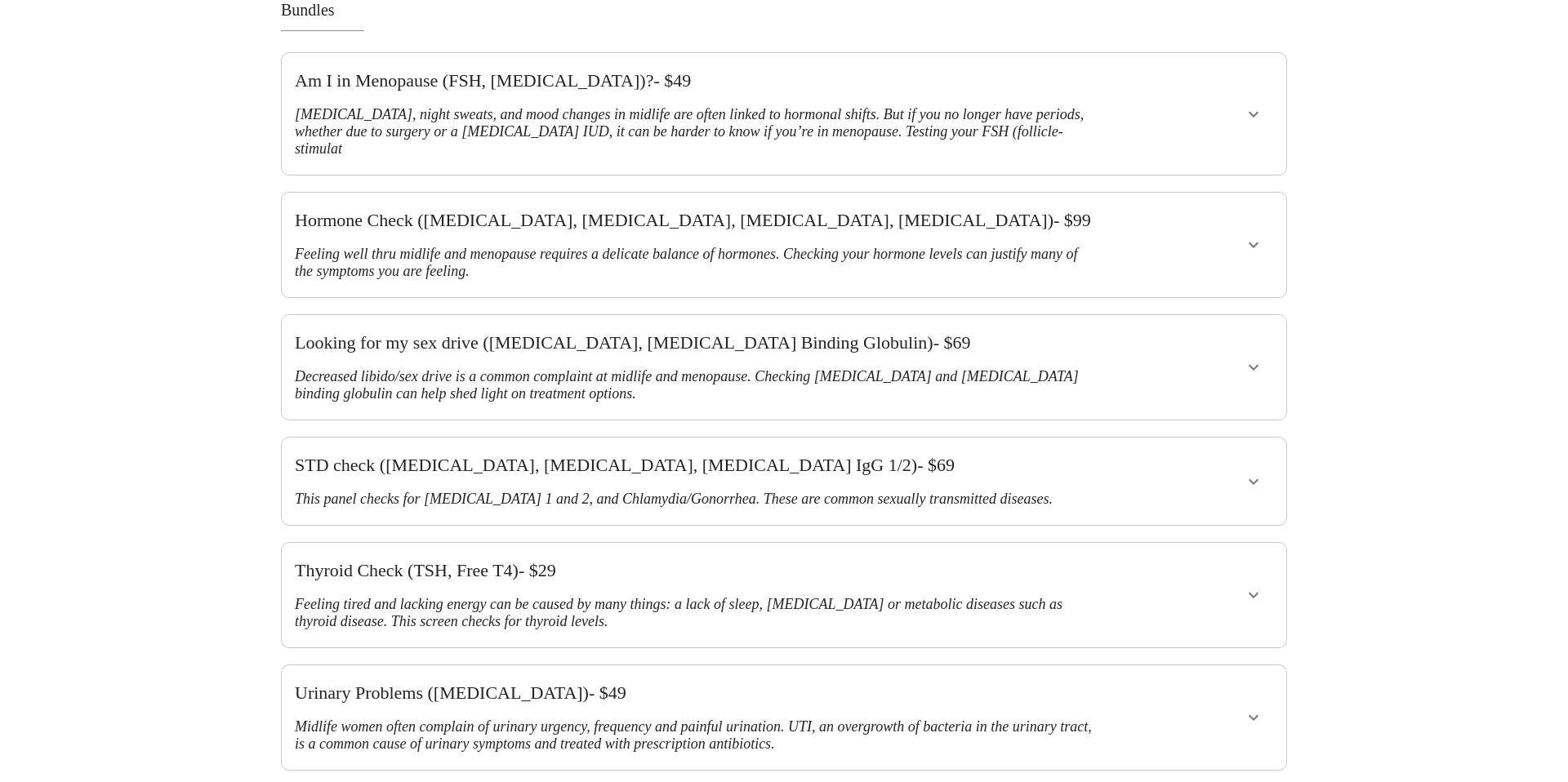
scroll to position [183, 0]
click at [1247, 234] on icon "show more" at bounding box center [1254, 244] width 20 height 20
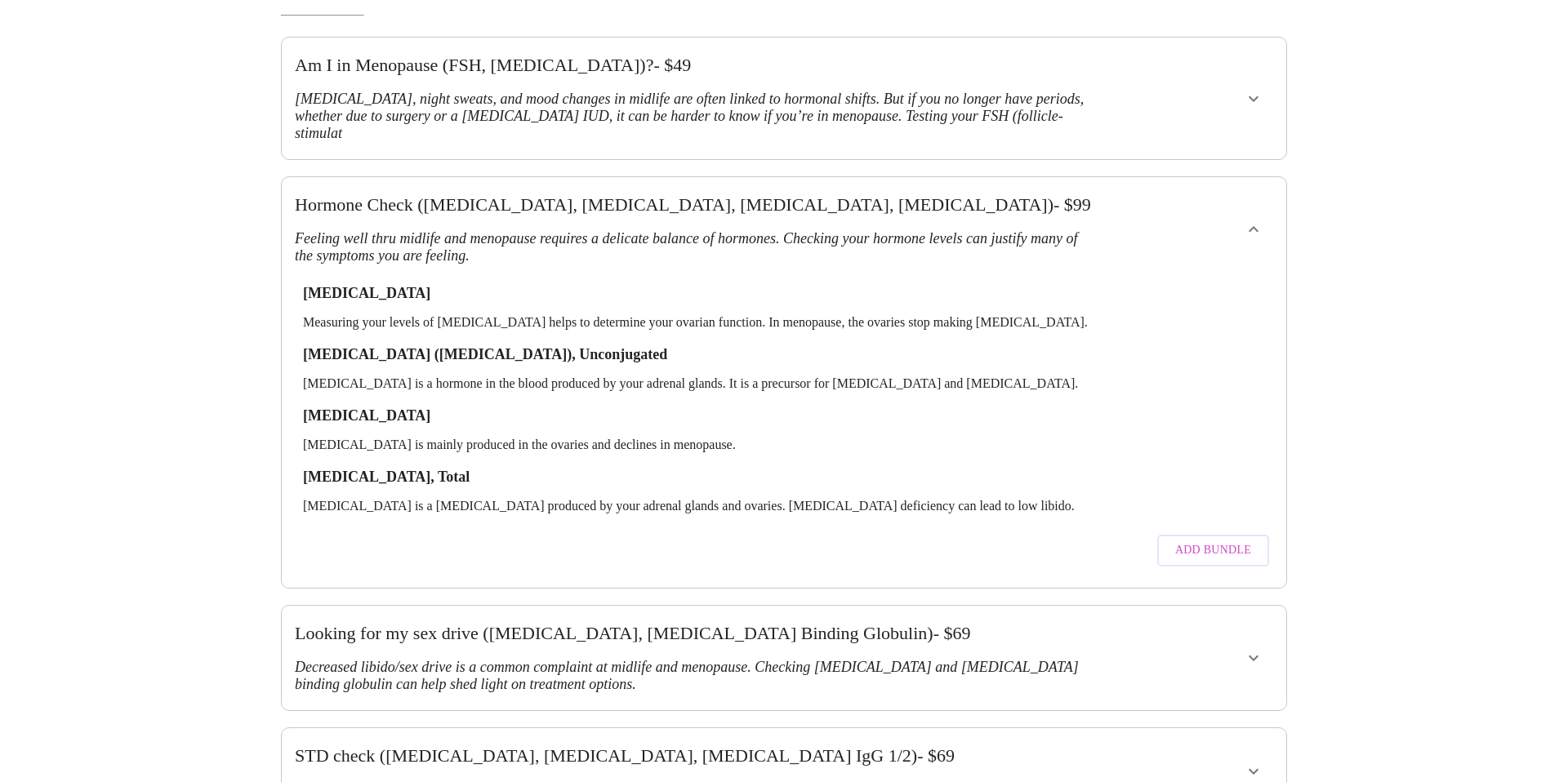
scroll to position [200, 0]
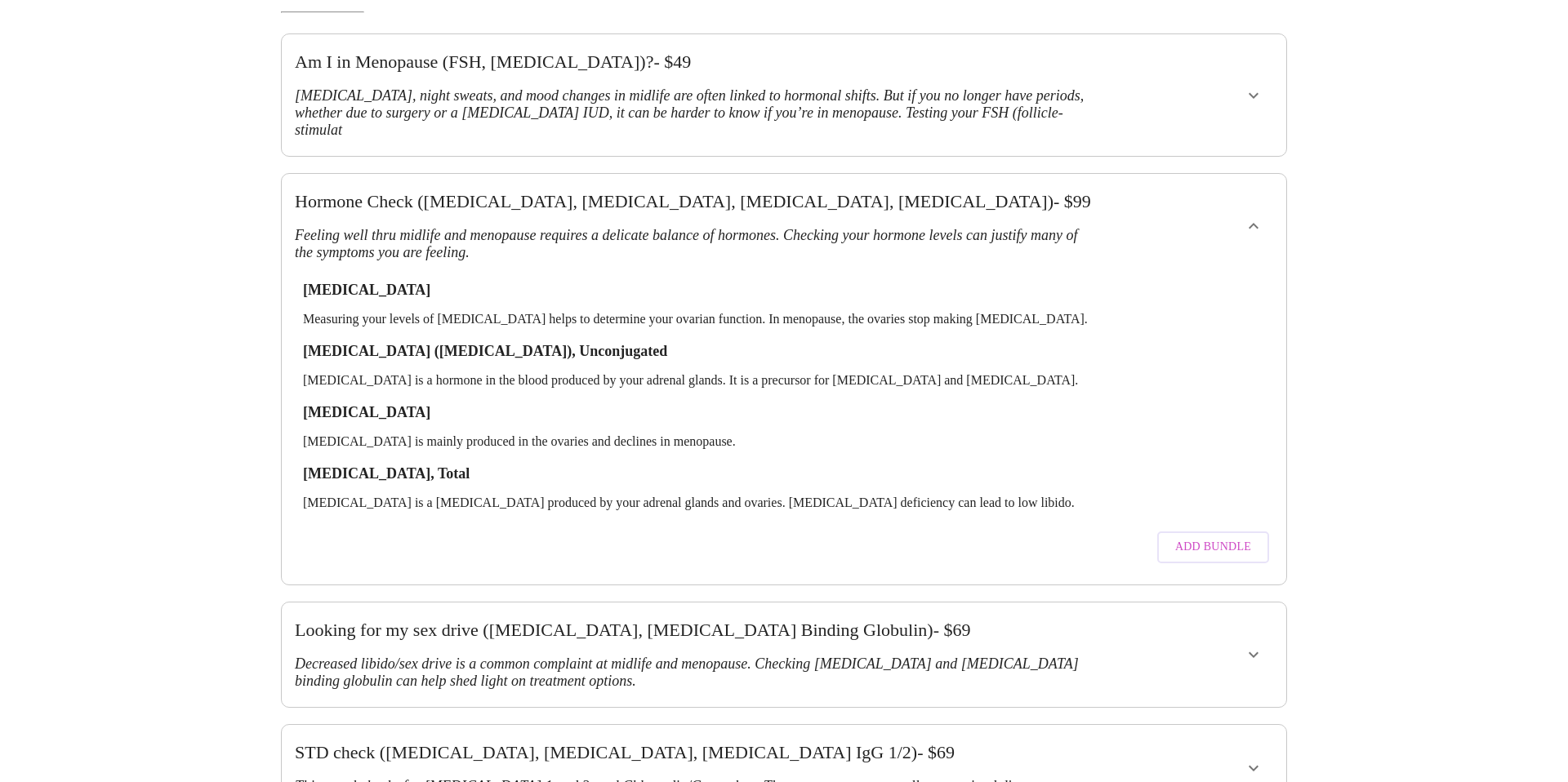
click at [1213, 537] on span "Add Bundle" at bounding box center [1213, 547] width 76 height 21
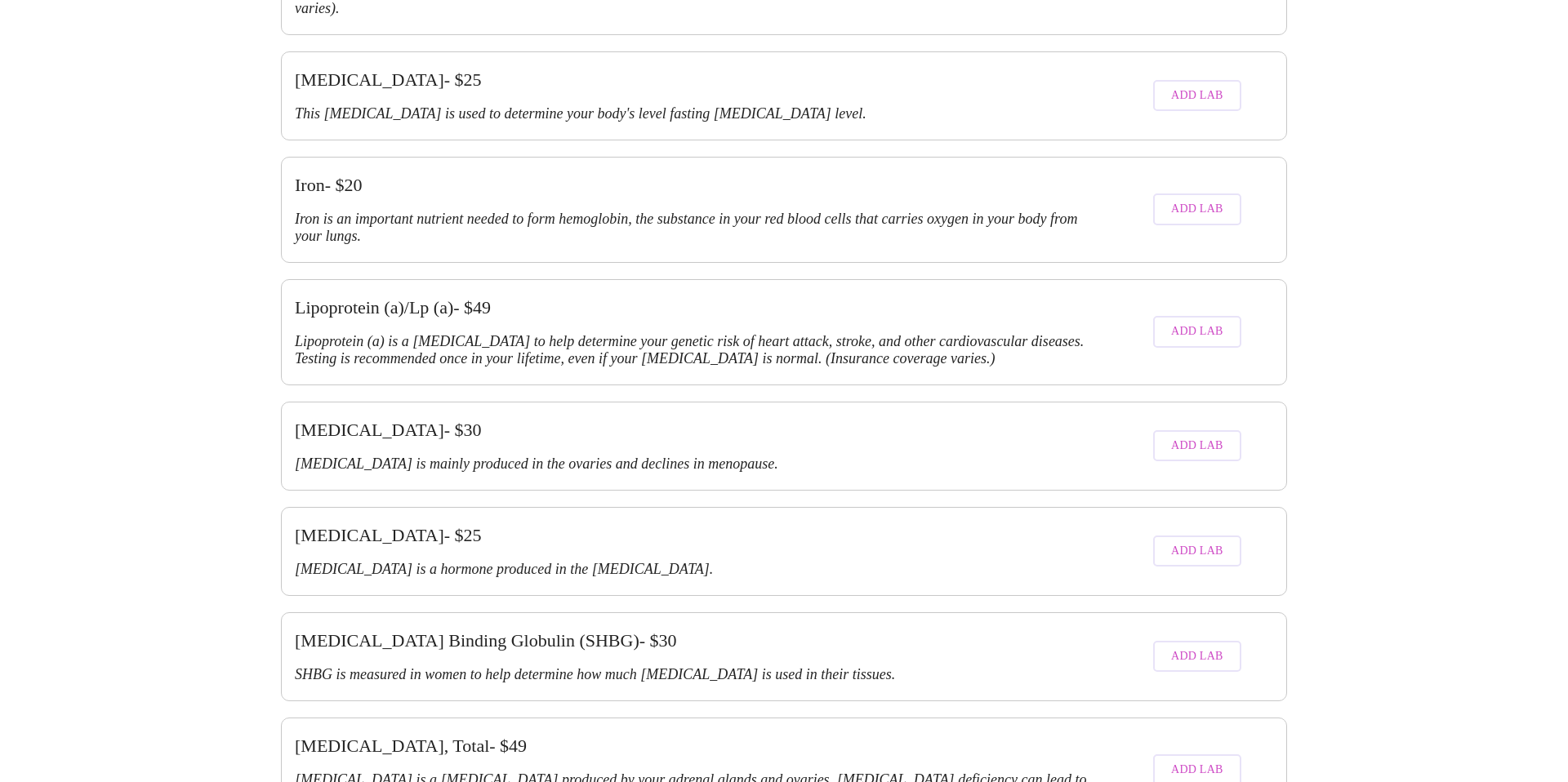
scroll to position [3319, 0]
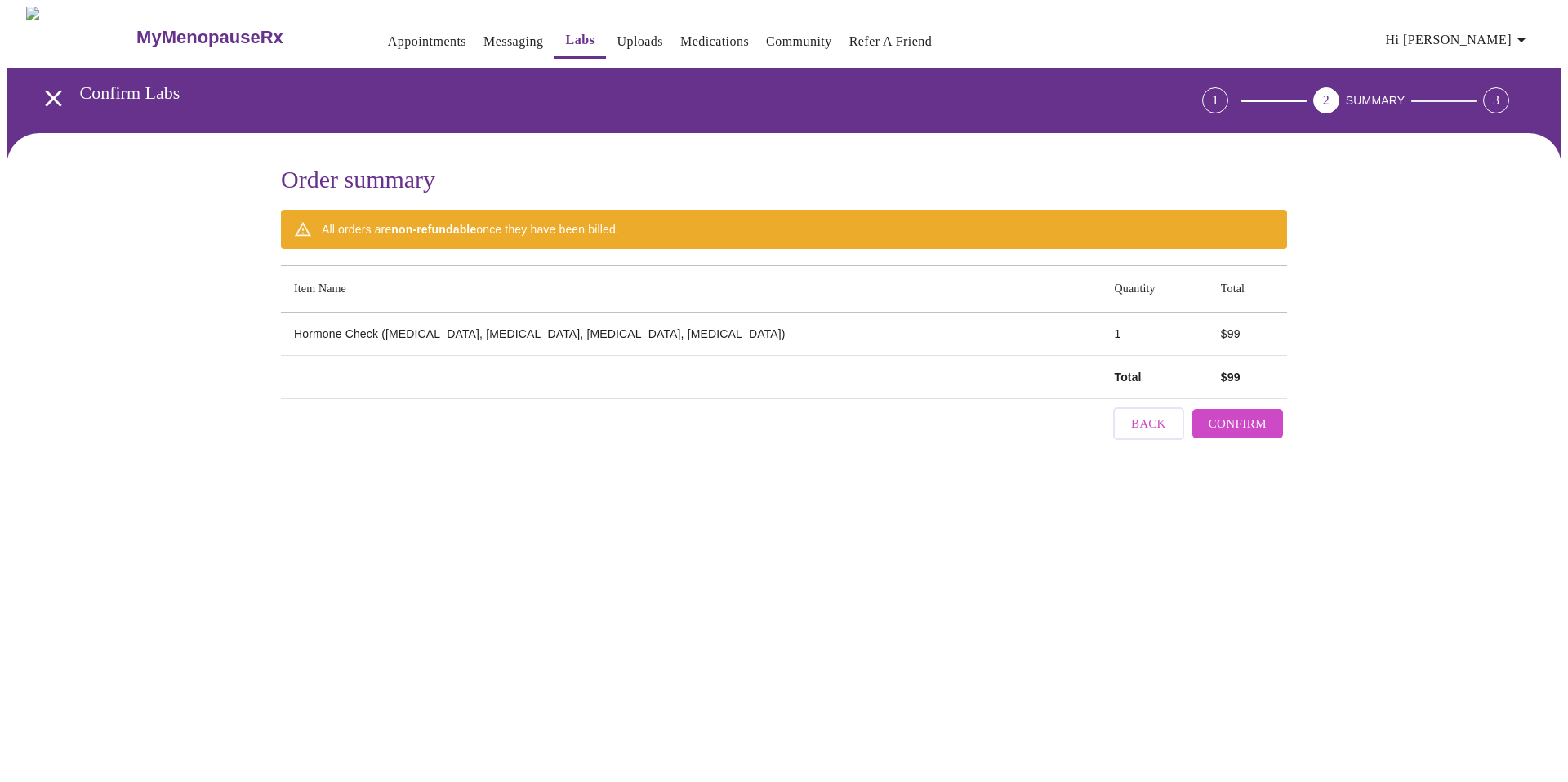
scroll to position [0, 0]
click at [1155, 431] on button "Back" at bounding box center [1148, 423] width 71 height 32
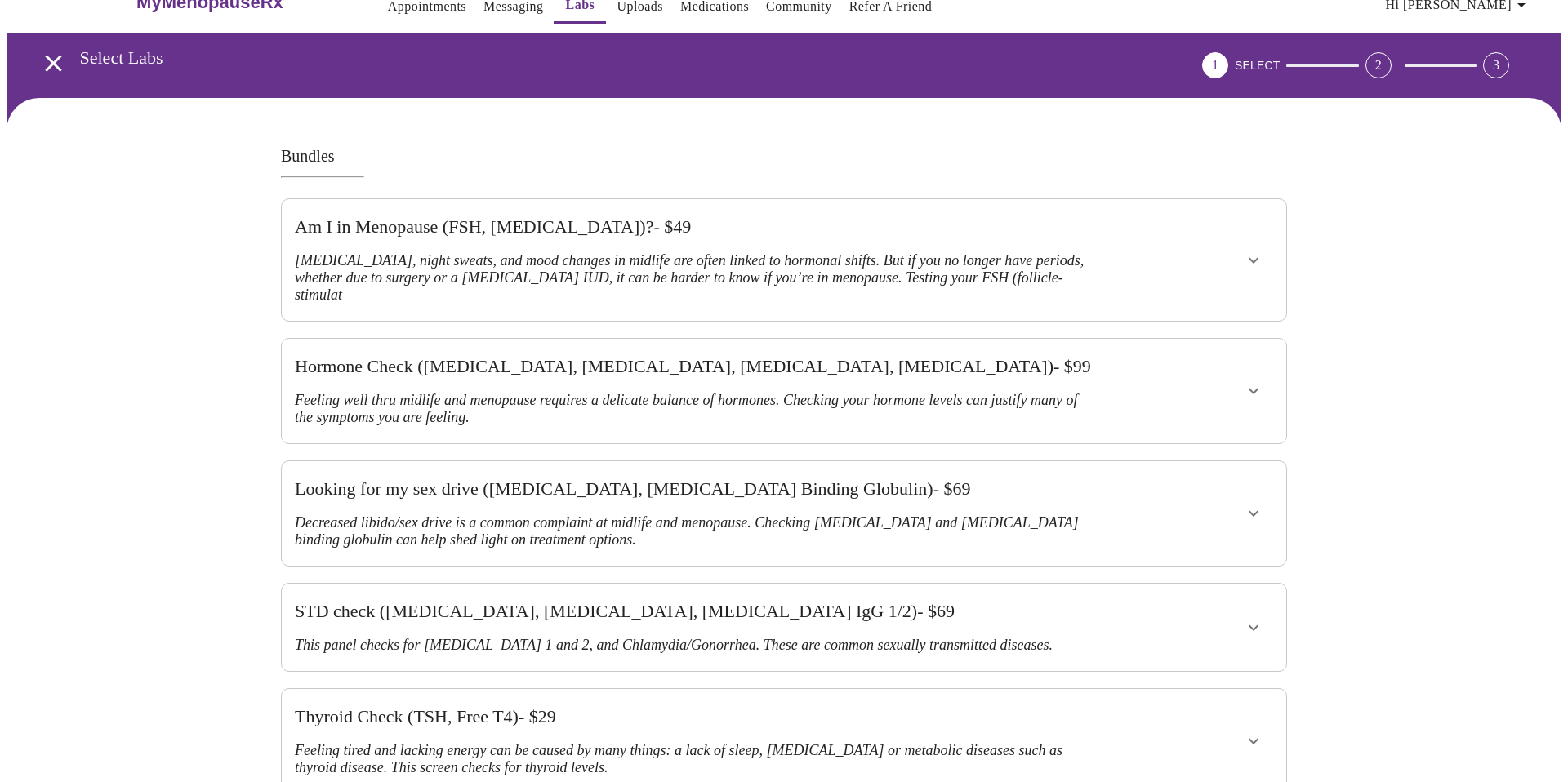
scroll to position [37, 0]
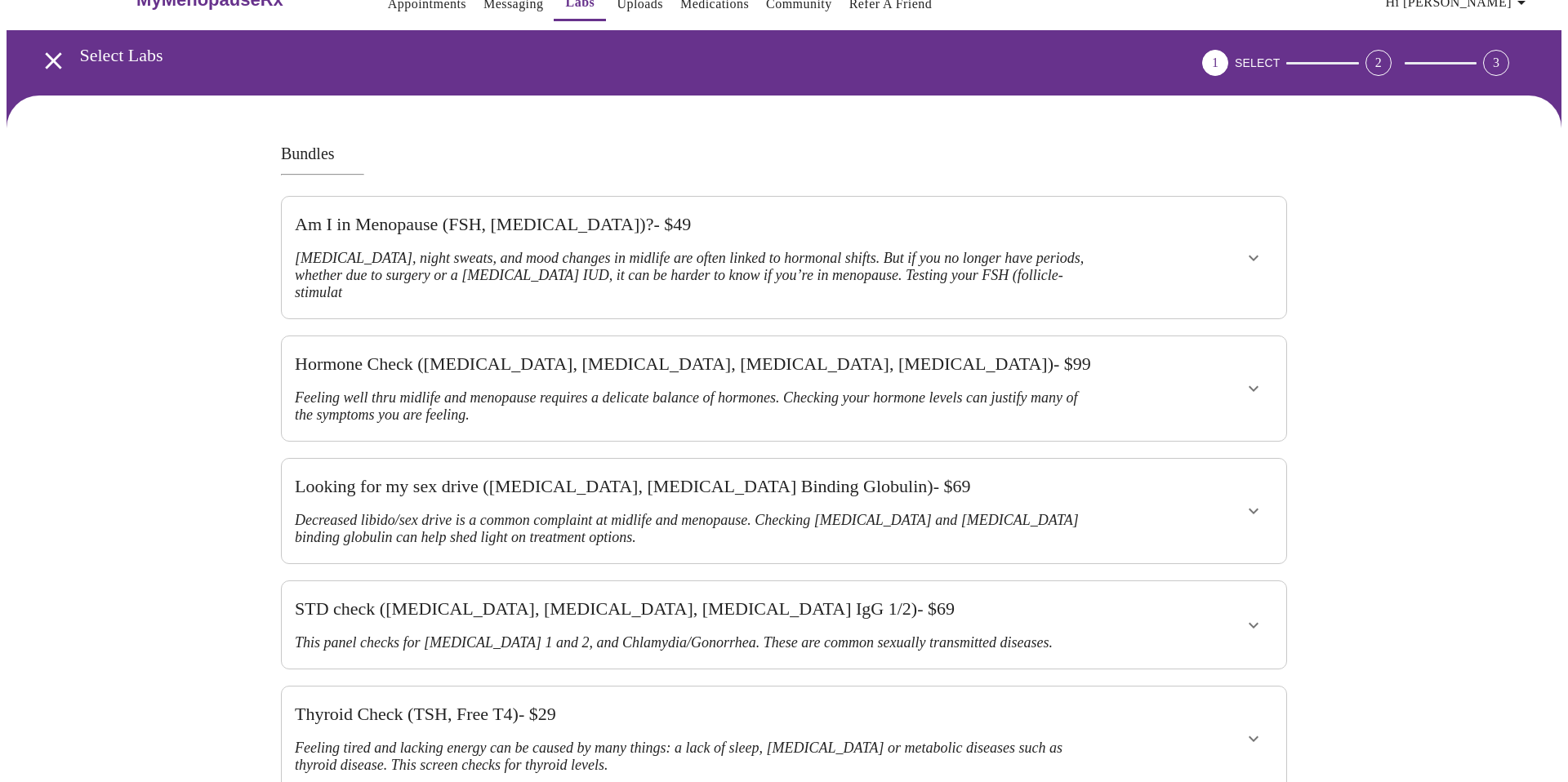
click at [770, 504] on div "Looking for my sex drive ([MEDICAL_DATA], [MEDICAL_DATA] Binding Globulin) - $ …" at bounding box center [695, 511] width 813 height 91
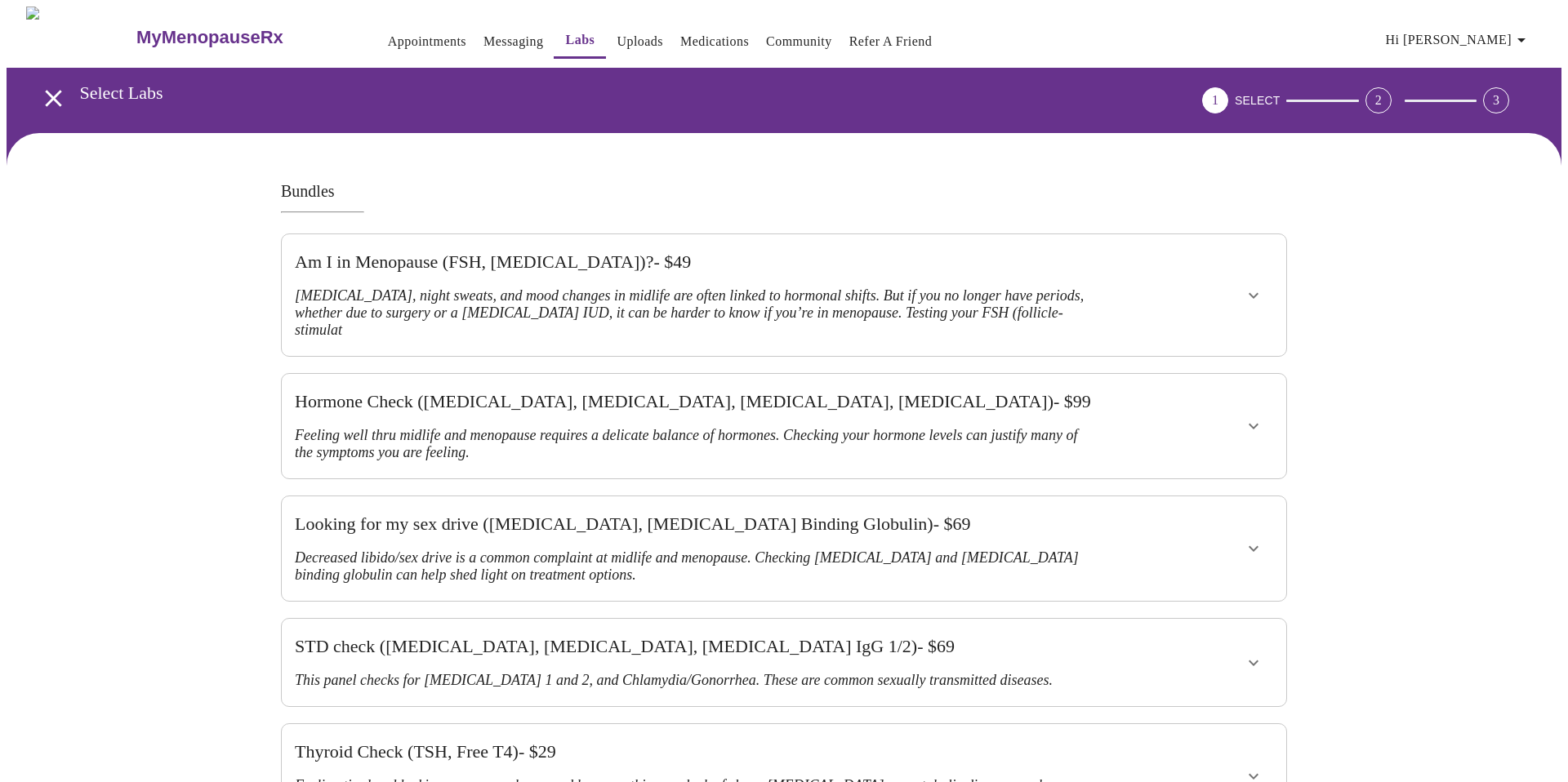
click at [680, 30] on link "Medications" at bounding box center [714, 41] width 69 height 23
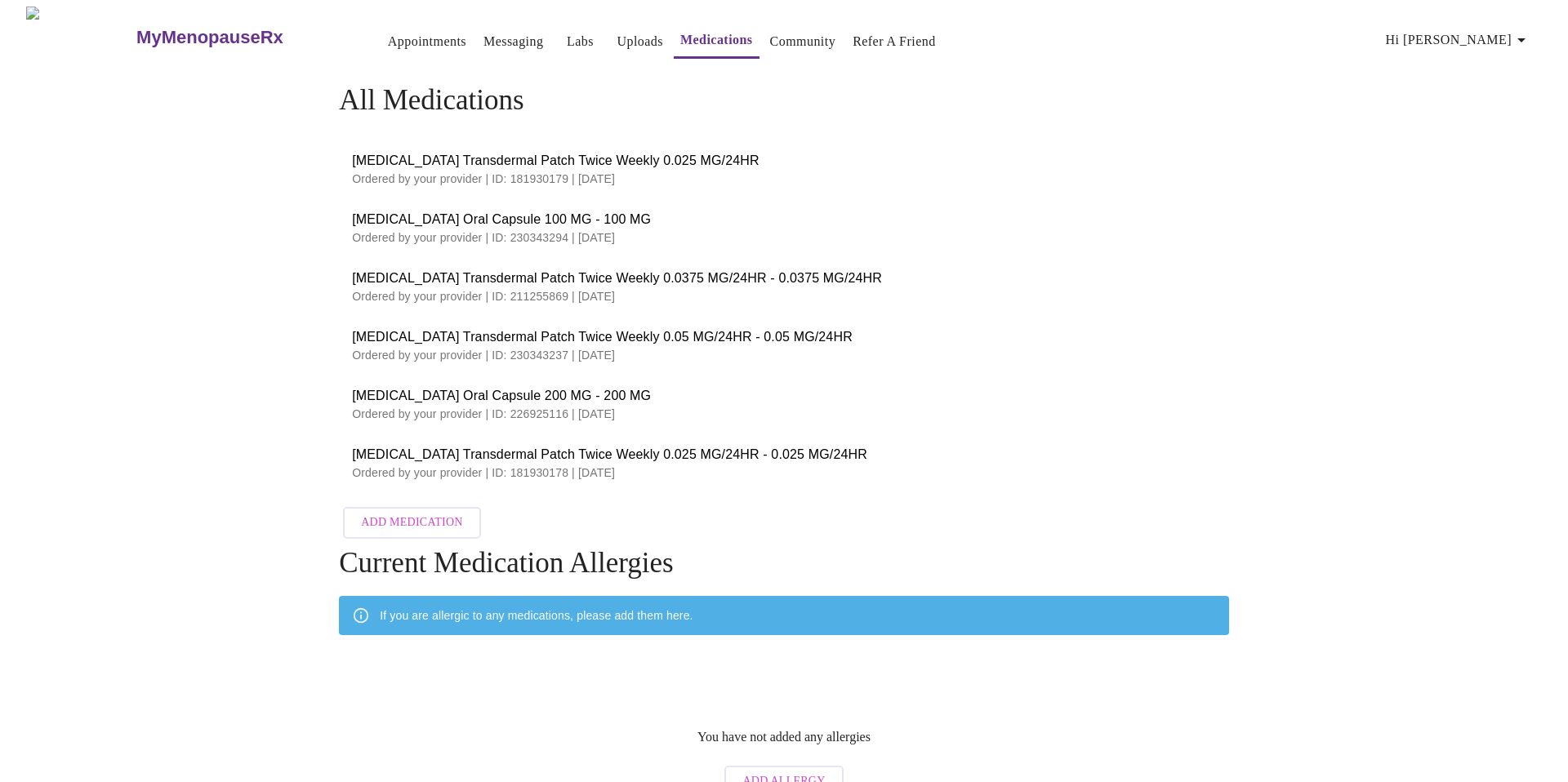
click at [388, 30] on link "Appointments" at bounding box center [427, 41] width 79 height 23
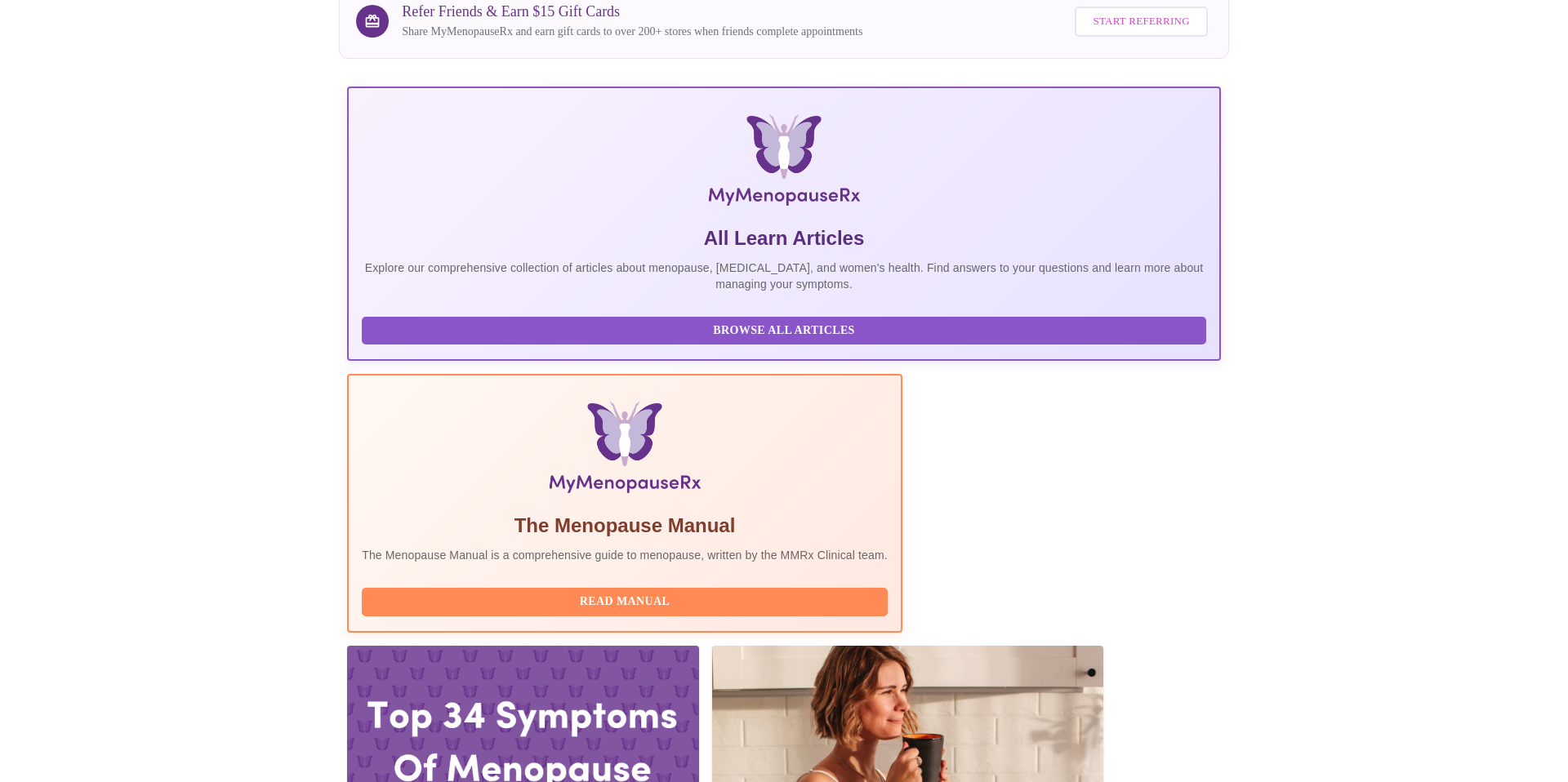
scroll to position [156, 0]
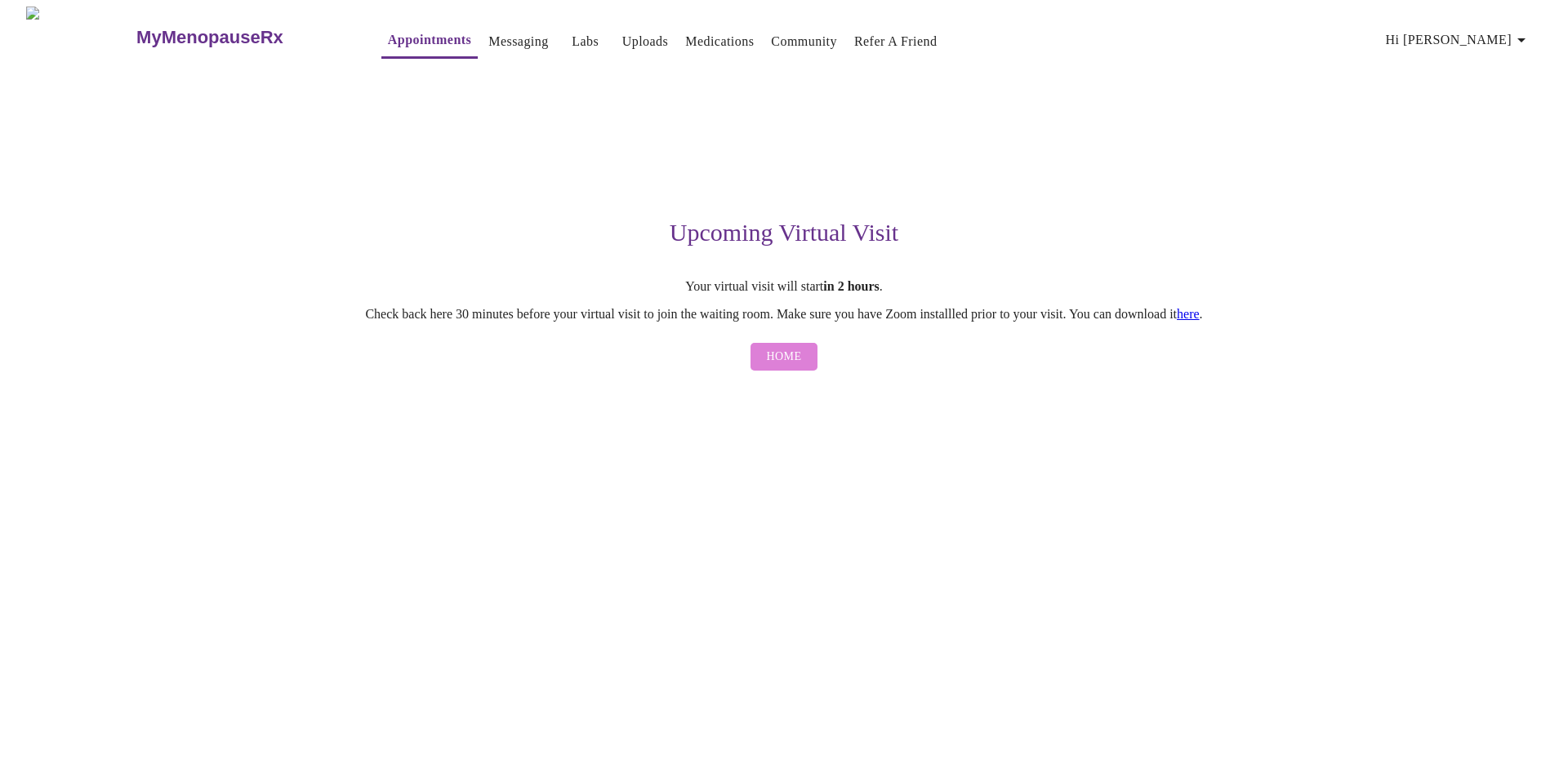
click at [765, 369] on button "Home" at bounding box center [784, 357] width 68 height 28
